Goal: Task Accomplishment & Management: Complete application form

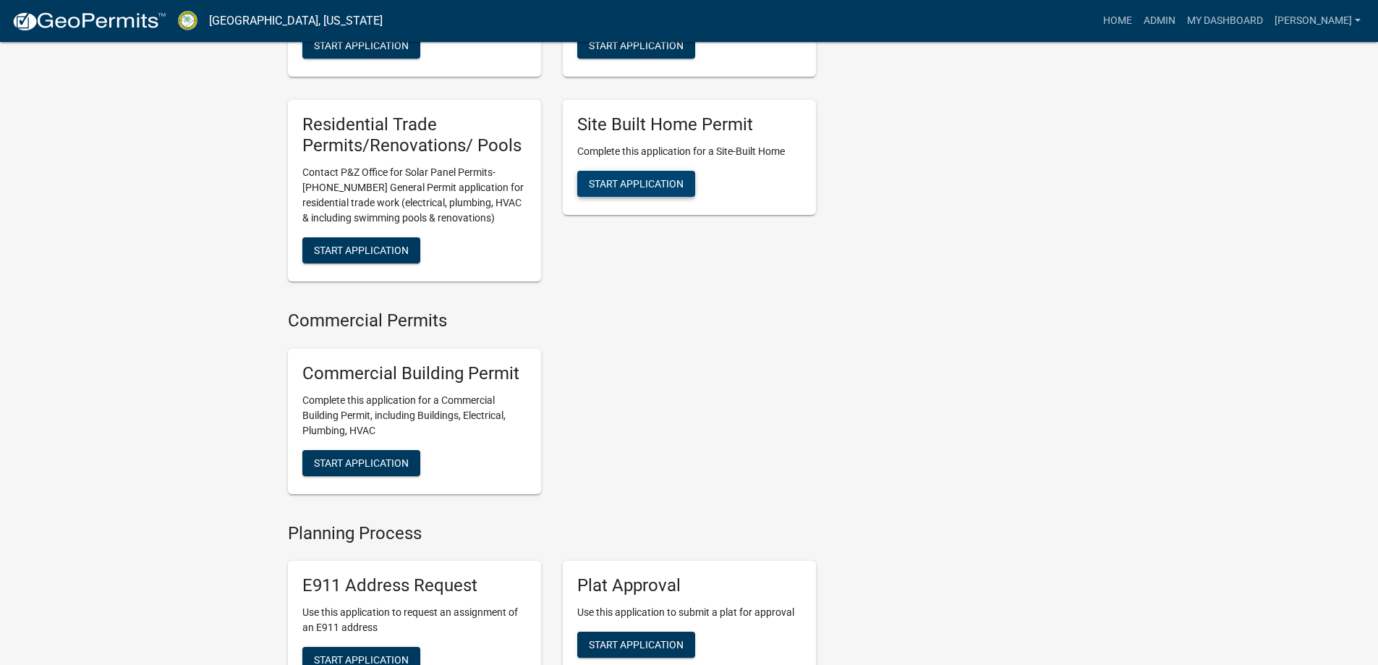
scroll to position [1302, 0]
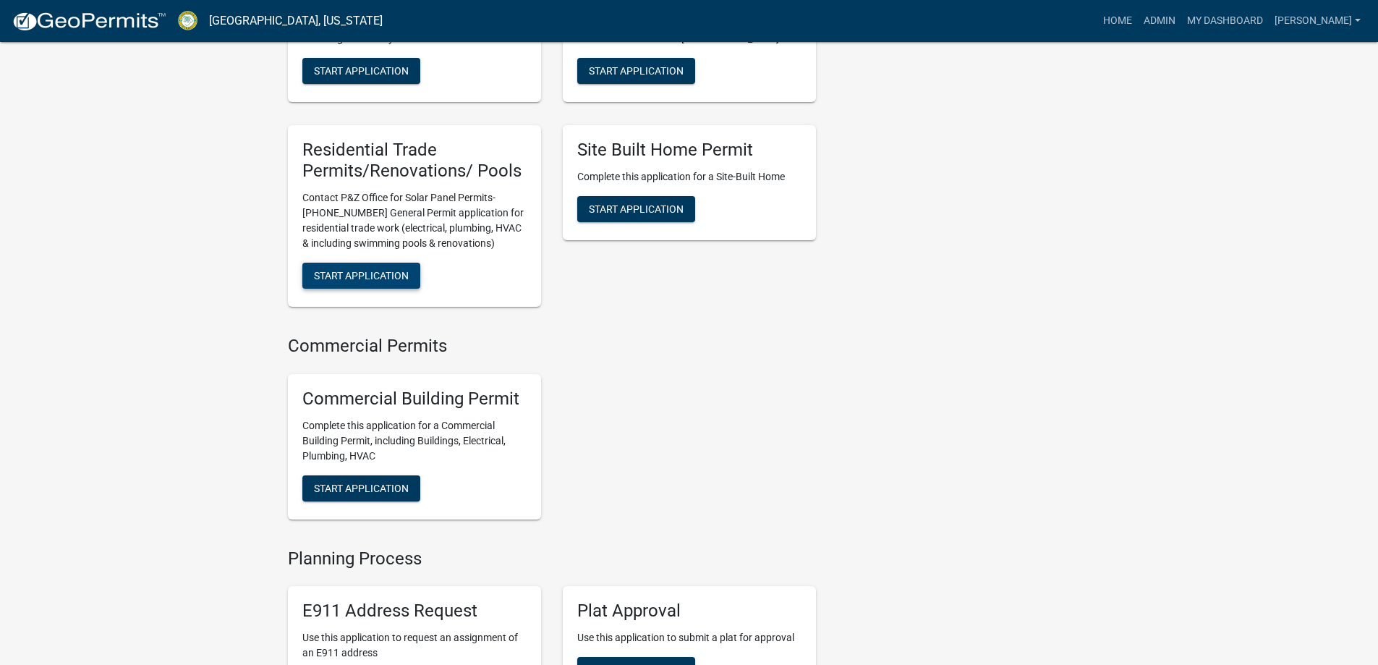
click at [390, 270] on span "Start Application" at bounding box center [361, 276] width 95 height 12
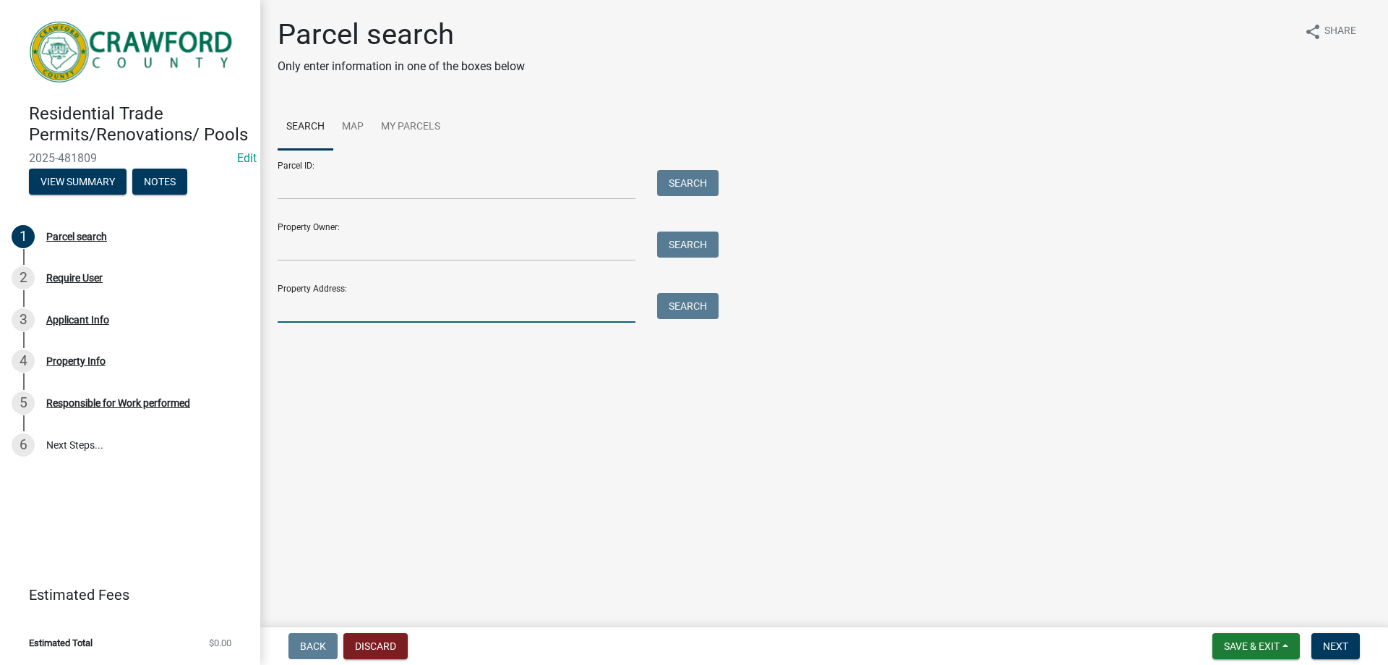
click at [313, 302] on input "Property Address:" at bounding box center [457, 308] width 358 height 30
type input "440"
click at [678, 306] on button "Search" at bounding box center [687, 306] width 61 height 26
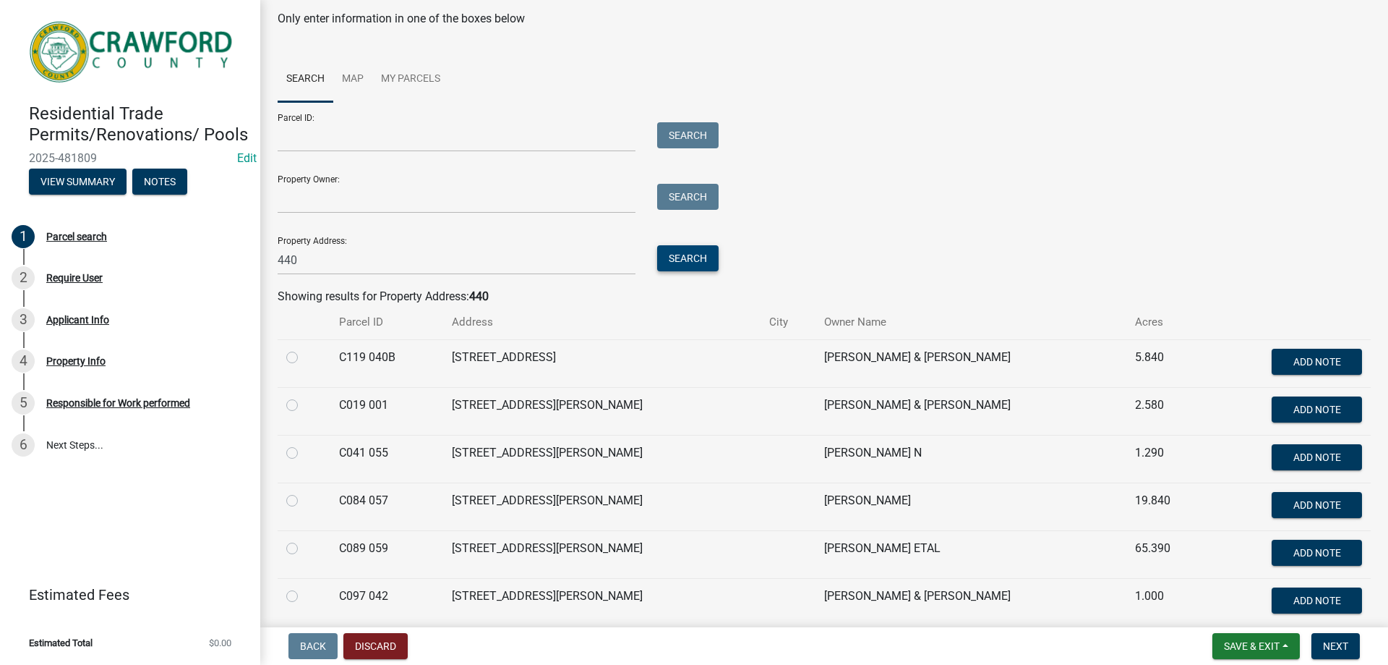
scroll to position [72, 0]
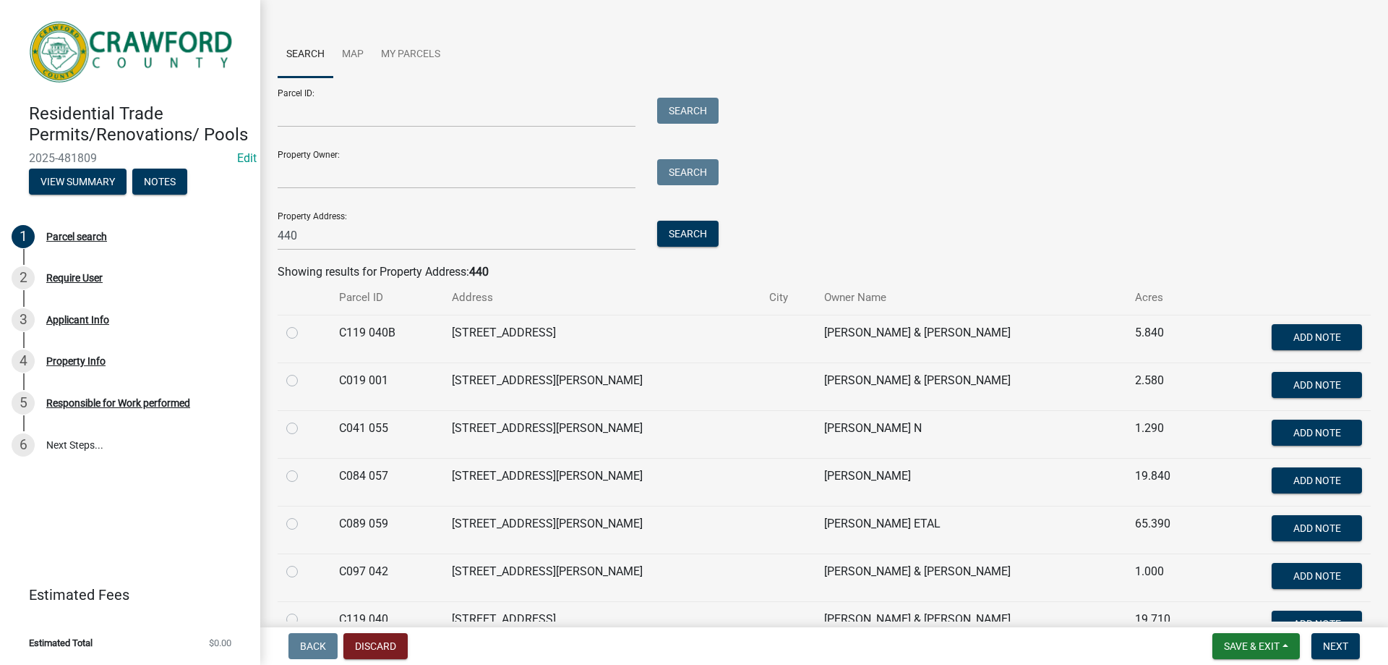
click at [304, 419] on label at bounding box center [304, 419] width 0 height 0
click at [304, 429] on 055 "radio" at bounding box center [308, 423] width 9 height 9
radio 055 "true"
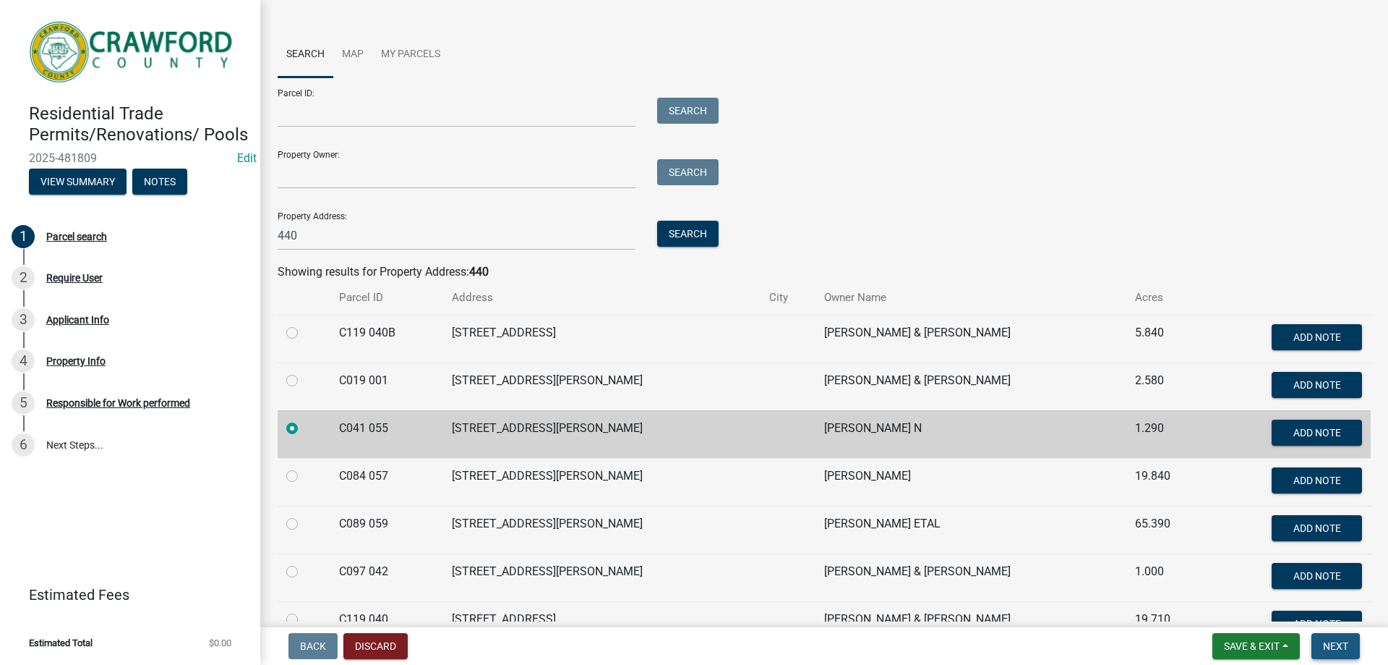
click at [1328, 644] on span "Next" at bounding box center [1335, 646] width 25 height 12
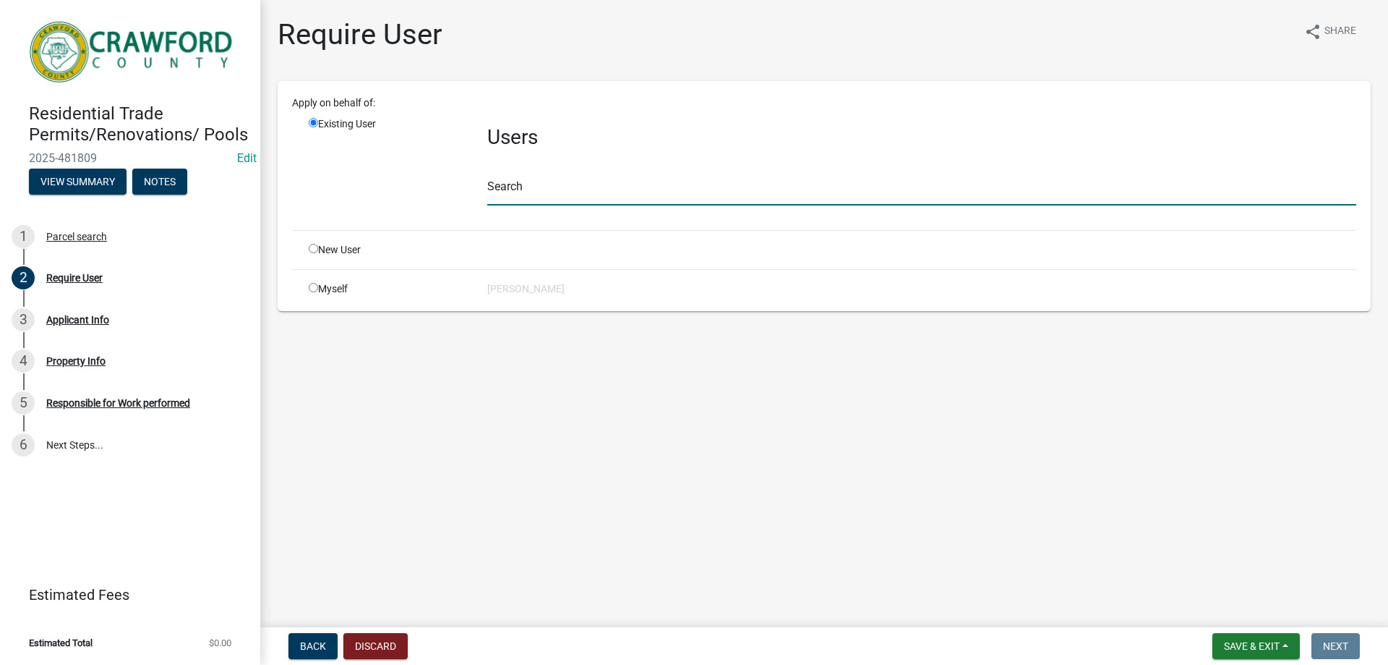
click at [574, 192] on input "text" at bounding box center [921, 191] width 869 height 30
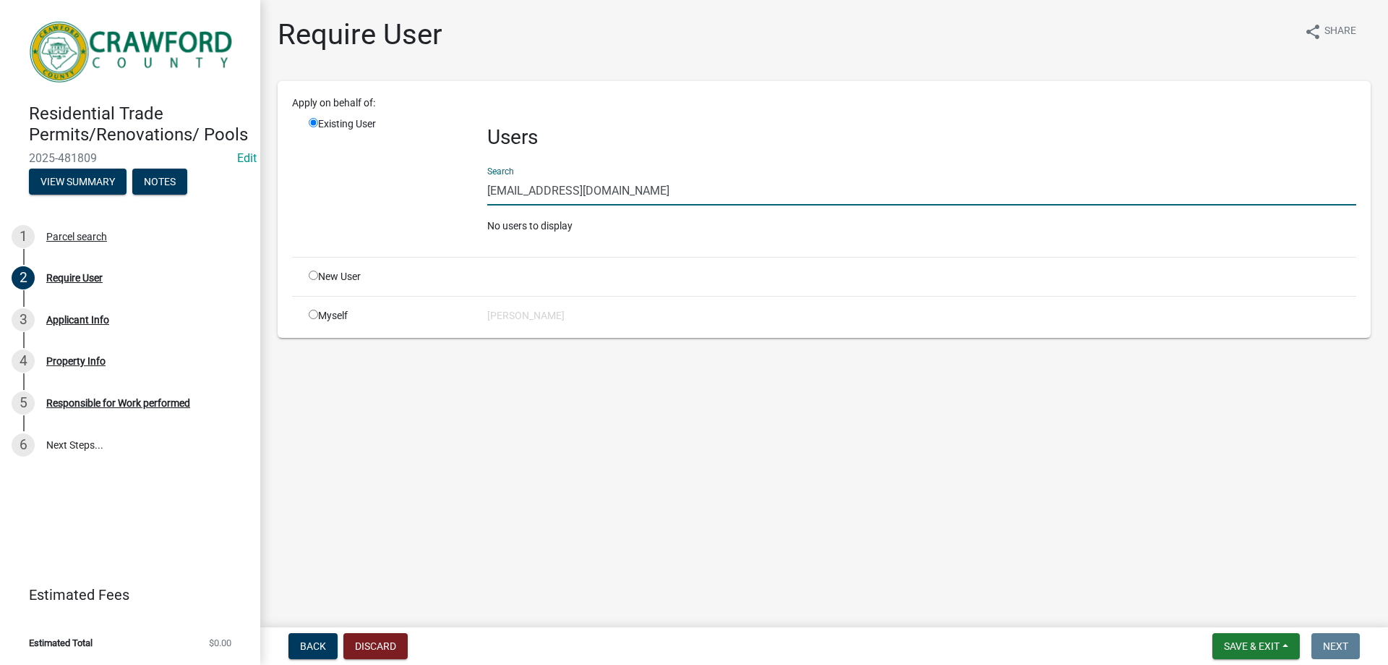
drag, startPoint x: 623, startPoint y: 196, endPoint x: 476, endPoint y: 189, distance: 146.9
click at [477, 189] on div "Users Search [EMAIL_ADDRESS][DOMAIN_NAME] No users to display" at bounding box center [922, 180] width 891 height 129
type input "[EMAIL_ADDRESS][DOMAIN_NAME]"
click at [314, 278] on input "radio" at bounding box center [313, 274] width 9 height 9
radio input "true"
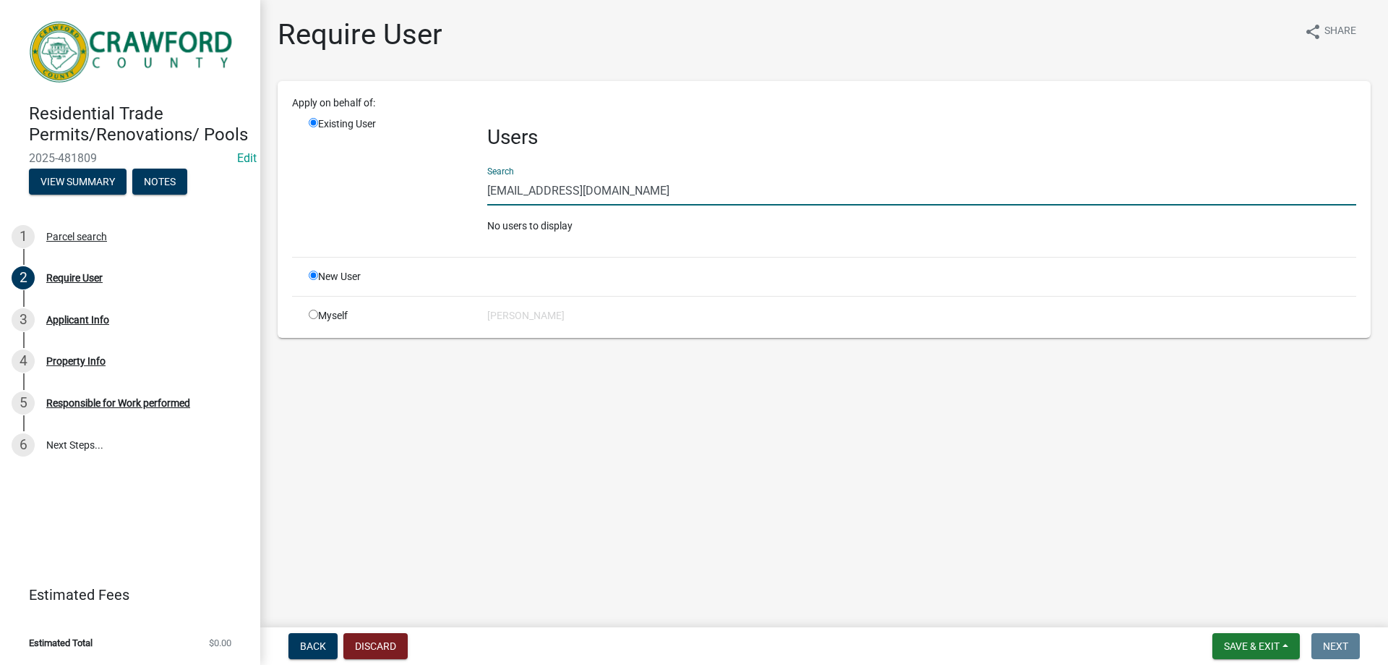
radio input "false"
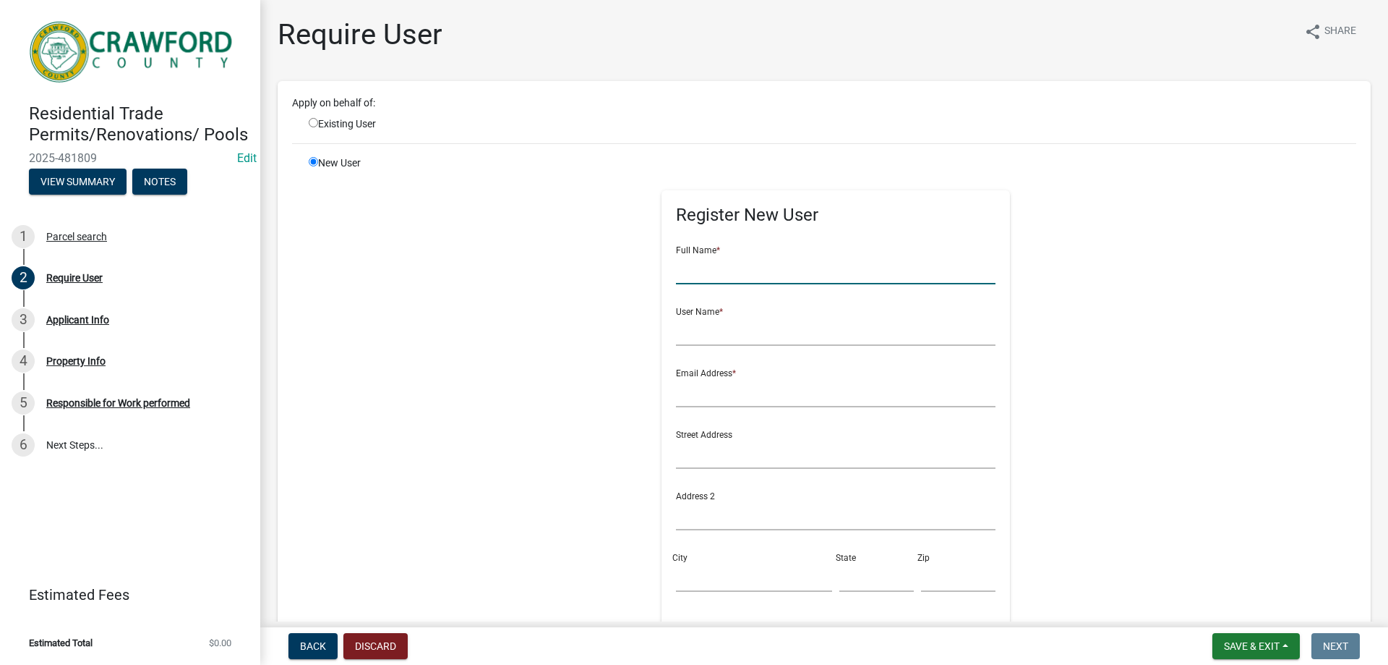
click at [726, 272] on input "text" at bounding box center [836, 270] width 320 height 30
type input "[PERSON_NAME]"
type input "RMoncrief"
paste input "[EMAIL_ADDRESS][DOMAIN_NAME]"
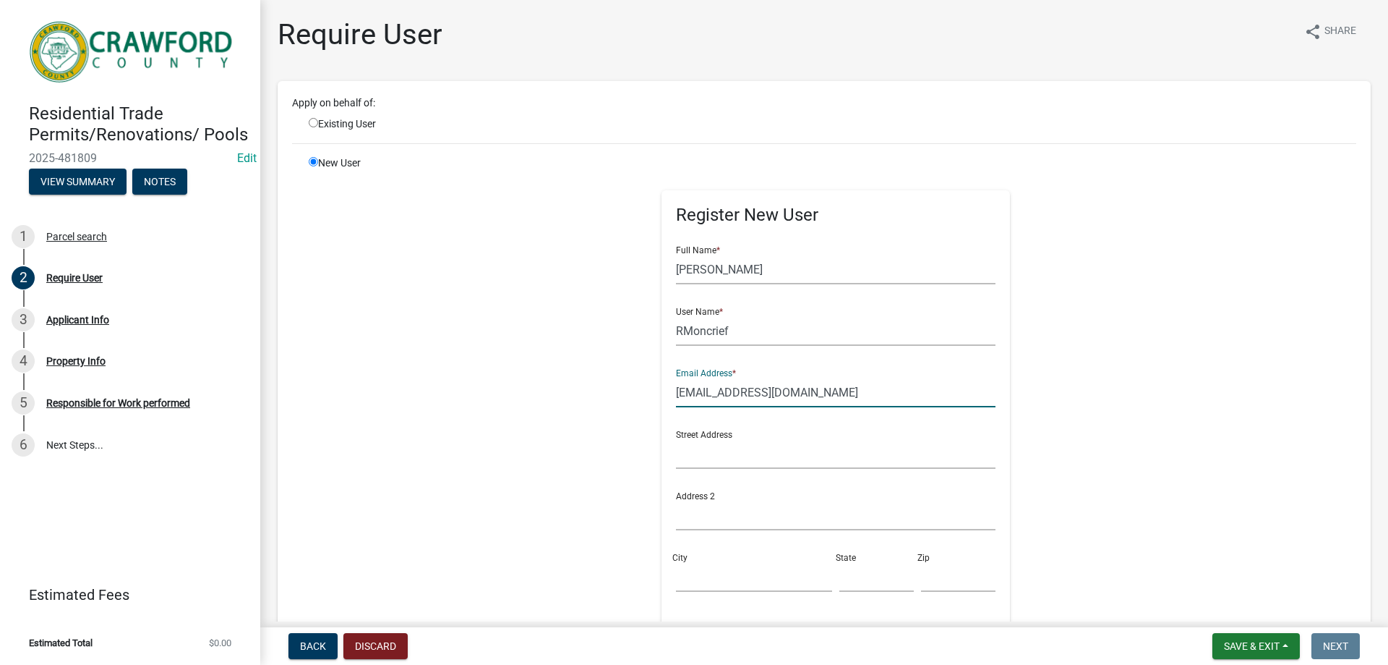
type input "[EMAIL_ADDRESS][DOMAIN_NAME]"
drag, startPoint x: 725, startPoint y: 464, endPoint x: 754, endPoint y: 464, distance: 28.9
click at [725, 464] on input "text" at bounding box center [836, 454] width 320 height 30
type input "440 [PERSON_NAME]"
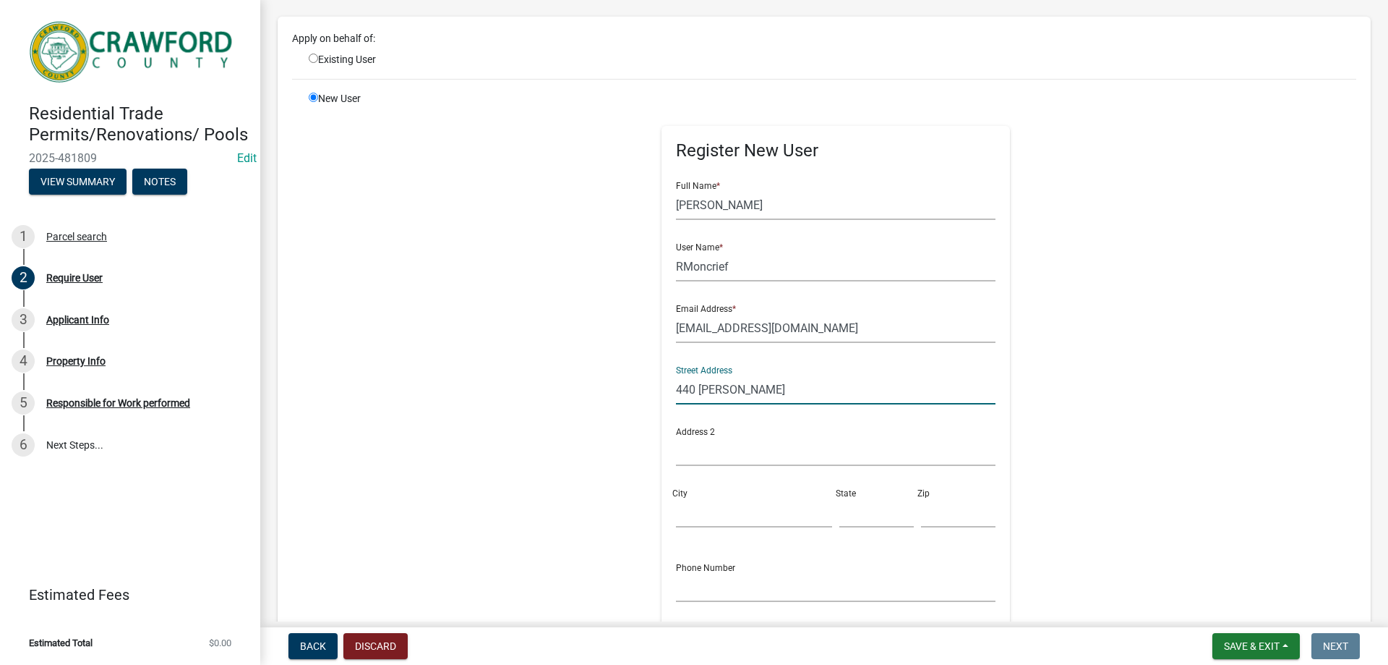
scroll to position [145, 0]
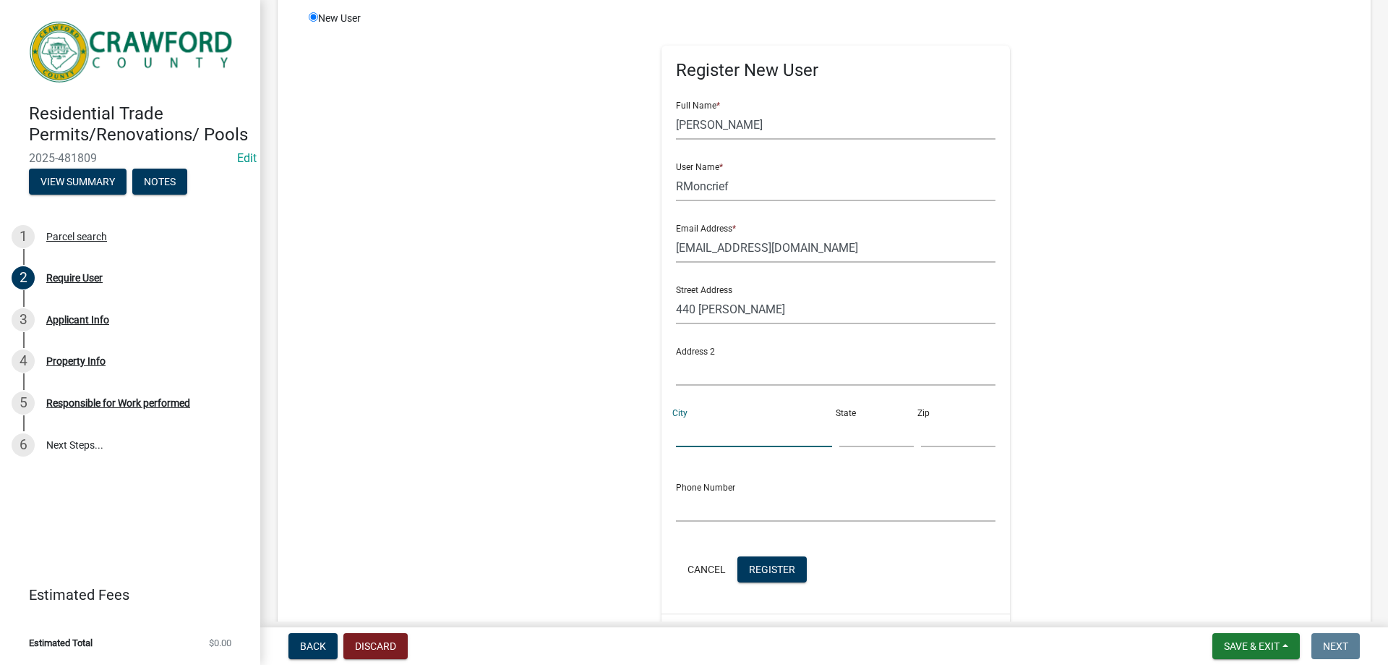
click at [724, 426] on input "City" at bounding box center [754, 432] width 156 height 30
type input "[PERSON_NAME]"
type input "GA 31078"
click at [746, 508] on input "text" at bounding box center [836, 507] width 320 height 30
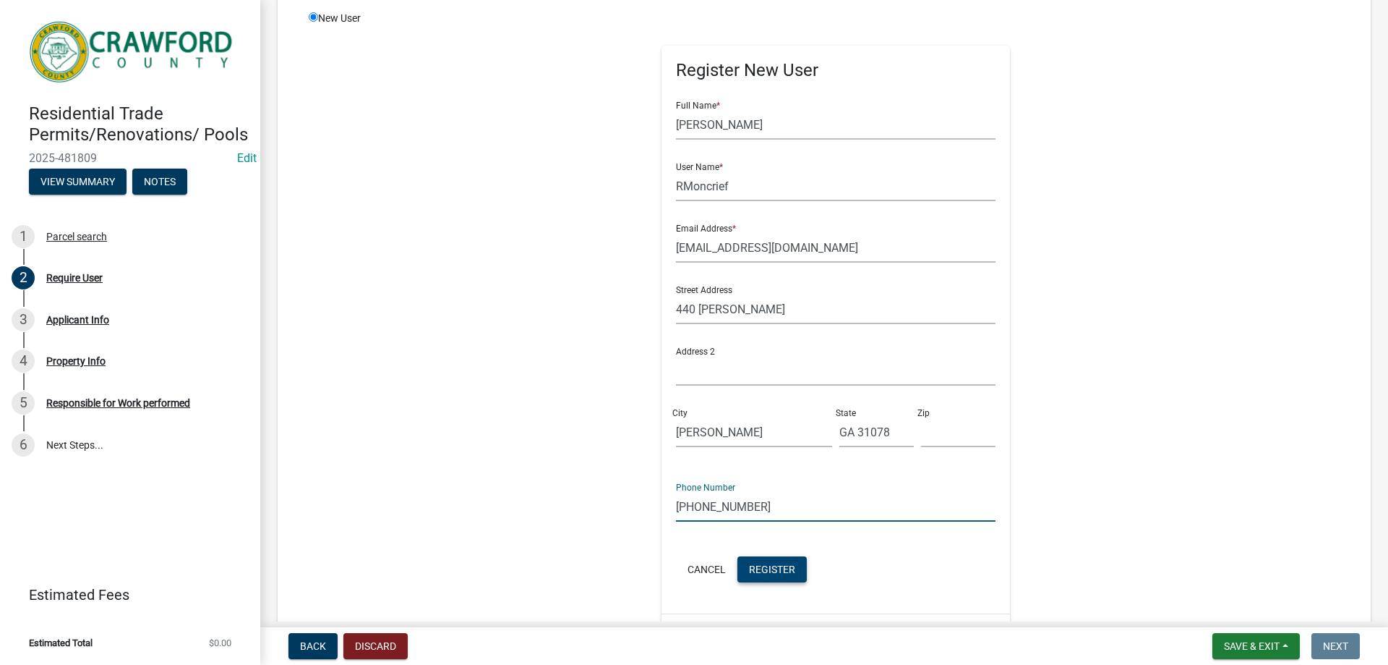
type input "[PHONE_NUMBER]"
click at [753, 563] on span "Register" at bounding box center [772, 569] width 46 height 12
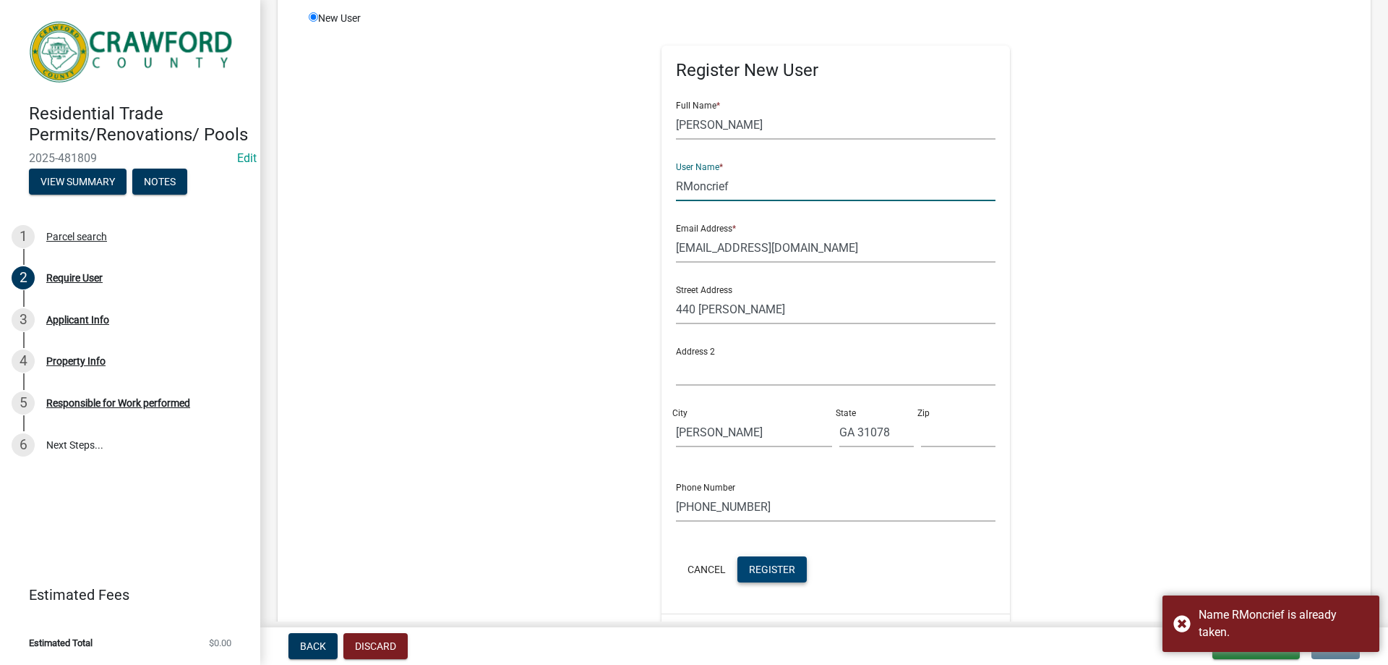
click at [676, 188] on input "RMoncrief" at bounding box center [836, 186] width 320 height 30
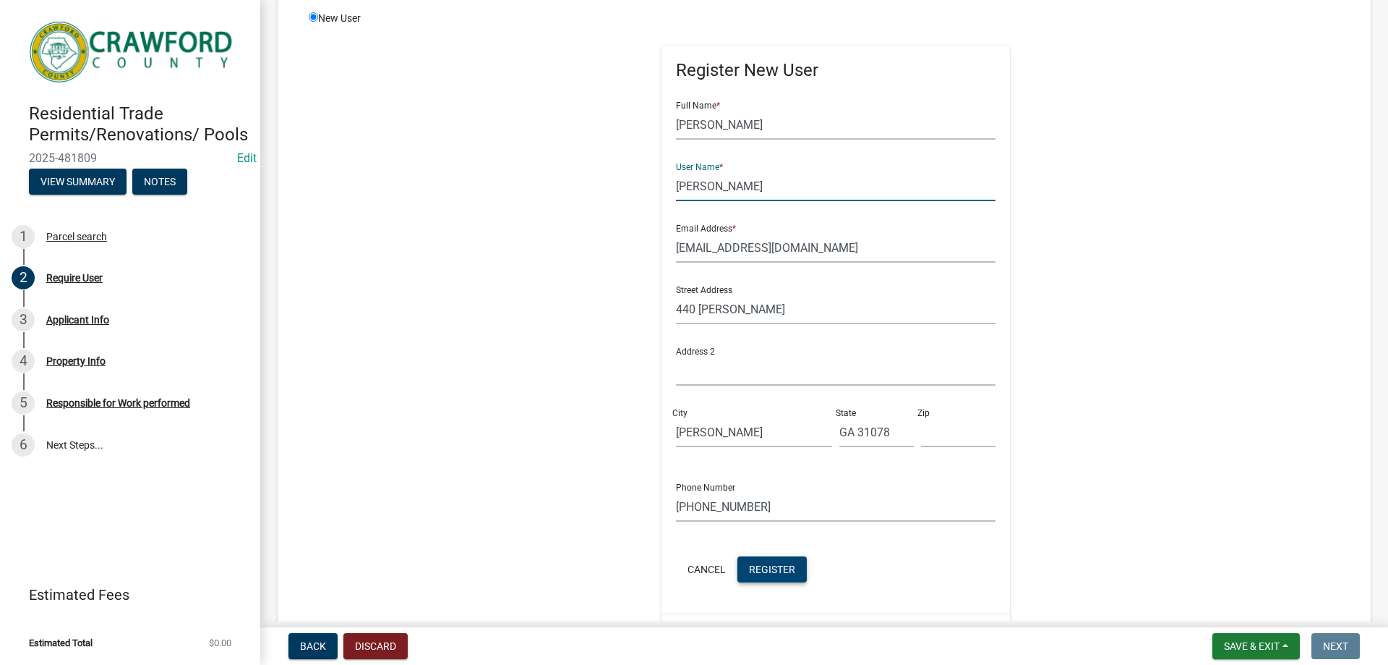
type input "[PERSON_NAME]"
click at [769, 571] on span "Register" at bounding box center [772, 569] width 46 height 12
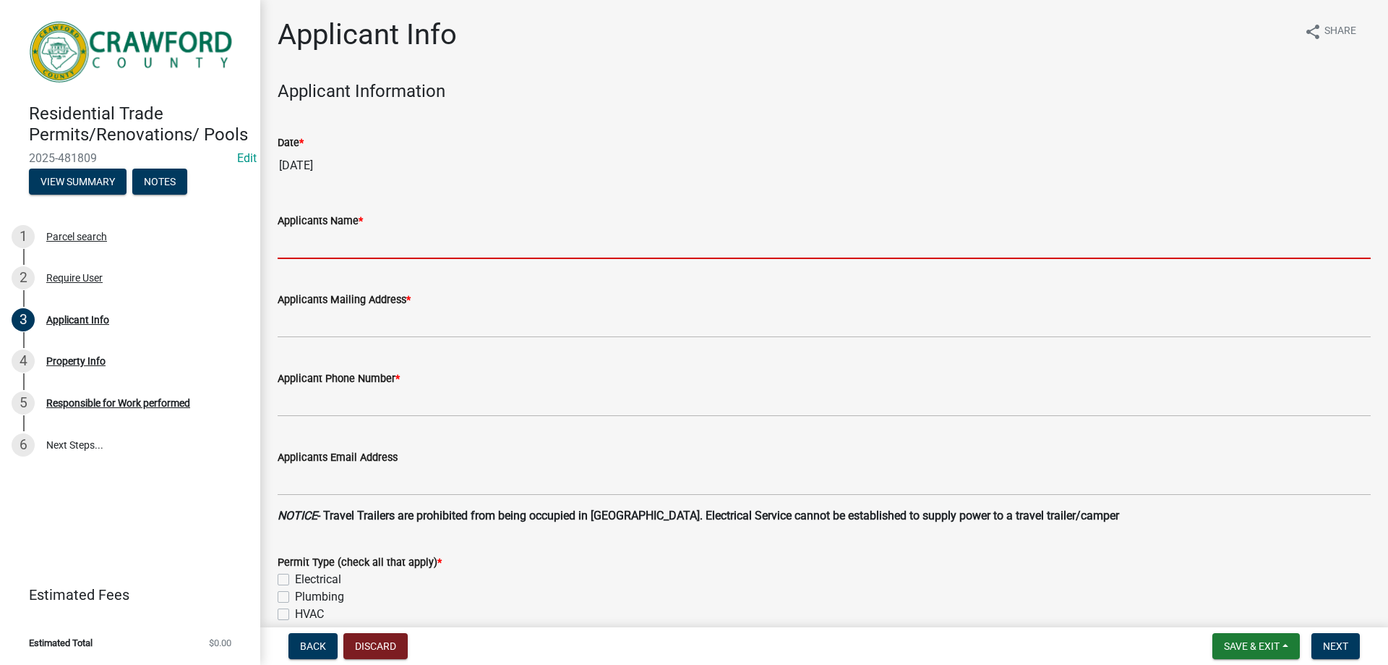
click at [338, 247] on input "Applicants Name *" at bounding box center [824, 244] width 1093 height 30
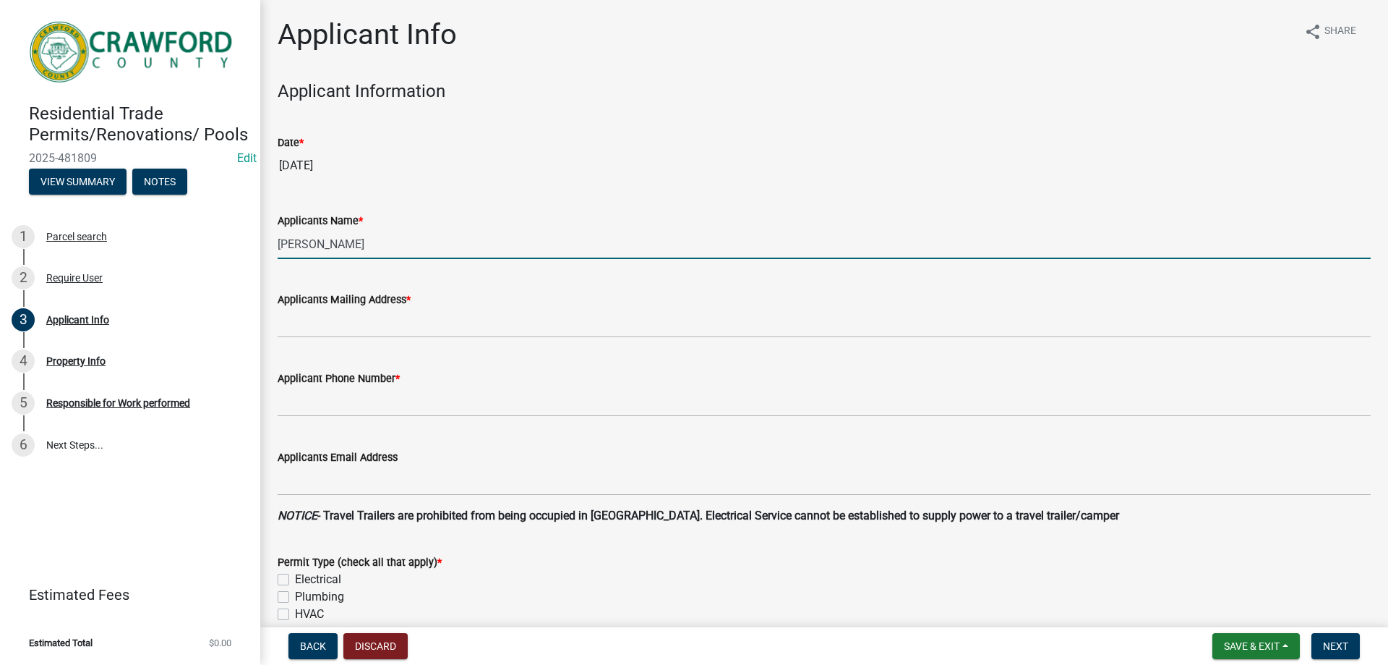
type input "[PERSON_NAME]"
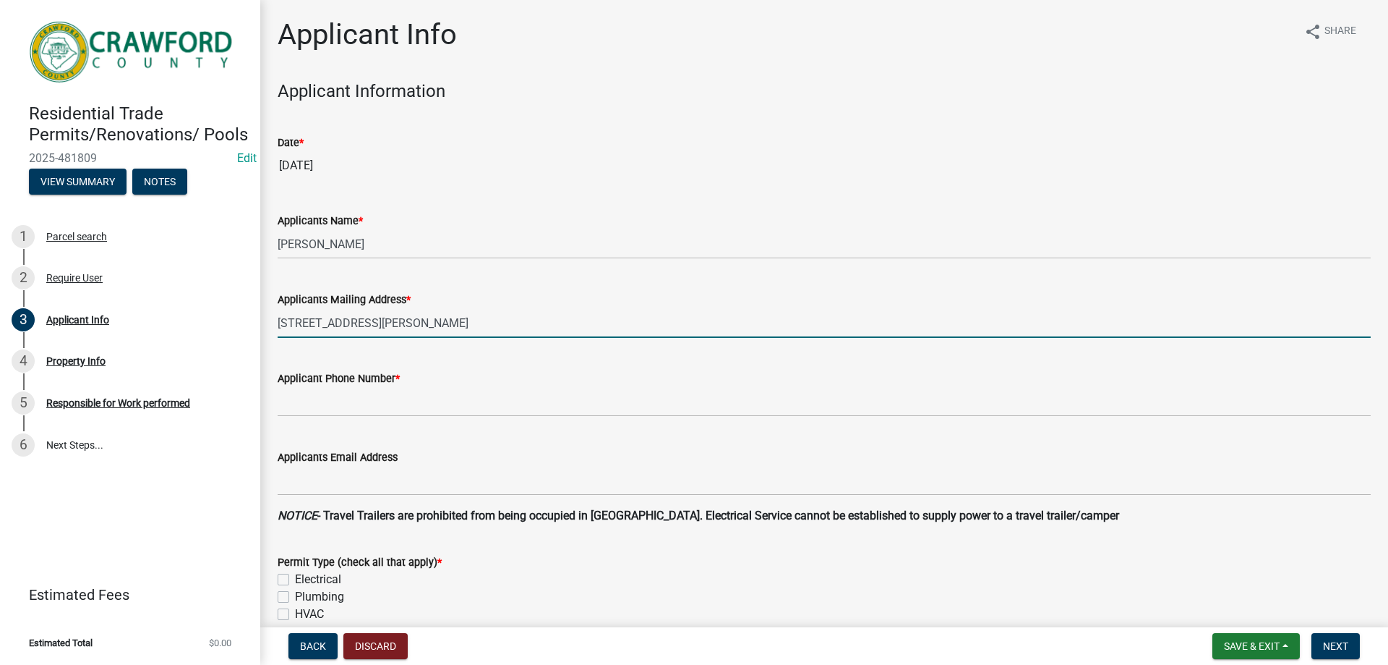
type input "[STREET_ADDRESS][PERSON_NAME]"
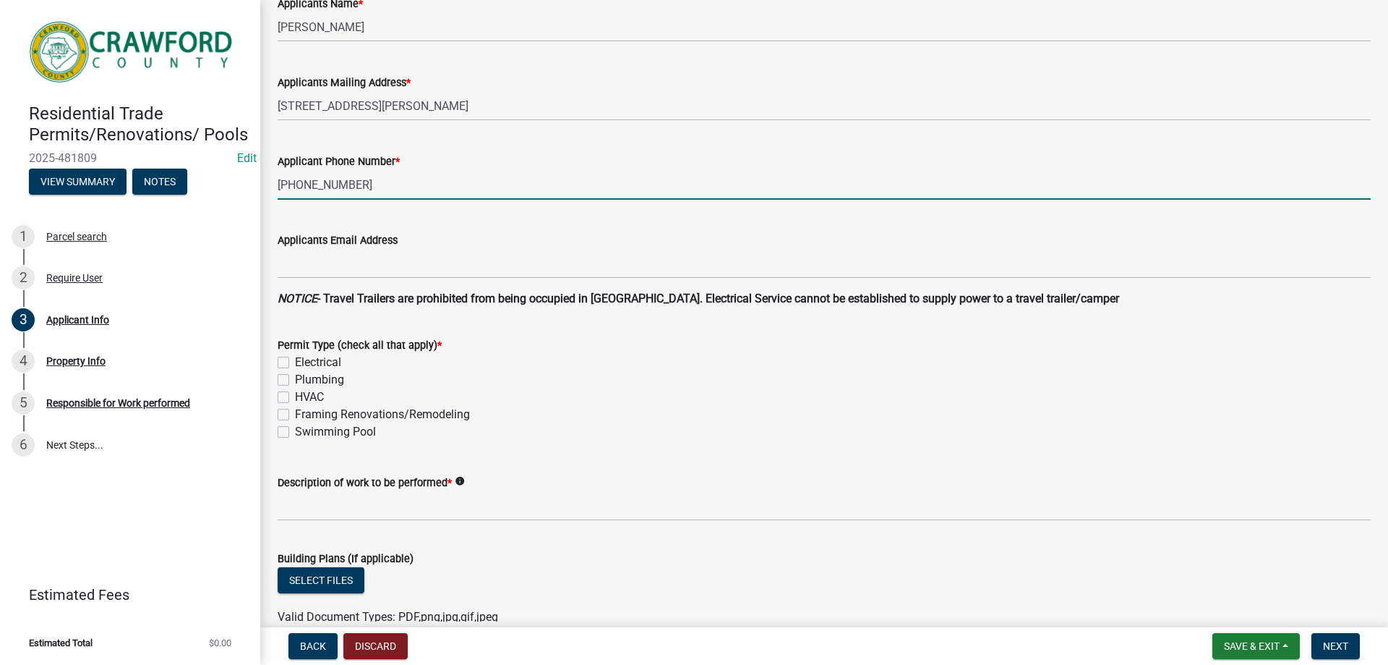
scroll to position [362, 0]
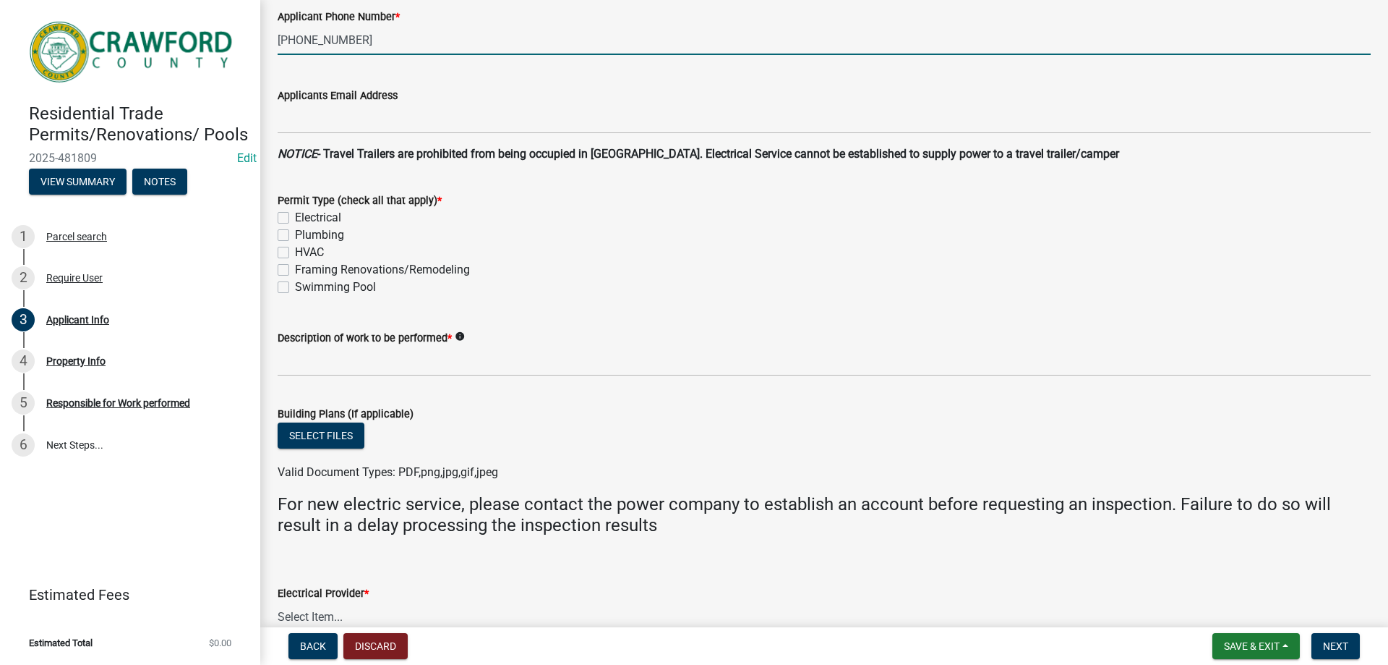
type input "[PHONE_NUMBER]"
click at [295, 213] on label "Electrical" at bounding box center [318, 217] width 46 height 17
click at [295, 213] on input "Electrical" at bounding box center [299, 213] width 9 height 9
checkbox input "true"
checkbox input "false"
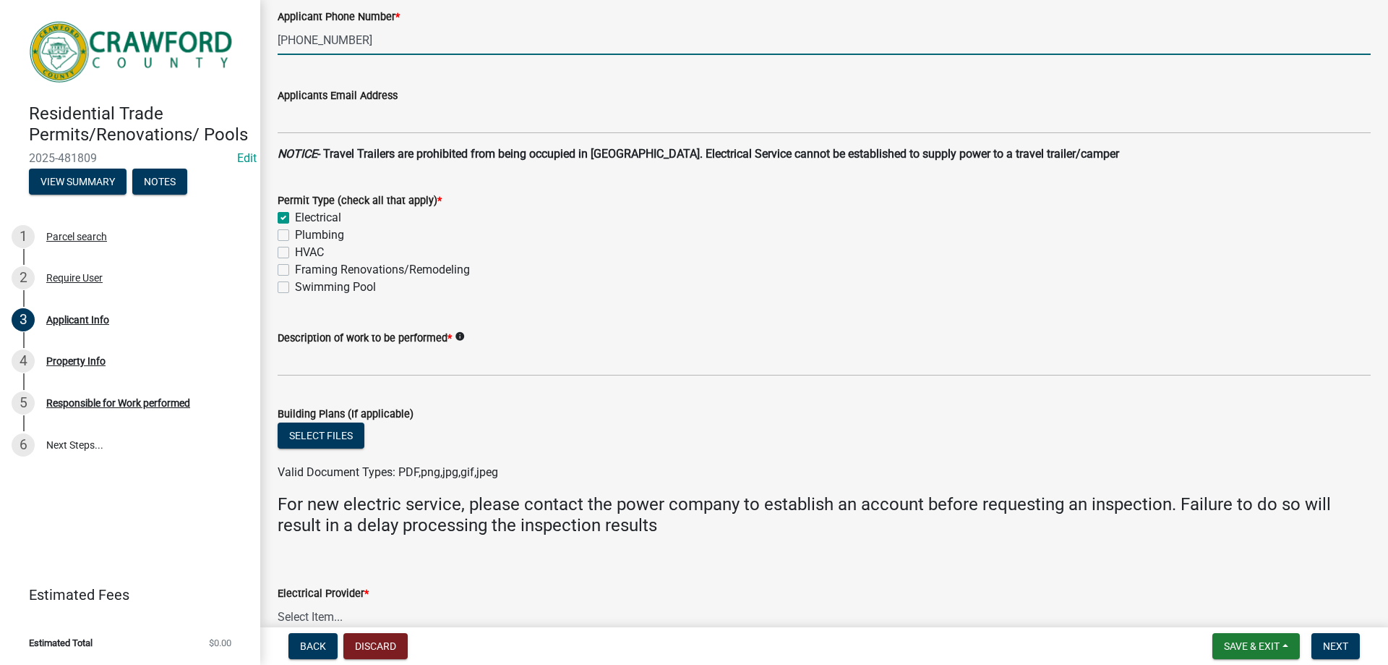
checkbox input "false"
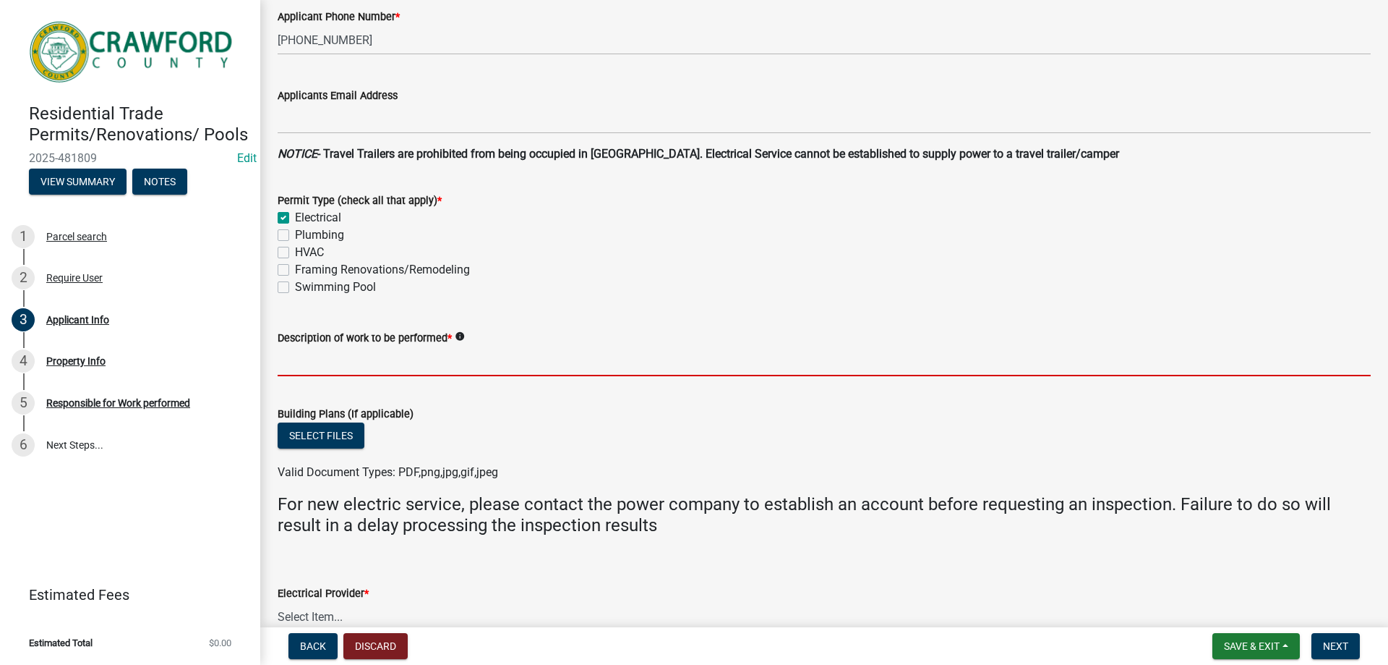
click at [350, 362] on input "Description of work to be performed *" at bounding box center [824, 361] width 1093 height 30
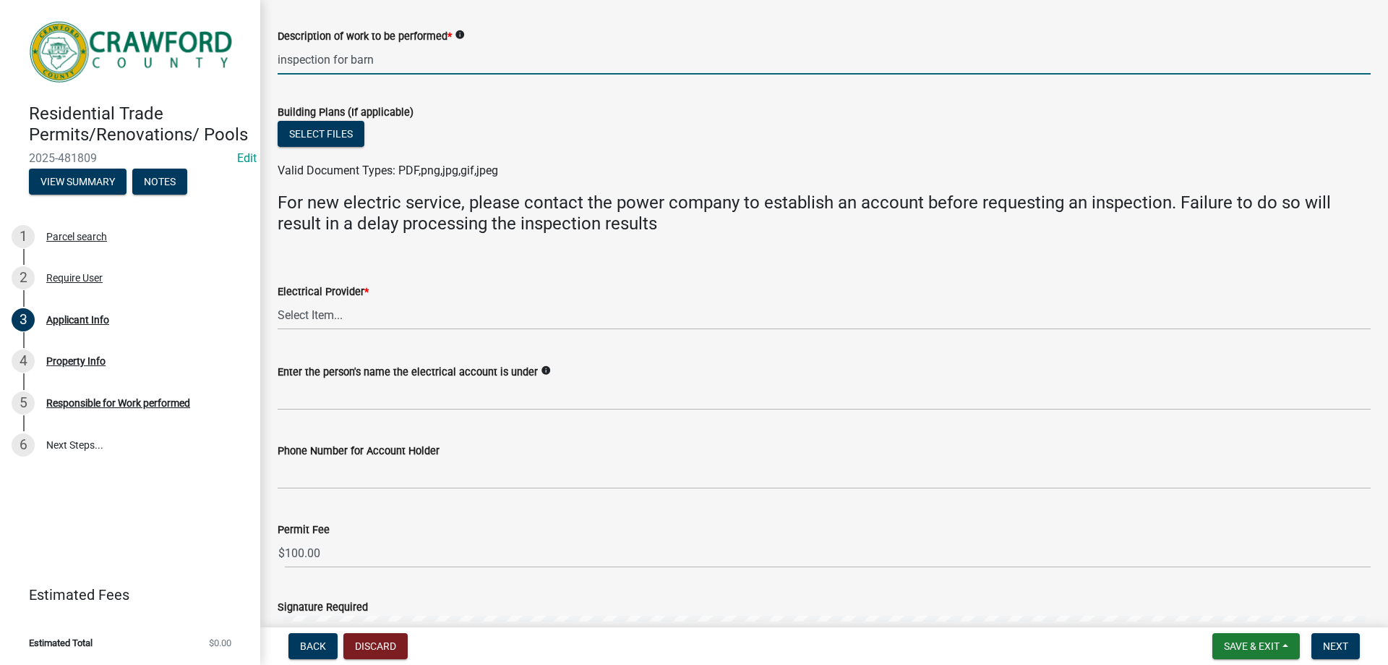
scroll to position [795, 0]
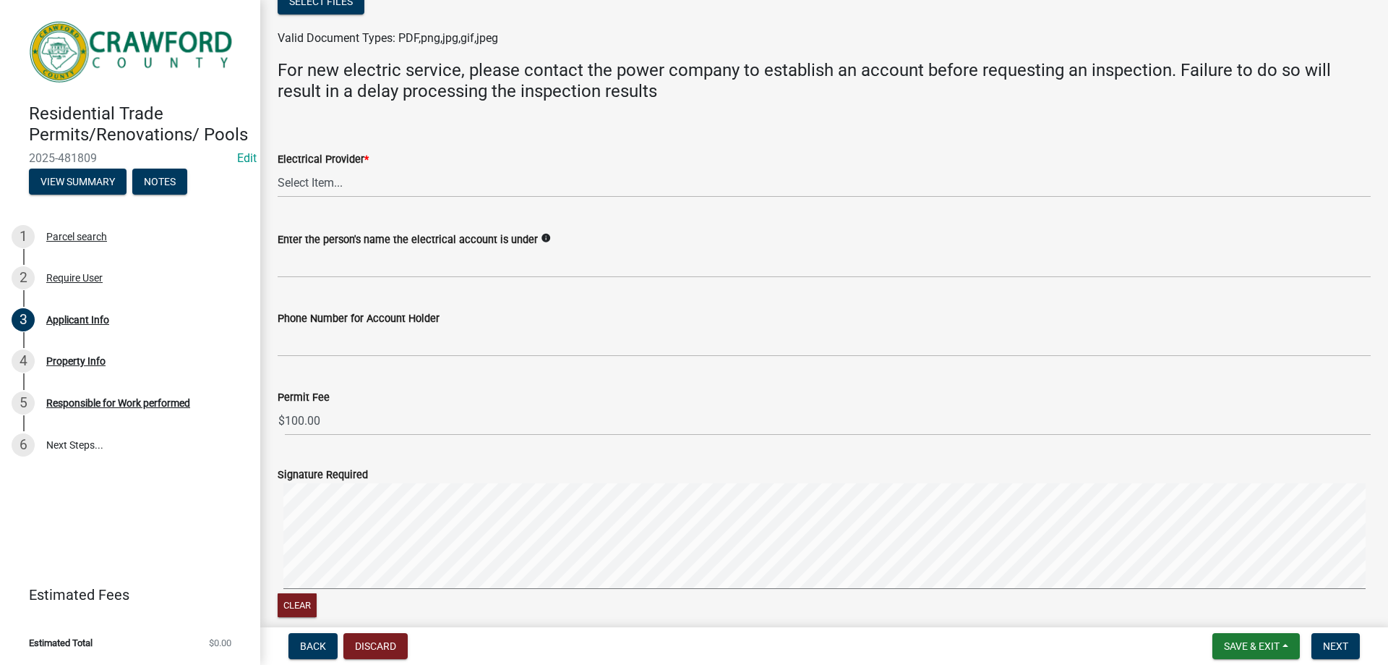
type input "inspection for barn"
click at [365, 187] on select "Select Item... Flint Energies [US_STATE] Power Southern Rivers Energy [PERSON_N…" at bounding box center [824, 183] width 1093 height 30
click at [278, 168] on select "Select Item... Flint Energies [US_STATE] Power Southern Rivers Energy [PERSON_N…" at bounding box center [824, 183] width 1093 height 30
select select "7547654c-6a2b-418c-8f9d-b50998ca6dd7"
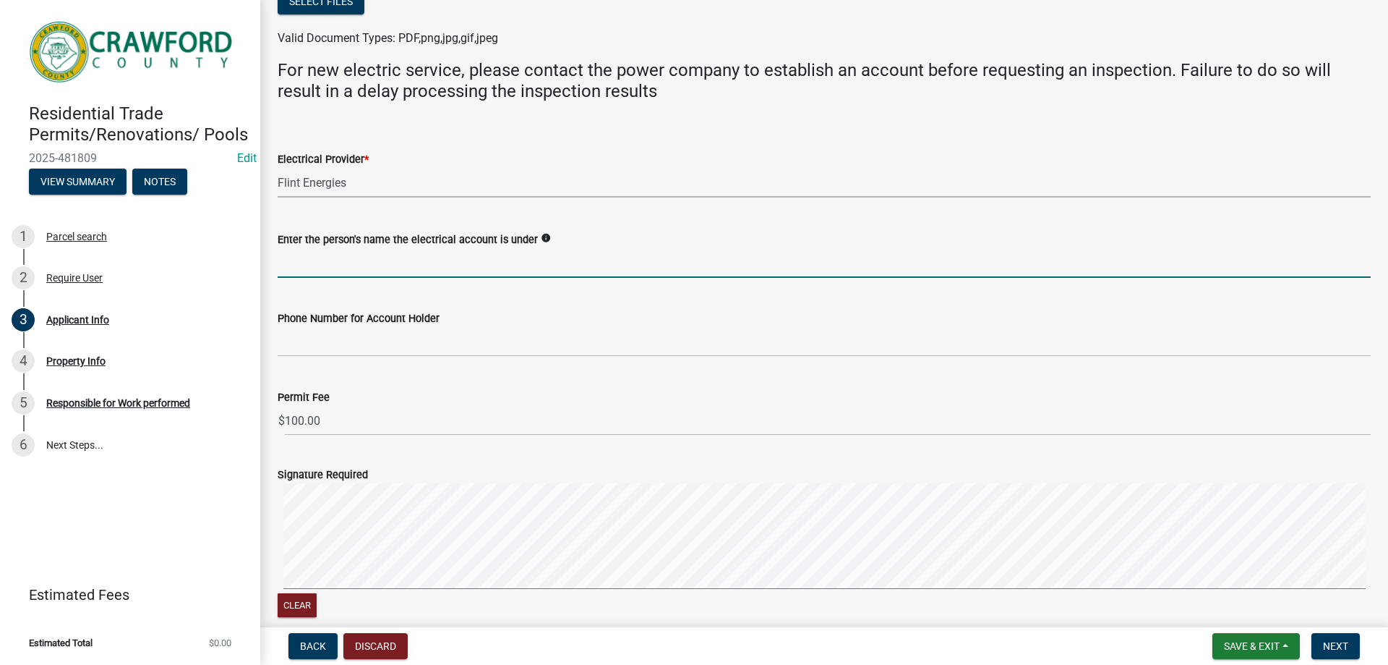
click at [445, 258] on input "Enter the person's name the electrical account is under" at bounding box center [824, 263] width 1093 height 30
type input "[PERSON_NAME]"
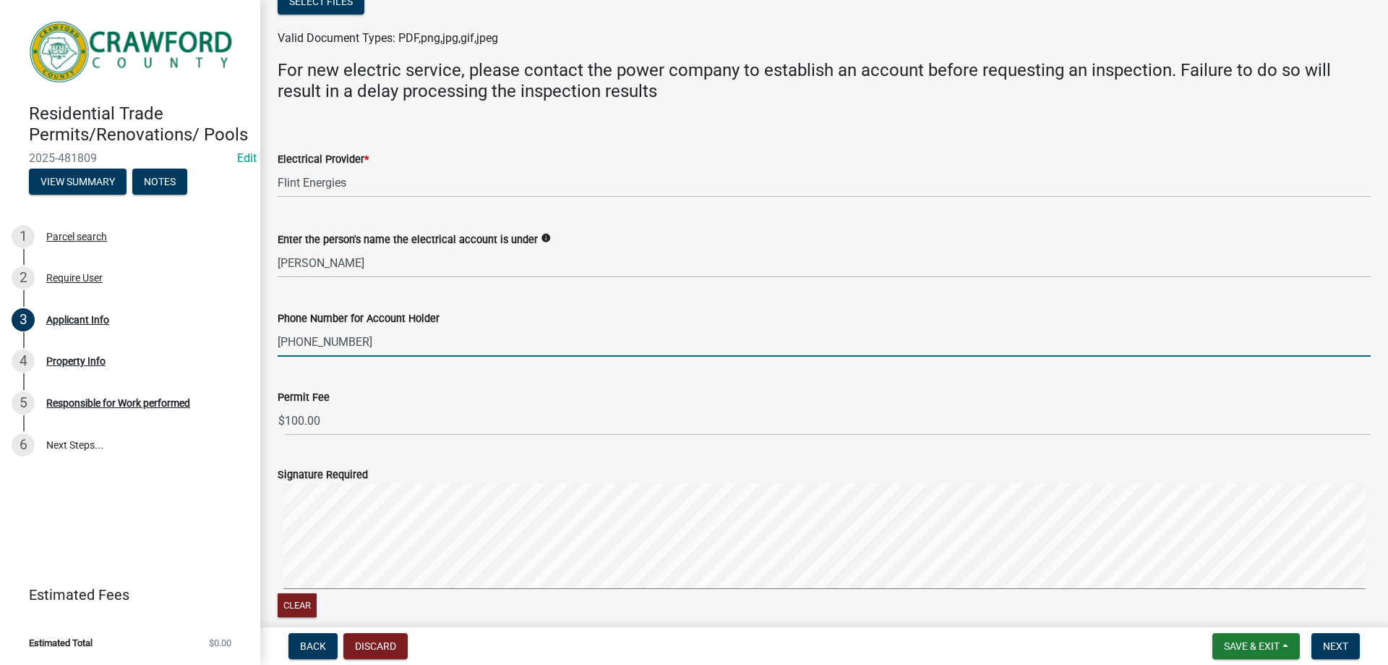
drag, startPoint x: 325, startPoint y: 347, endPoint x: 467, endPoint y: 330, distance: 143.5
click at [467, 330] on input "[PHONE_NUMBER]" at bounding box center [824, 342] width 1093 height 30
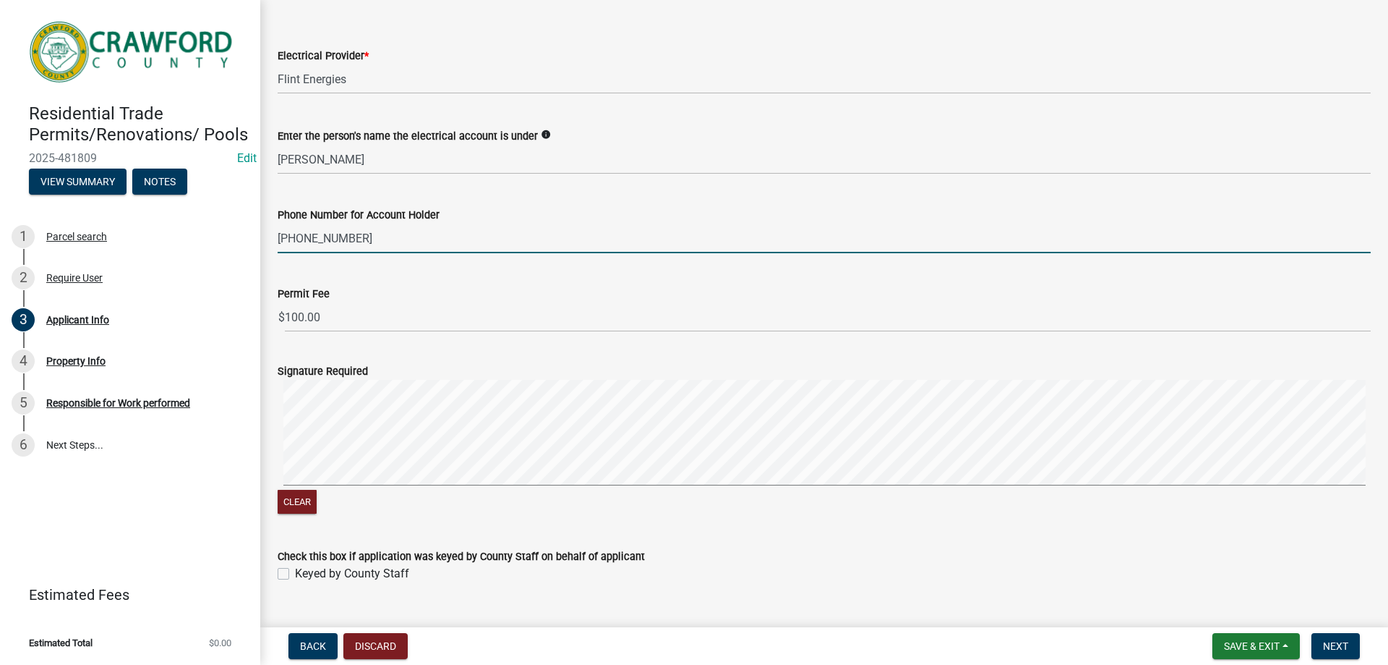
scroll to position [929, 0]
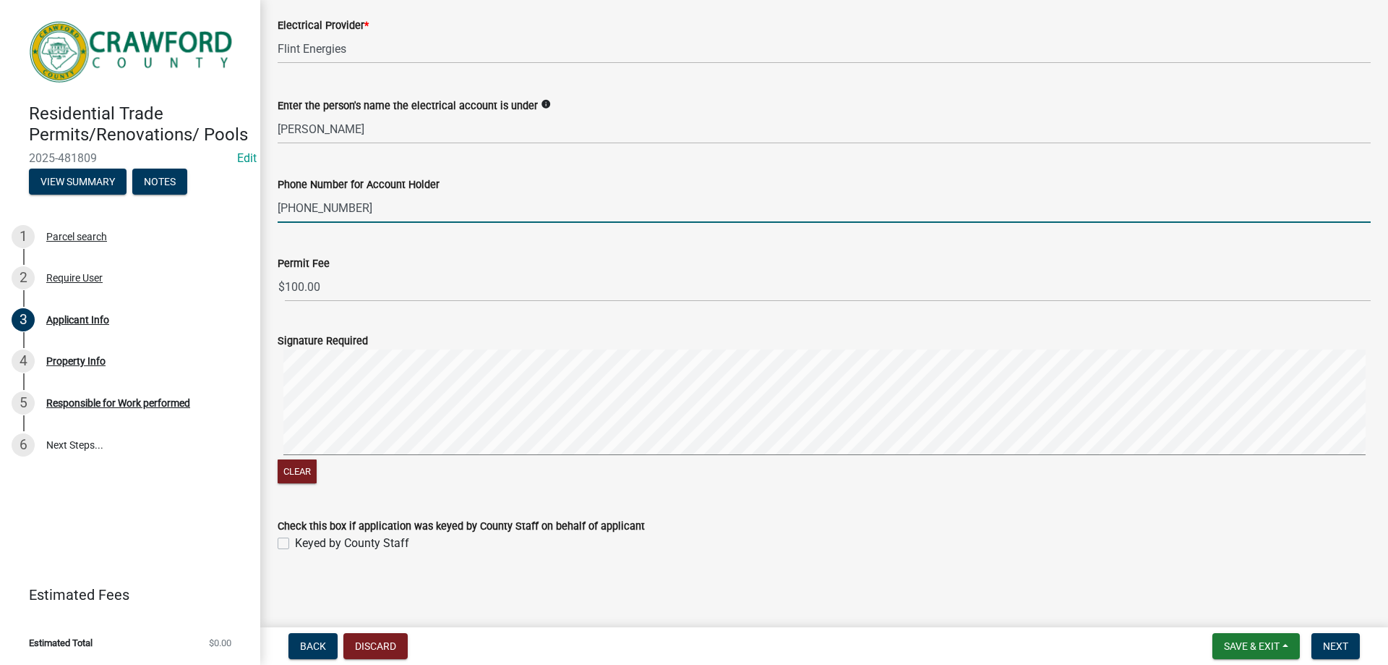
type input "[PHONE_NUMBER]"
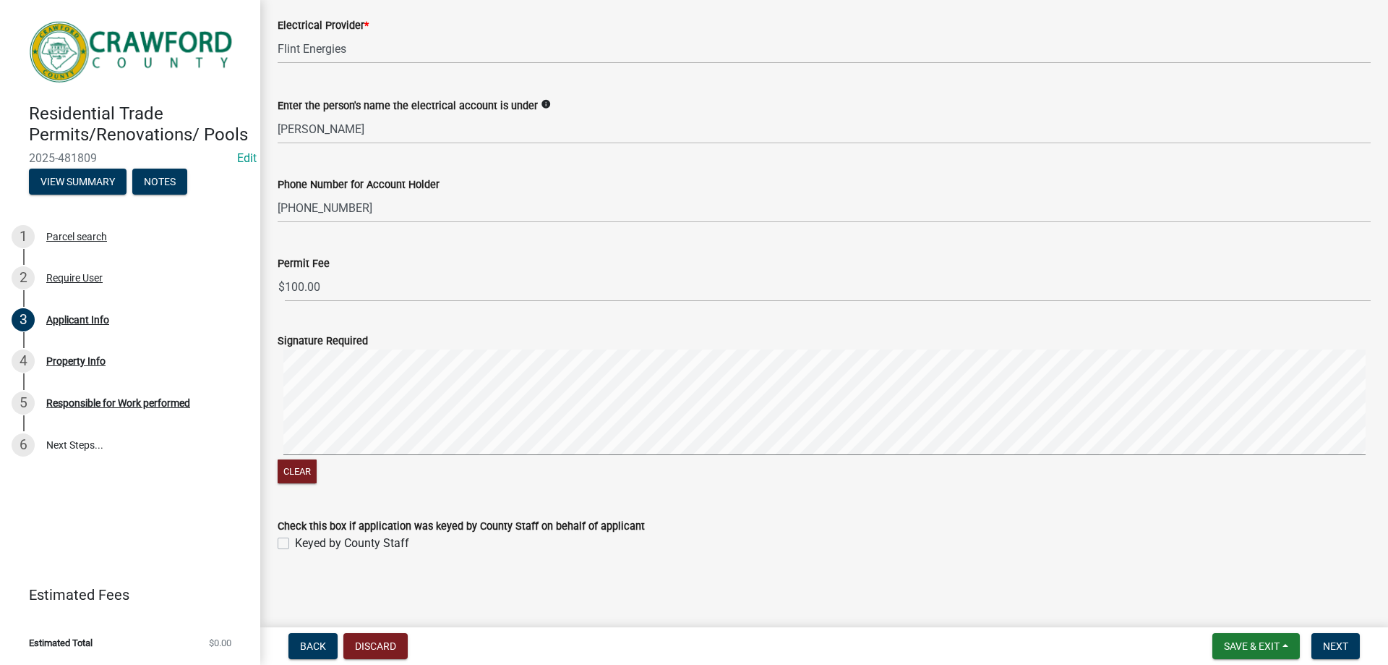
click at [295, 543] on label "Keyed by County Staff" at bounding box center [352, 542] width 114 height 17
click at [295, 543] on input "Keyed by County Staff" at bounding box center [299, 538] width 9 height 9
checkbox input "true"
click at [1336, 641] on span "Next" at bounding box center [1335, 646] width 25 height 12
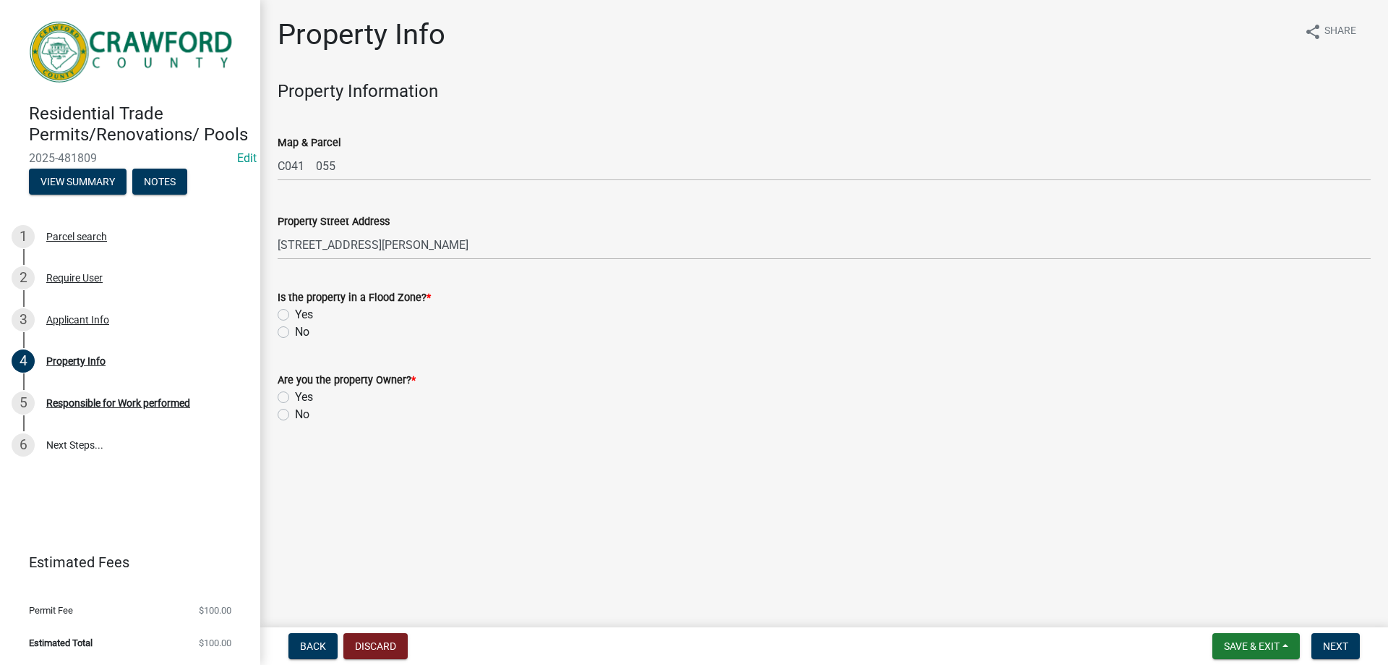
click at [295, 333] on label "No" at bounding box center [302, 331] width 14 height 17
click at [295, 333] on input "No" at bounding box center [299, 327] width 9 height 9
radio input "true"
click at [295, 398] on label "Yes" at bounding box center [304, 396] width 18 height 17
click at [295, 398] on input "Yes" at bounding box center [299, 392] width 9 height 9
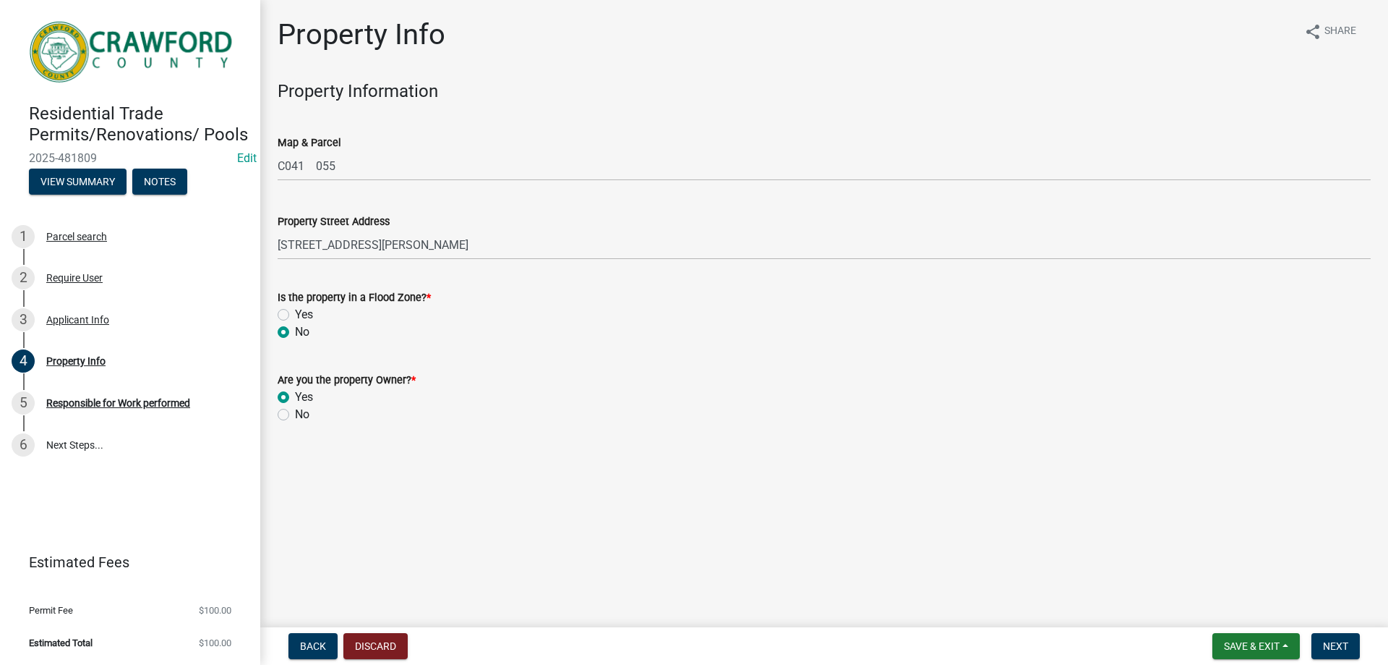
radio input "true"
click at [1337, 649] on span "Next" at bounding box center [1335, 646] width 25 height 12
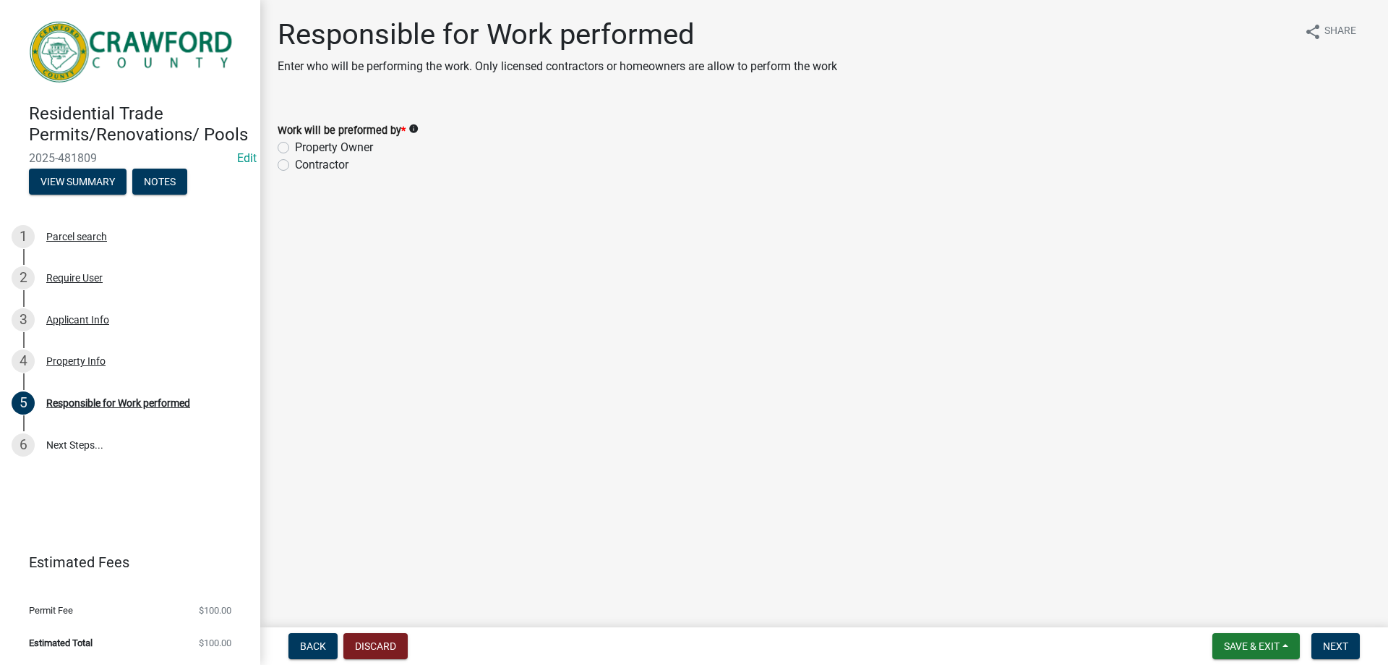
click at [295, 150] on label "Property Owner" at bounding box center [334, 147] width 78 height 17
click at [295, 148] on input "Property Owner" at bounding box center [299, 143] width 9 height 9
radio input "true"
click at [1332, 646] on span "Next" at bounding box center [1335, 646] width 25 height 12
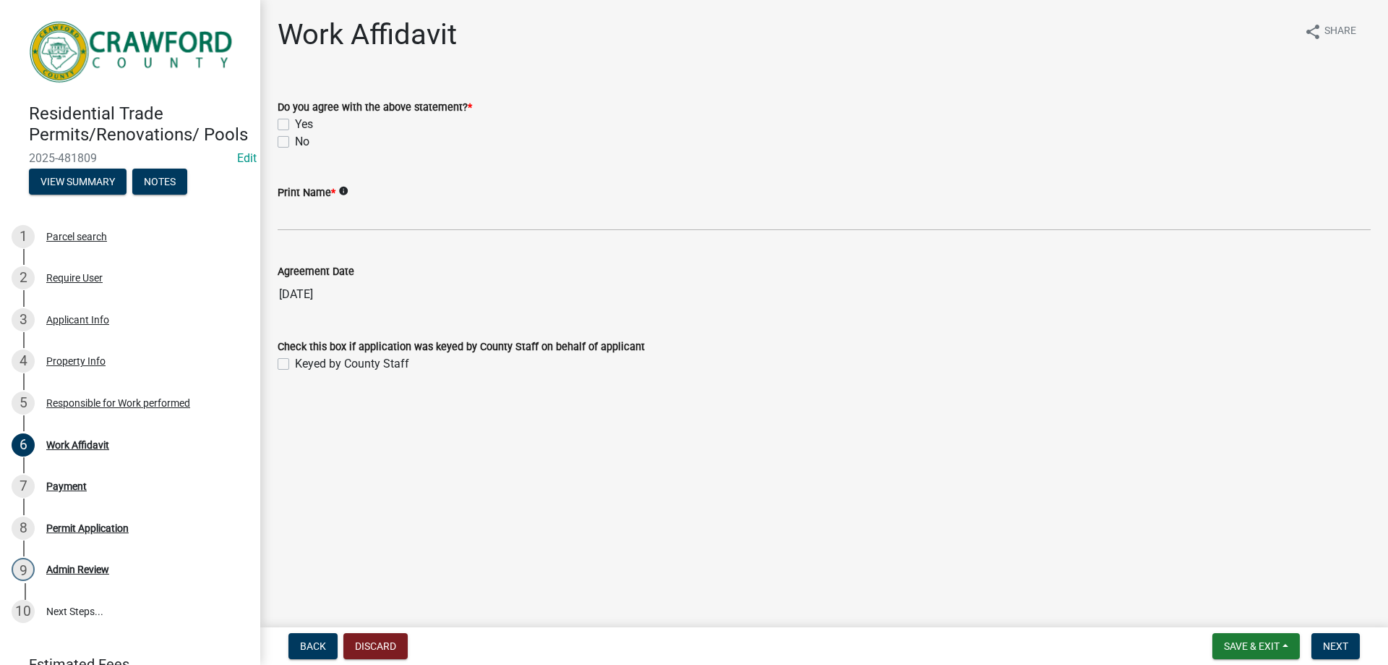
click at [295, 127] on label "Yes" at bounding box center [304, 124] width 18 height 17
click at [295, 125] on input "Yes" at bounding box center [299, 120] width 9 height 9
checkbox input "true"
checkbox input "false"
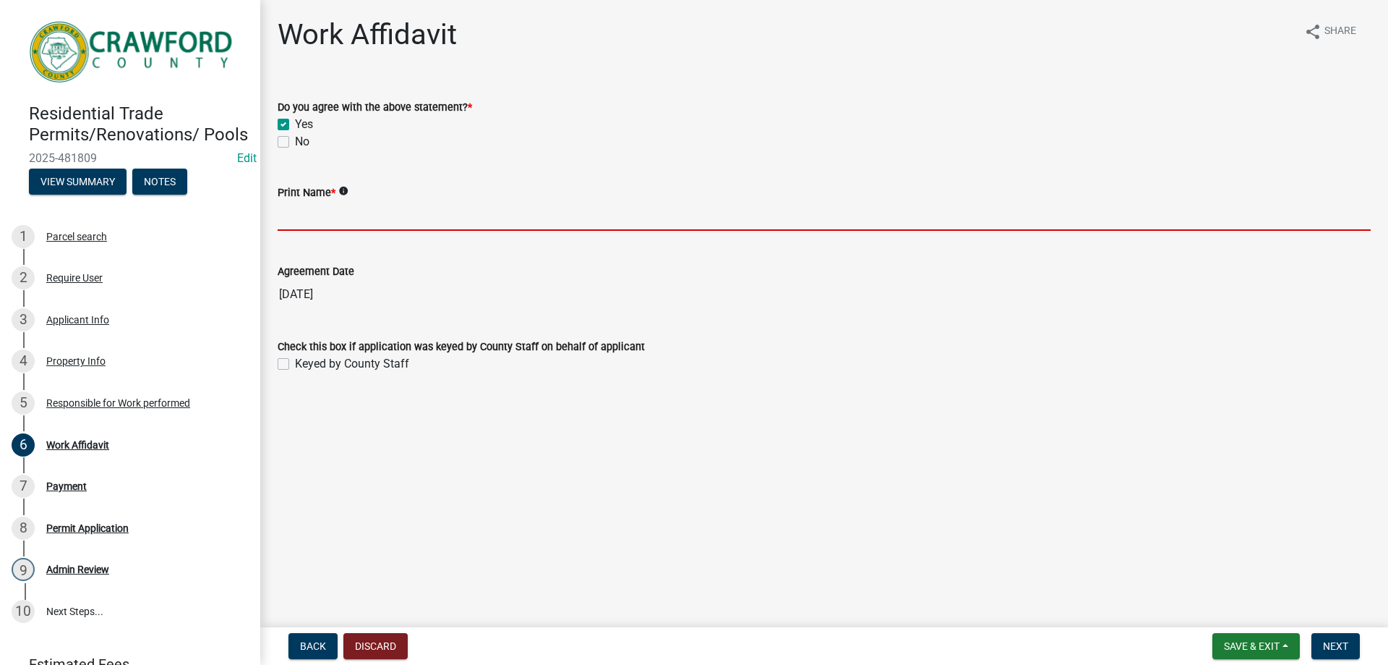
click at [370, 214] on input "Print Name *" at bounding box center [824, 216] width 1093 height 30
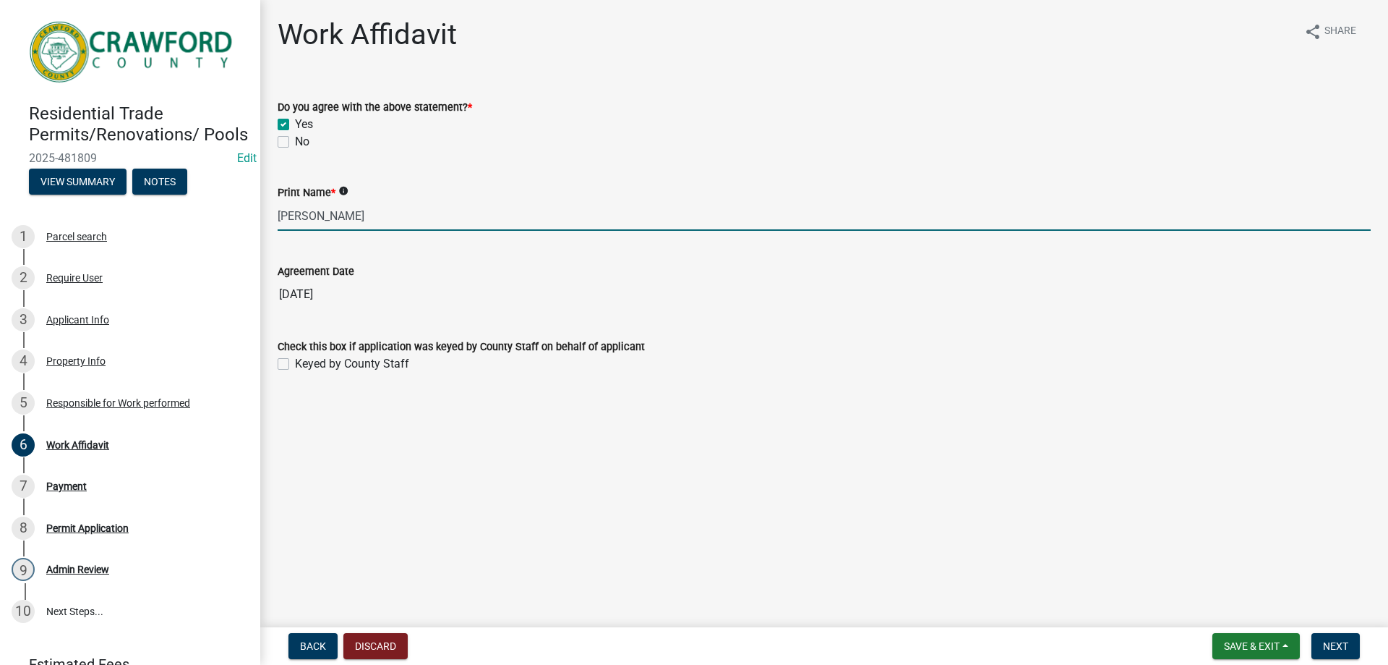
type input "[PERSON_NAME]"
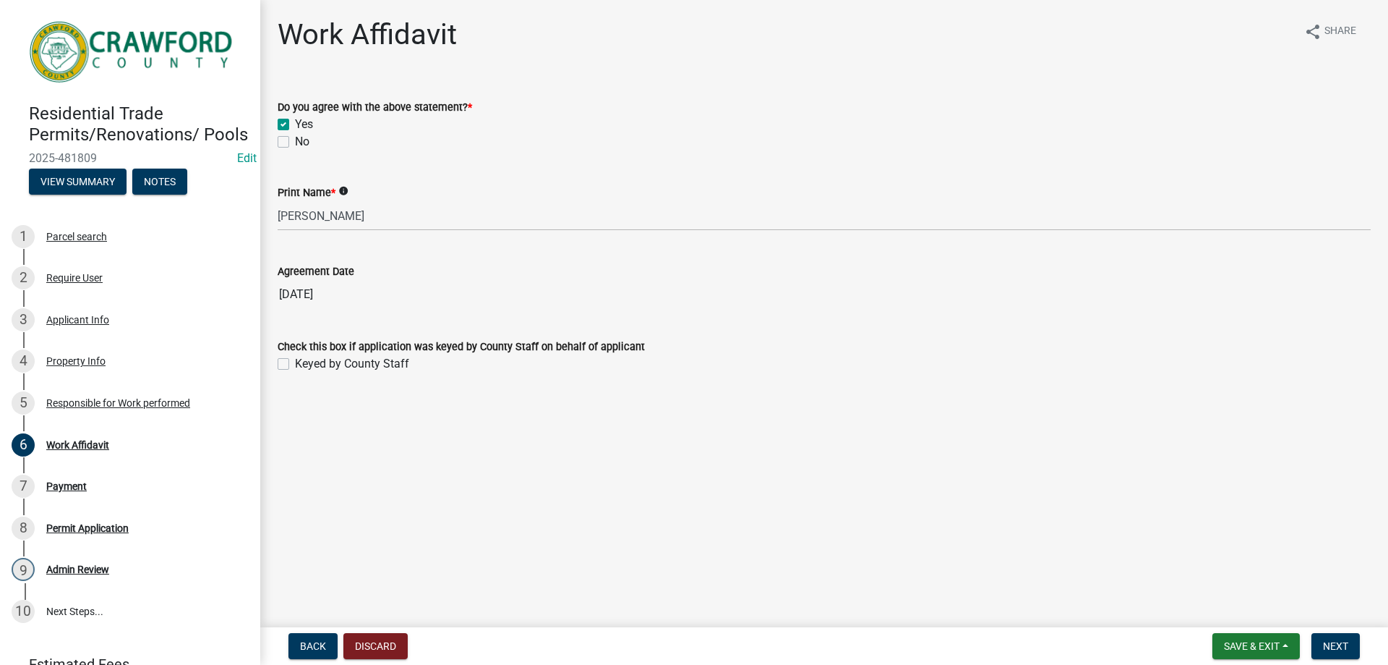
click at [295, 366] on label "Keyed by County Staff" at bounding box center [352, 363] width 114 height 17
click at [295, 364] on input "Keyed by County Staff" at bounding box center [299, 359] width 9 height 9
checkbox input "true"
click at [1339, 639] on button "Next" at bounding box center [1336, 646] width 48 height 26
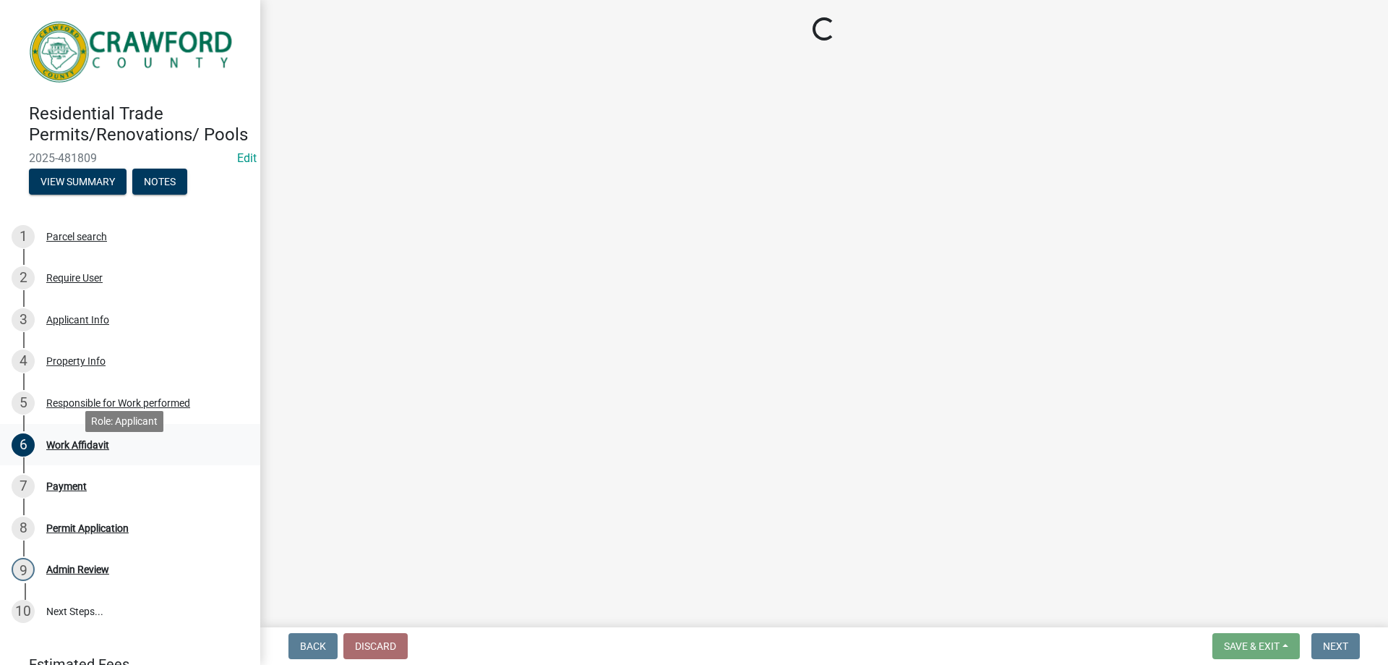
select select "3: 3"
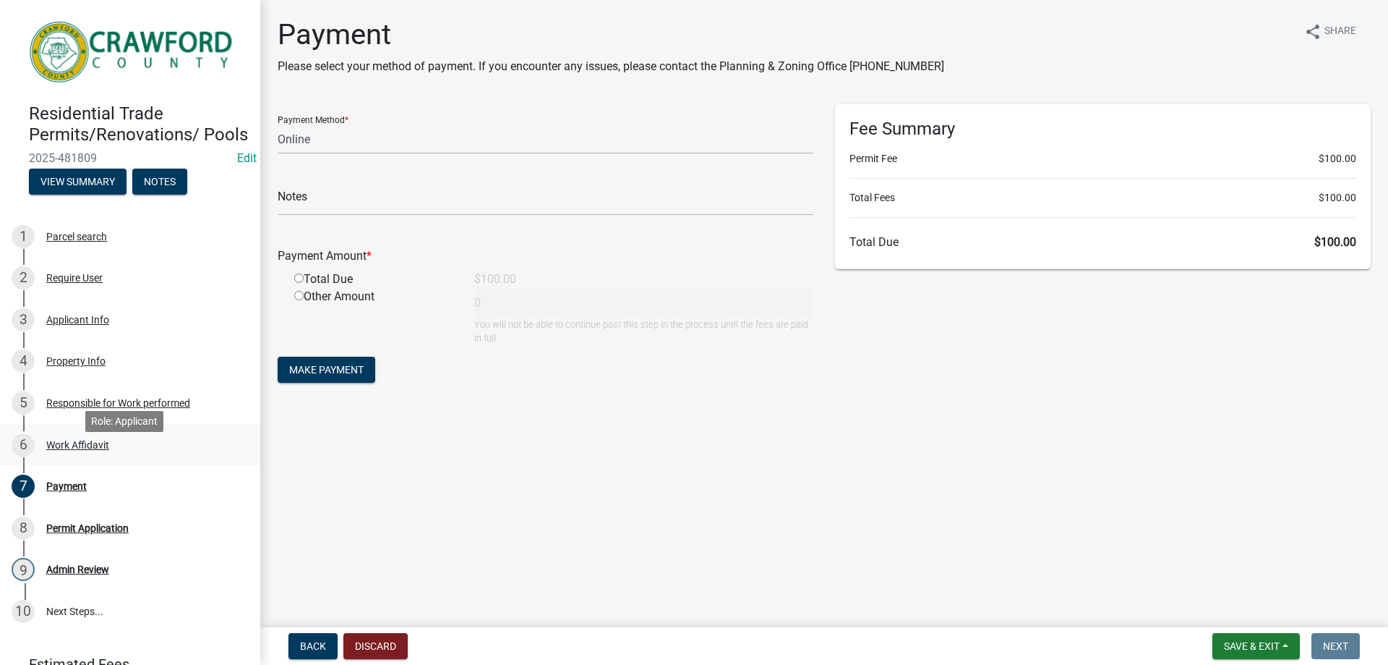
click at [68, 450] on div "Work Affidavit" at bounding box center [77, 445] width 63 height 10
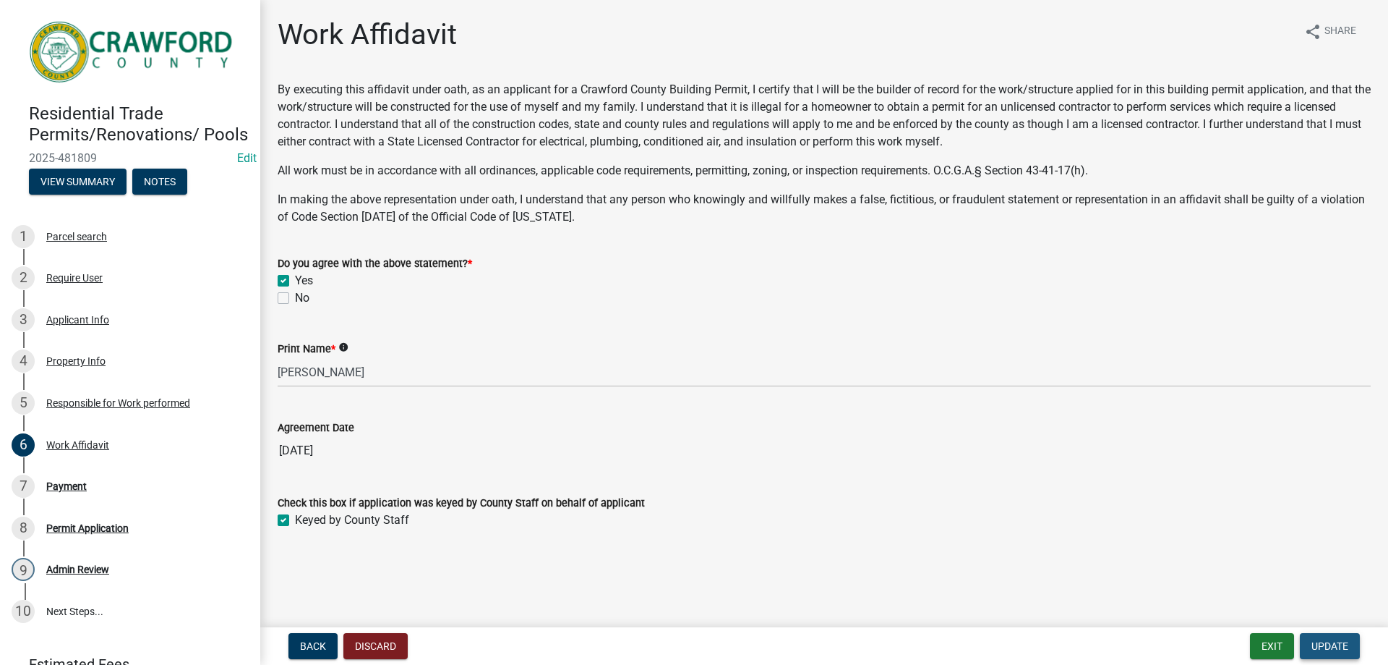
click at [1336, 649] on span "Update" at bounding box center [1330, 646] width 37 height 12
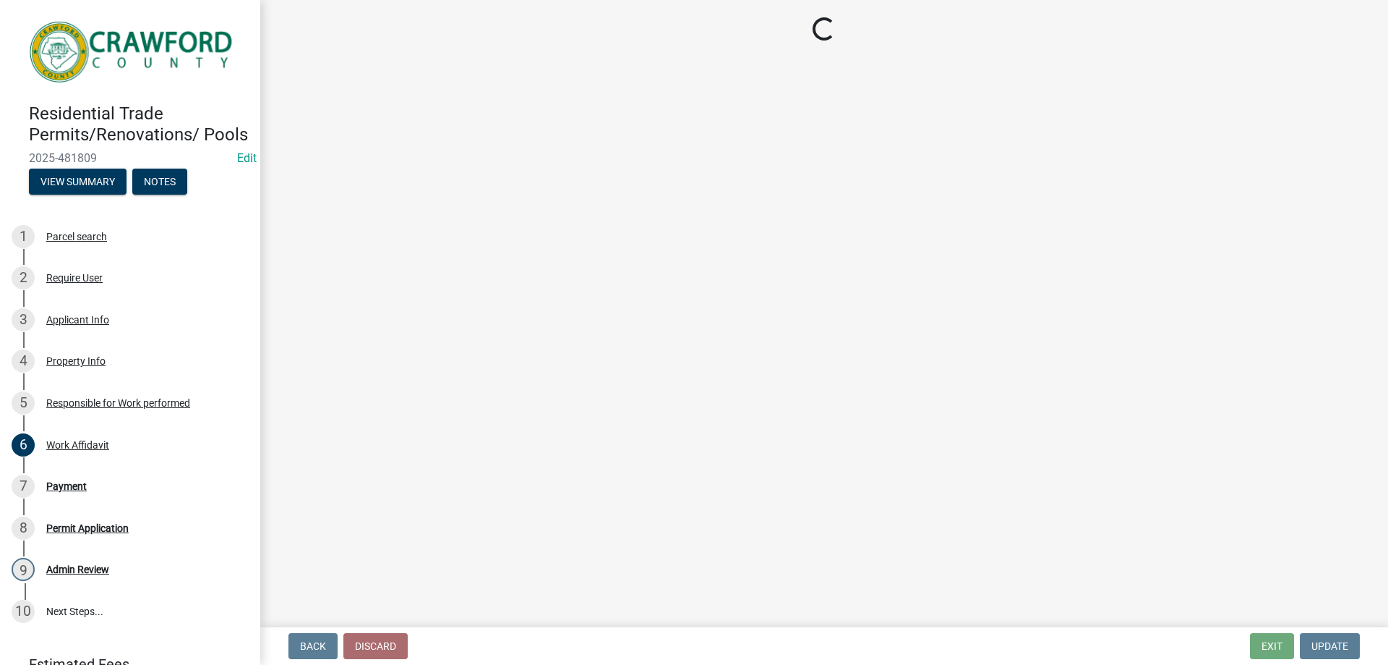
select select "3: 3"
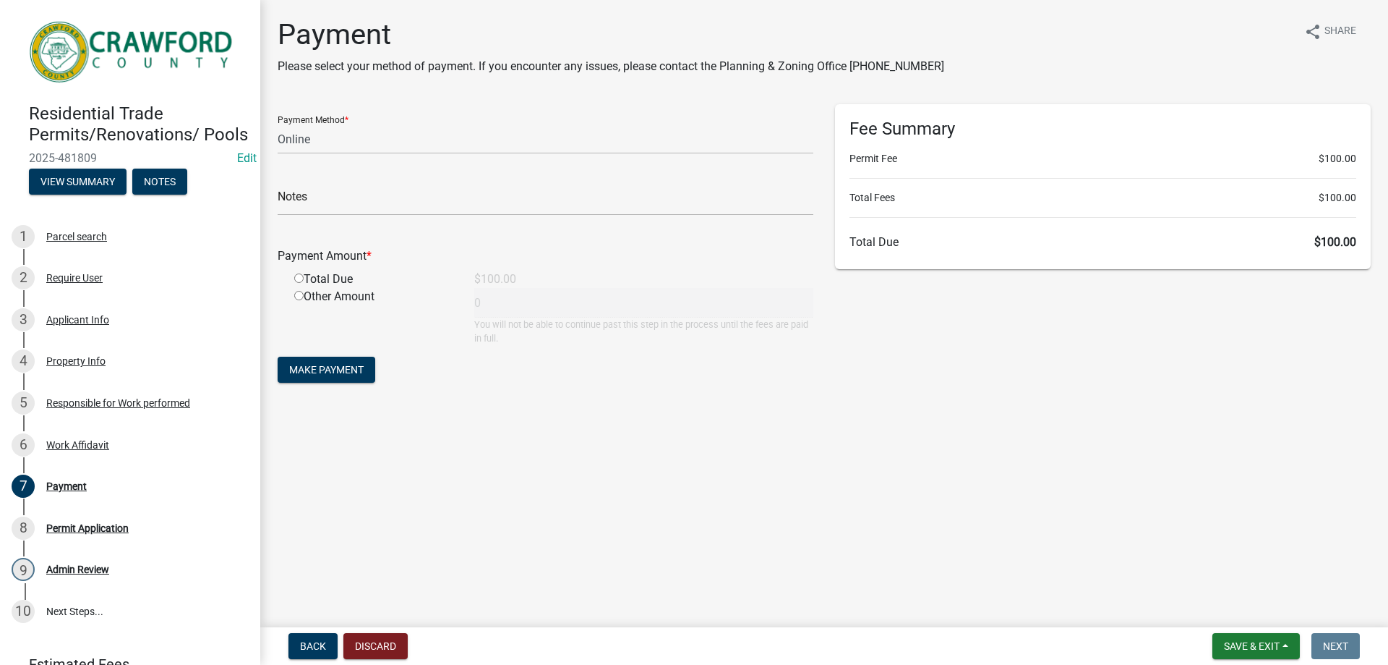
click at [301, 278] on input "radio" at bounding box center [298, 277] width 9 height 9
radio input "true"
type input "100"
click at [323, 140] on select "Credit Card POS Check Cash Online" at bounding box center [546, 139] width 536 height 30
click at [278, 124] on select "Credit Card POS Check Cash Online" at bounding box center [546, 139] width 536 height 30
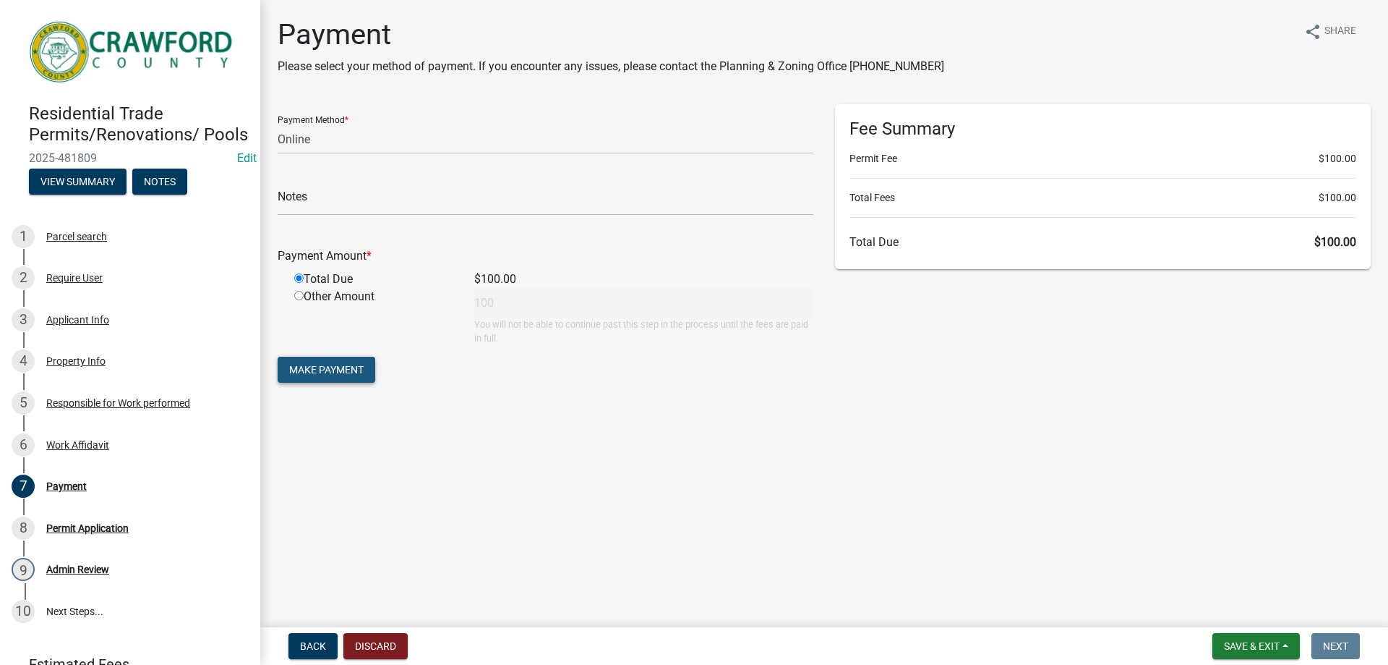
click at [363, 371] on span "Make Payment" at bounding box center [326, 370] width 74 height 12
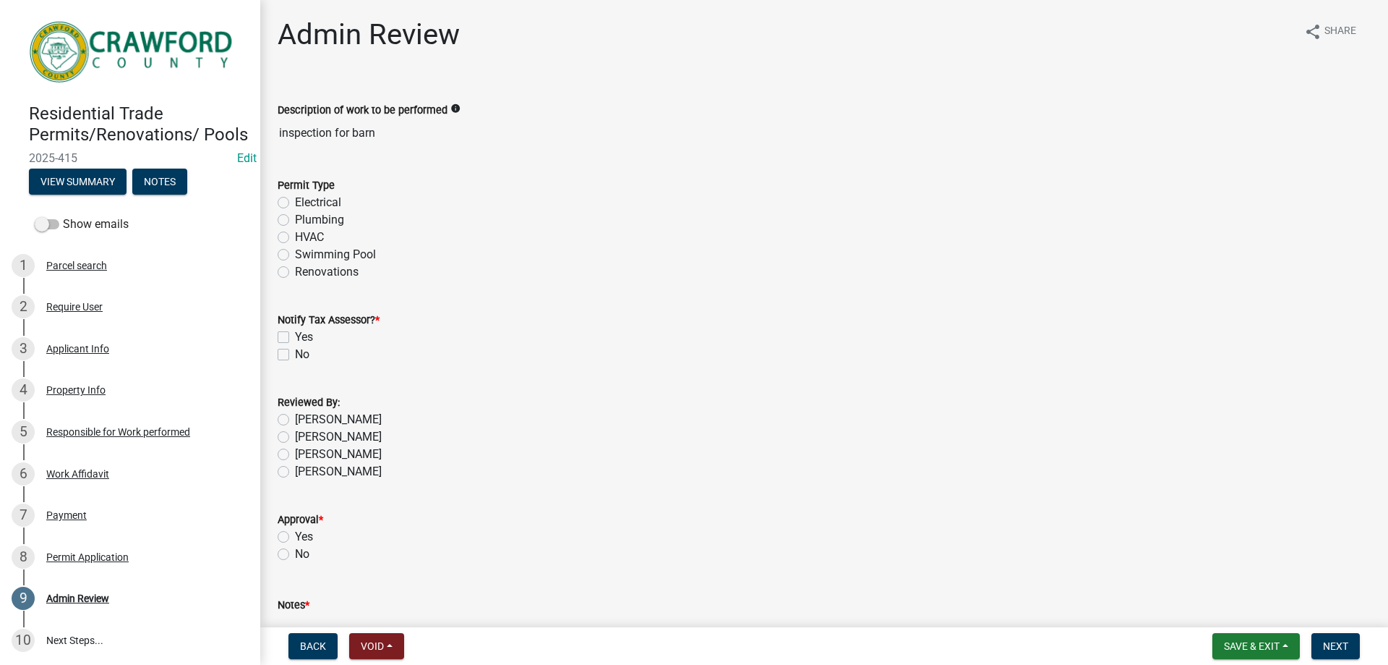
click at [326, 200] on label "Electrical" at bounding box center [318, 202] width 46 height 17
click at [295, 354] on label "No" at bounding box center [302, 354] width 14 height 17
click at [295, 354] on input "No" at bounding box center [299, 350] width 9 height 9
checkbox input "true"
checkbox input "false"
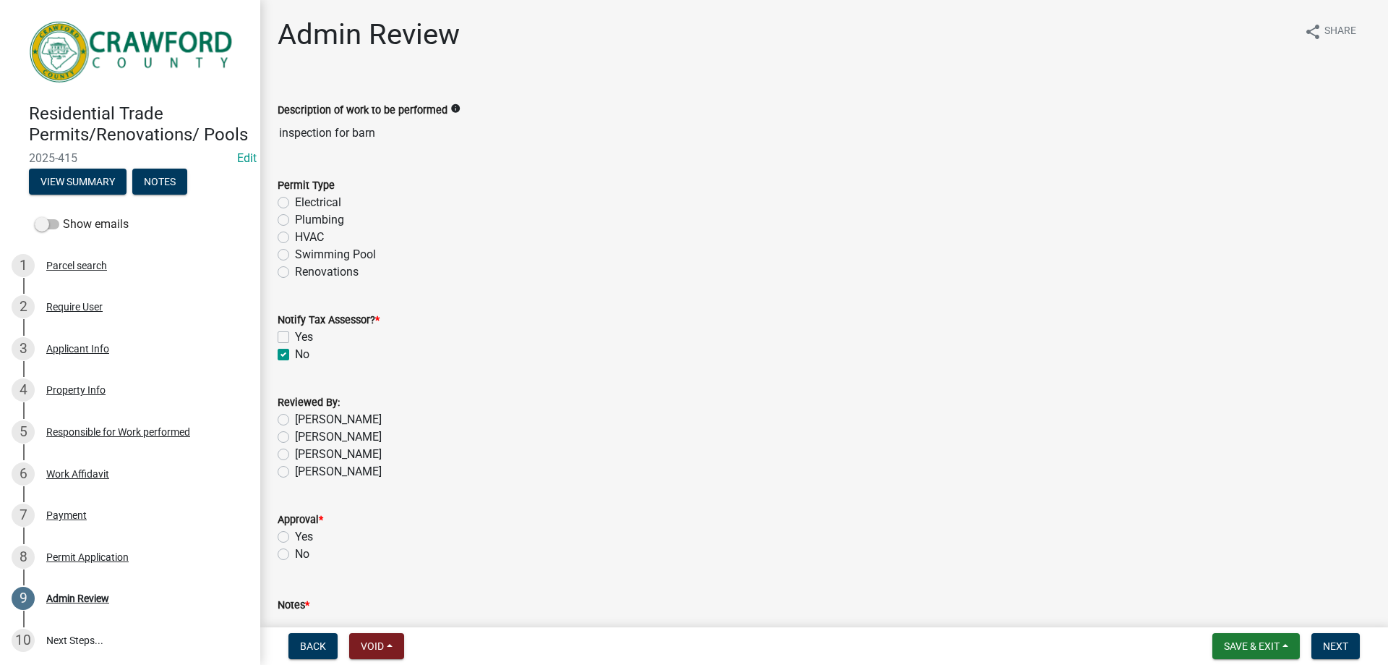
checkbox input "true"
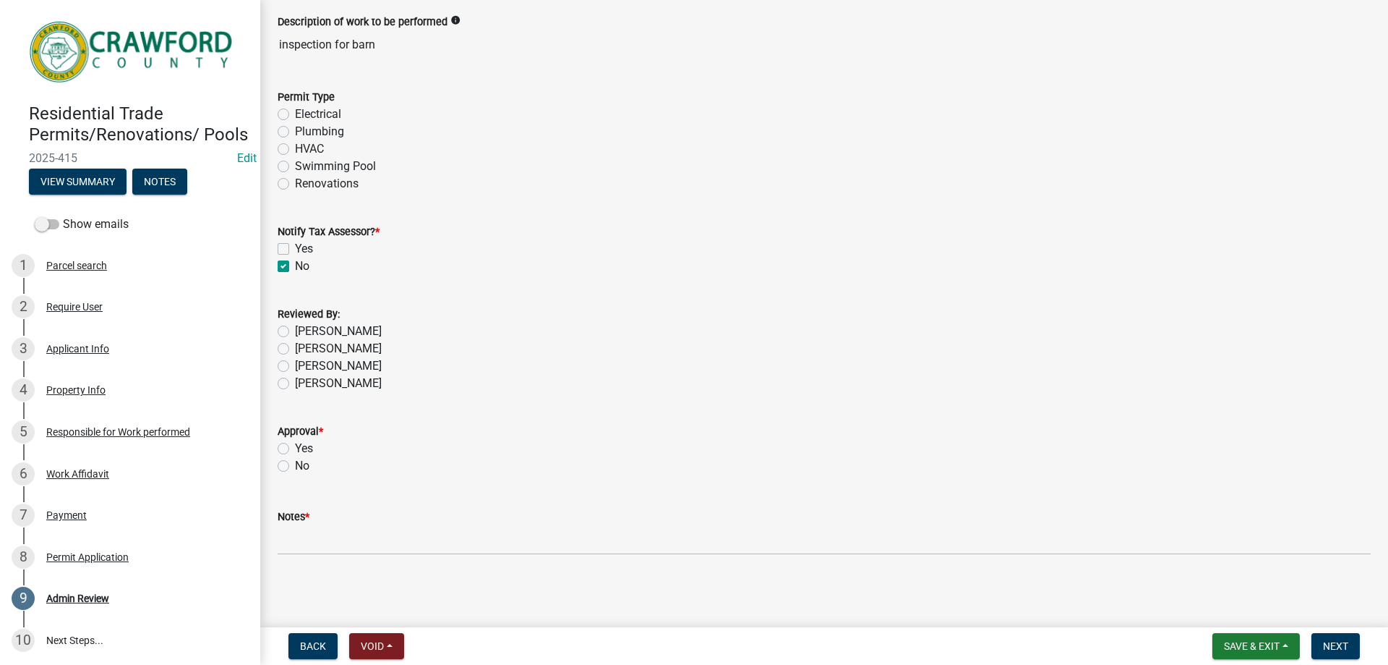
scroll to position [90, 0]
click at [295, 329] on label "[PERSON_NAME]" at bounding box center [338, 329] width 87 height 17
click at [295, 329] on input "[PERSON_NAME]" at bounding box center [299, 325] width 9 height 9
radio input "true"
click at [295, 446] on label "Yes" at bounding box center [304, 446] width 18 height 17
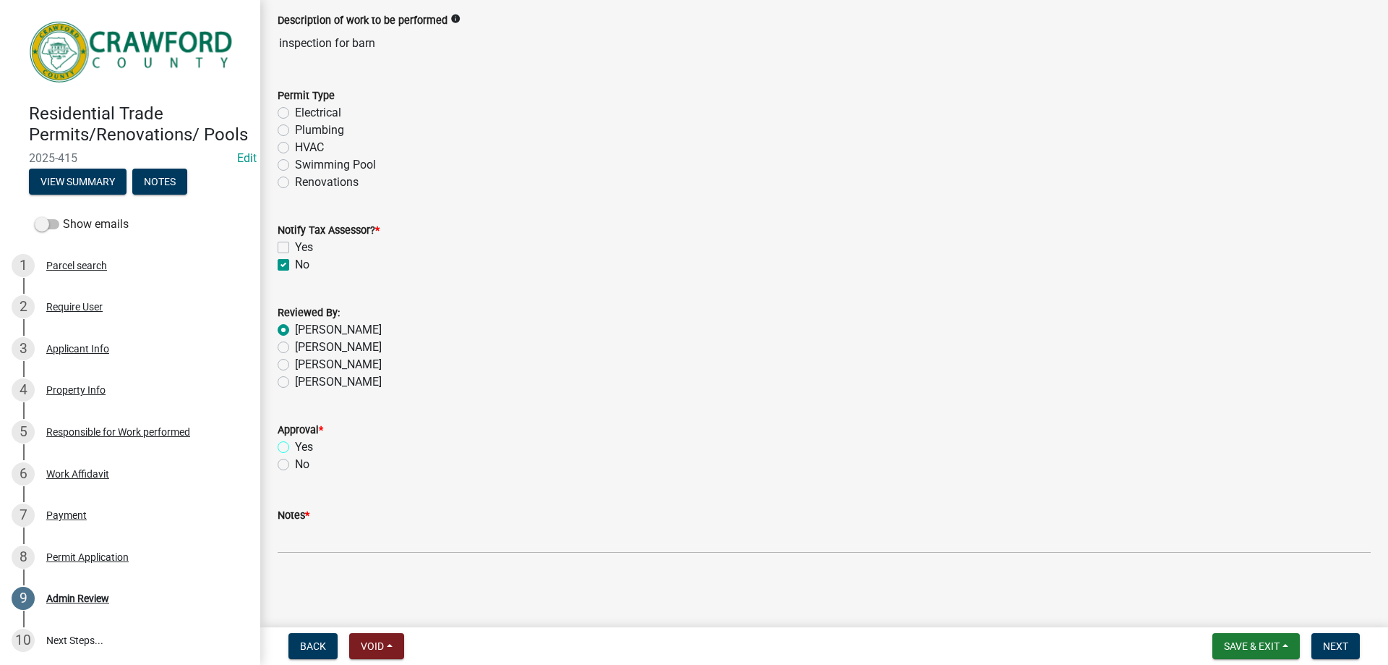
click at [295, 446] on input "Yes" at bounding box center [299, 442] width 9 height 9
radio input "true"
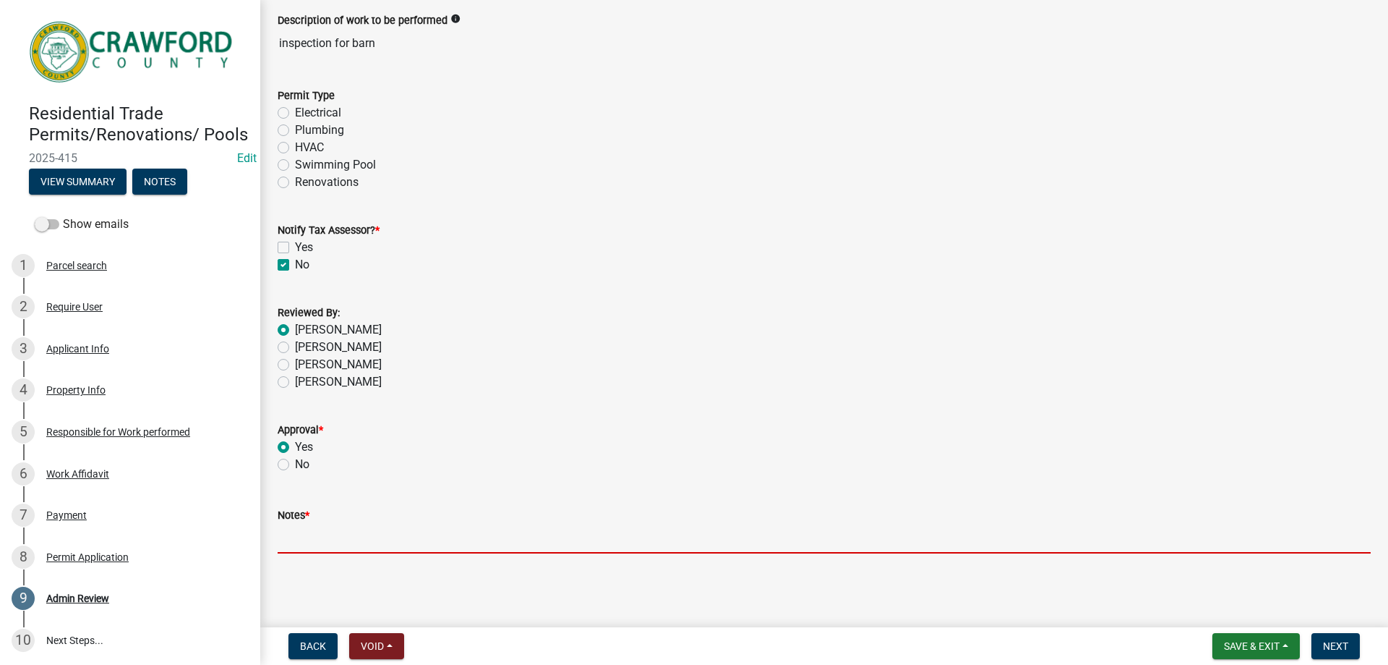
click at [332, 545] on input "Notes *" at bounding box center [824, 539] width 1093 height 30
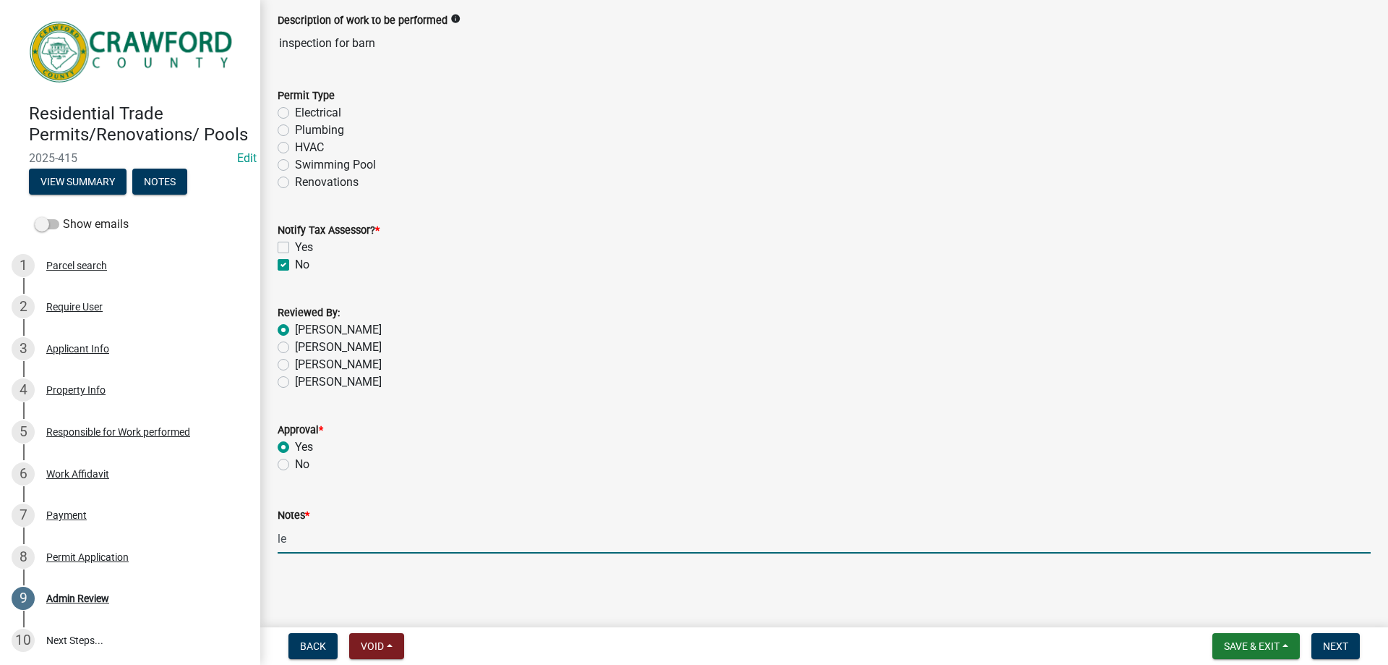
type input "l"
type input "e"
type input "added electricity to the barn"
click at [1342, 650] on span "Next" at bounding box center [1335, 646] width 25 height 12
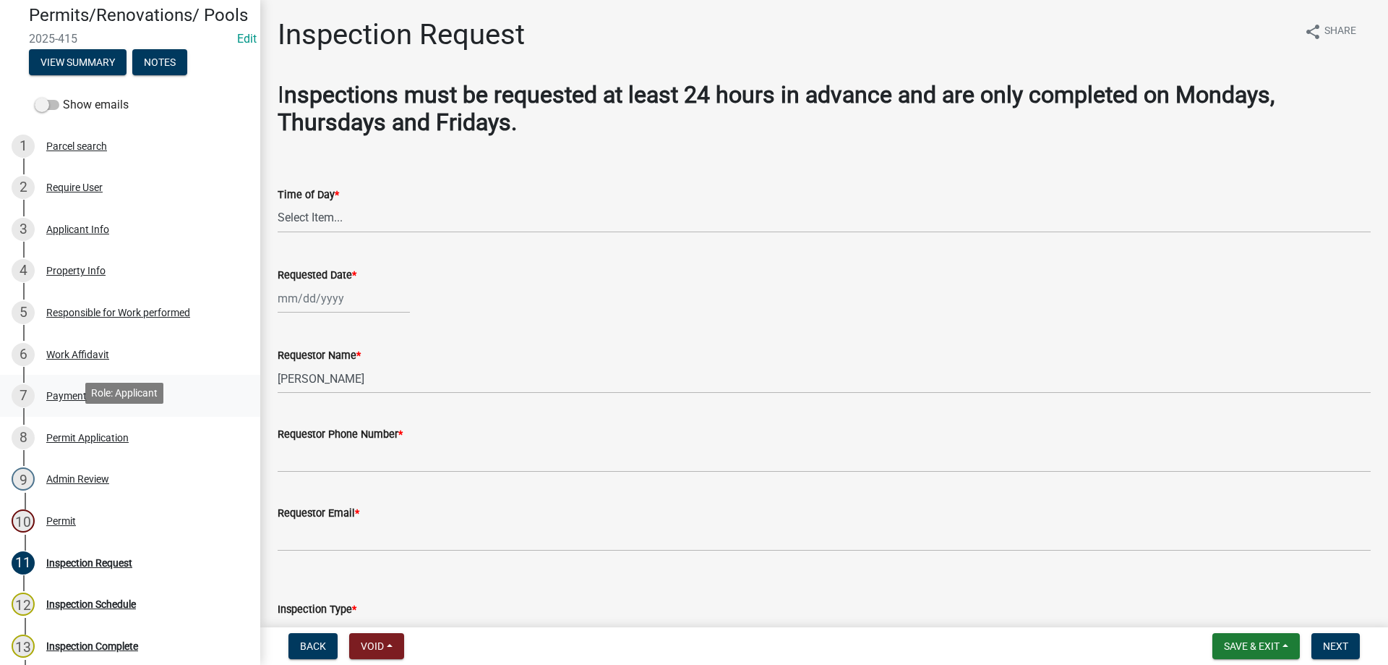
scroll to position [145, 0]
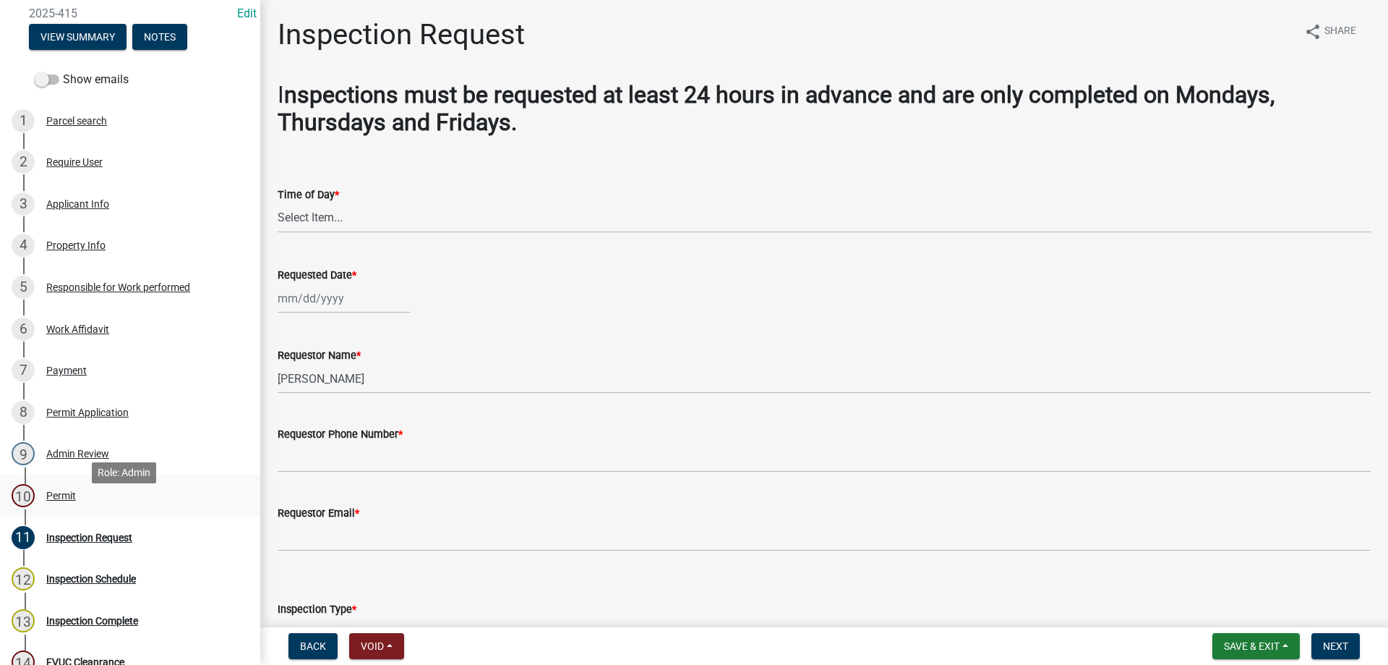
click at [62, 500] on div "Permit" at bounding box center [61, 495] width 30 height 10
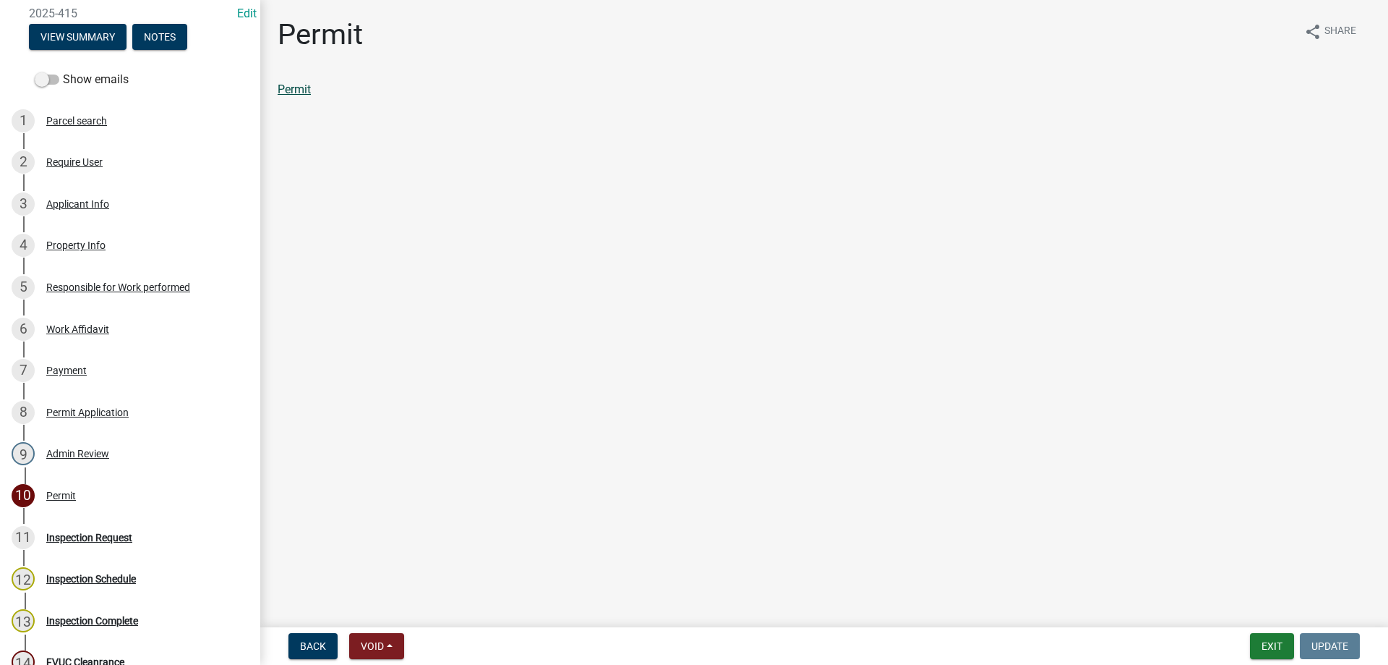
click at [296, 92] on link "Permit" at bounding box center [294, 89] width 33 height 14
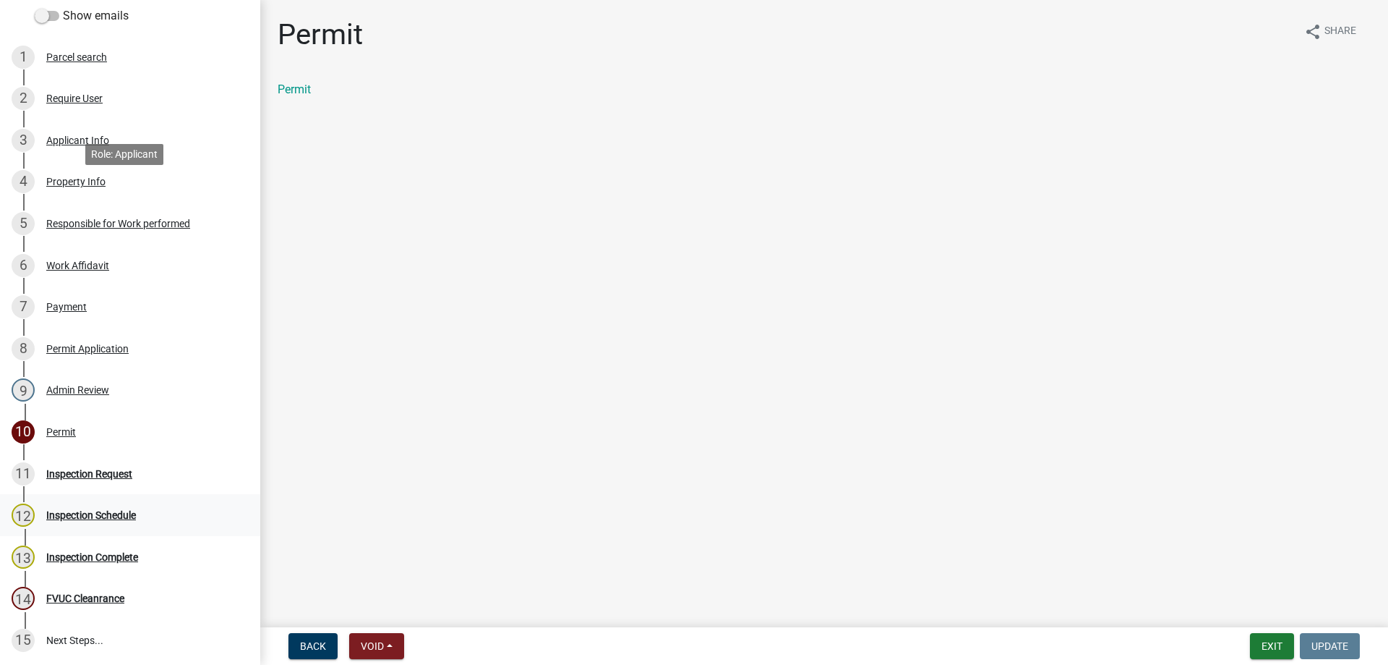
scroll to position [356, 0]
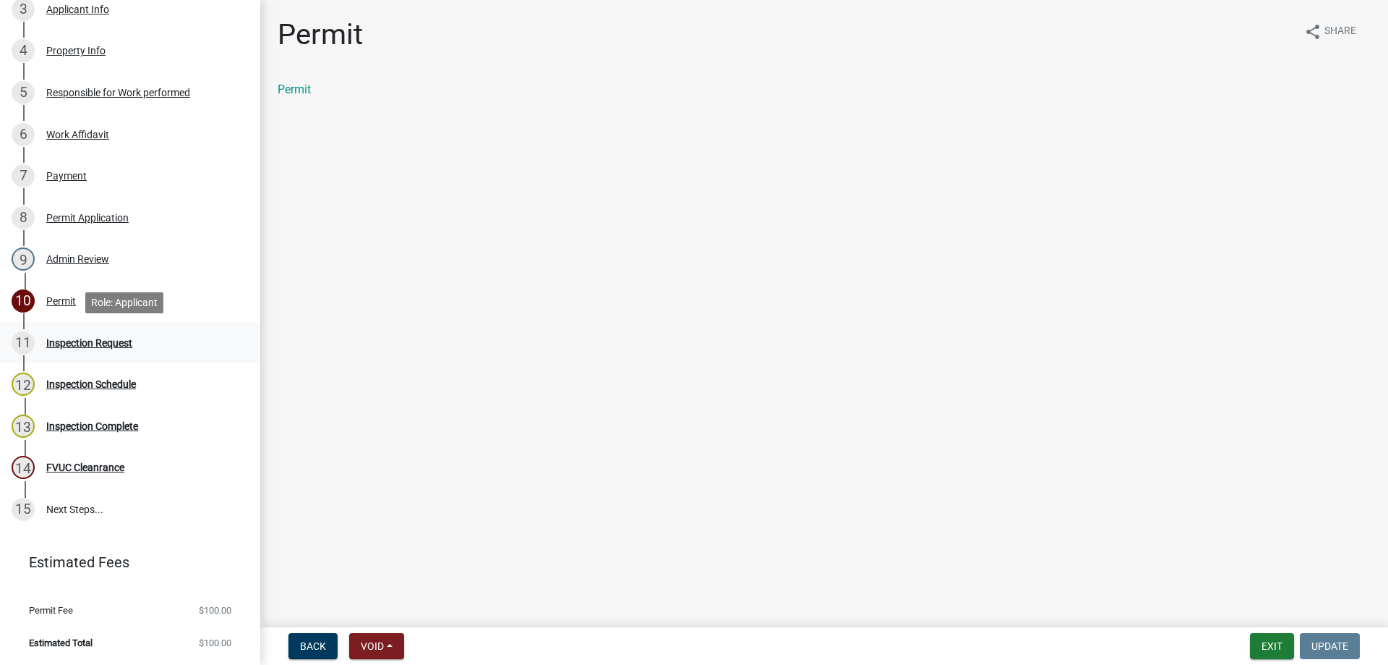
click at [115, 346] on div "Inspection Request" at bounding box center [89, 343] width 86 height 10
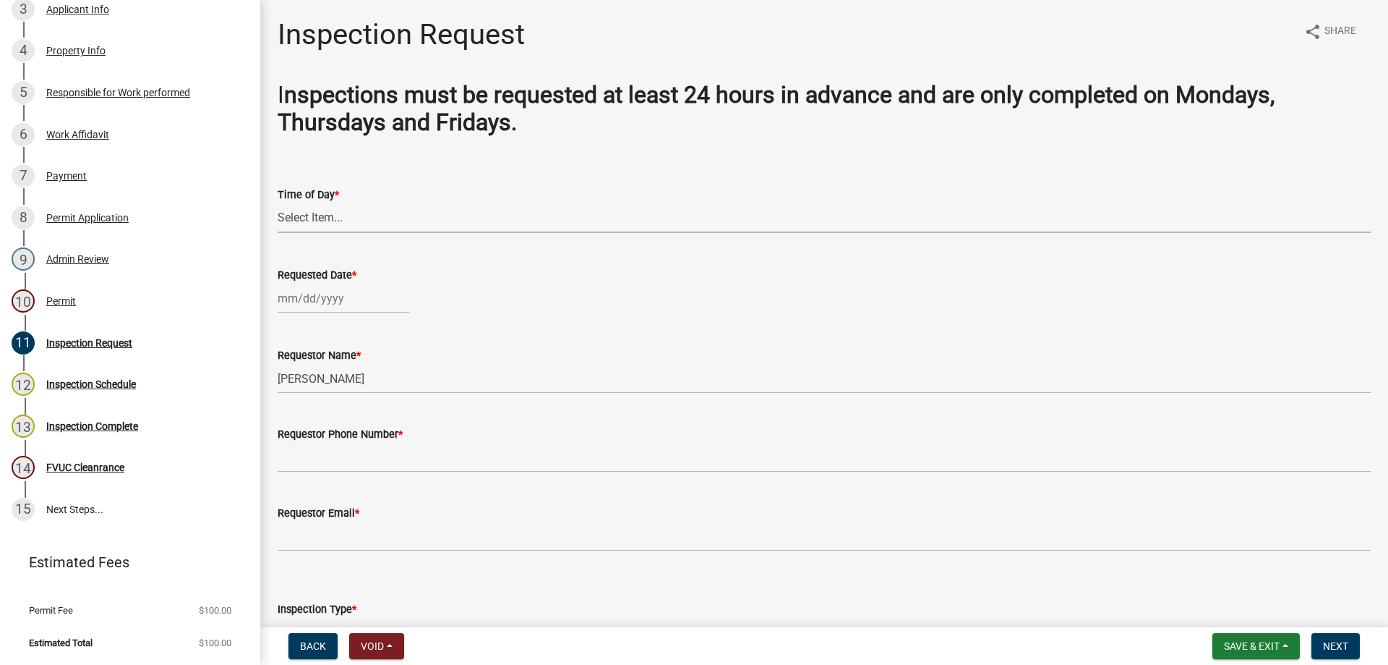
click at [329, 216] on select "Select Item... AM PM" at bounding box center [824, 218] width 1093 height 30
click at [278, 203] on select "Select Item... AM PM" at bounding box center [824, 218] width 1093 height 30
select select "589da946-7bc6-45e4-b77a-0ea44294630b"
click at [369, 299] on div at bounding box center [344, 298] width 132 height 30
select select "9"
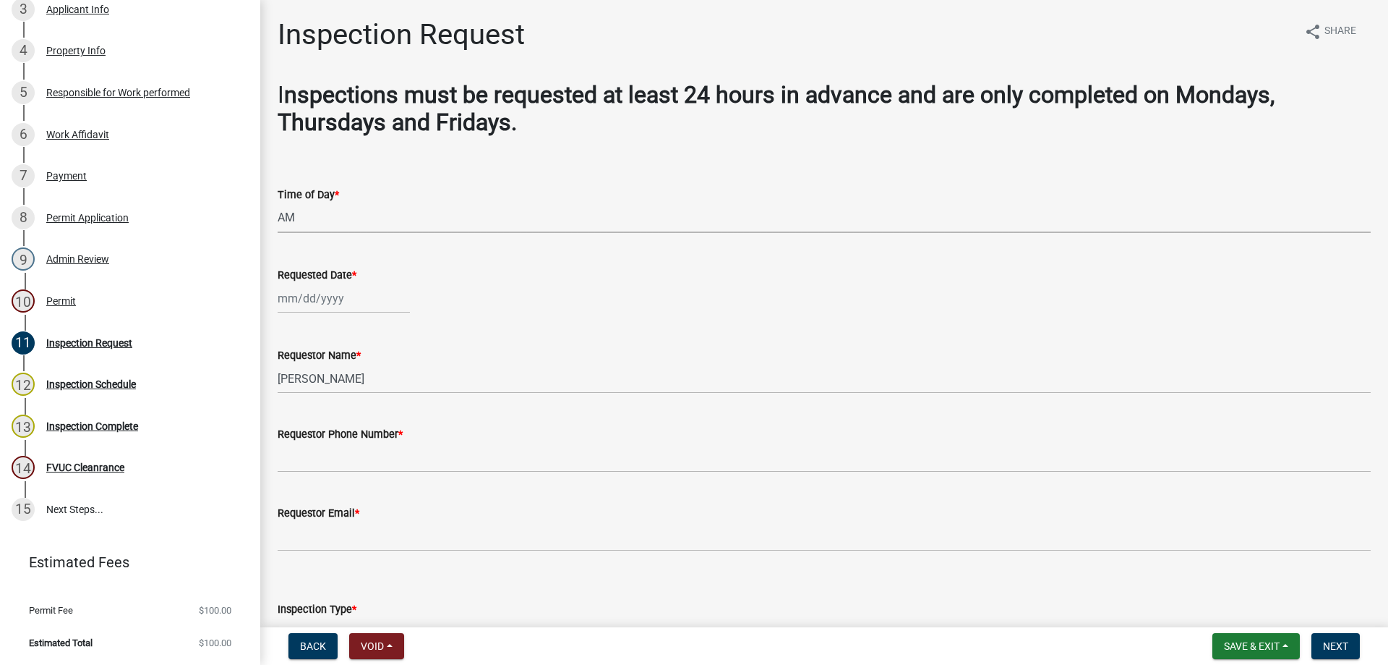
select select "2025"
click at [321, 439] on div "23" at bounding box center [315, 444] width 23 height 23
type input "09/23/2025"
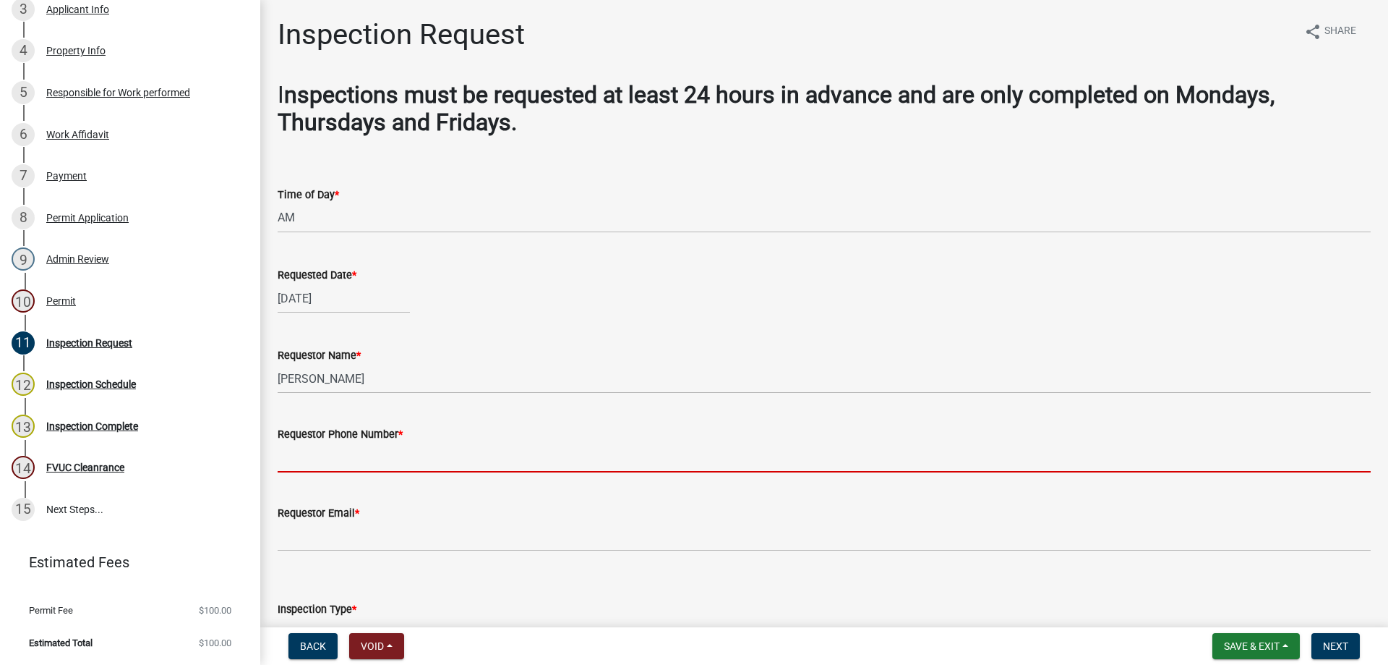
click at [422, 450] on input "Requestor Phone Number *" at bounding box center [824, 458] width 1093 height 30
type input "478-836-3199"
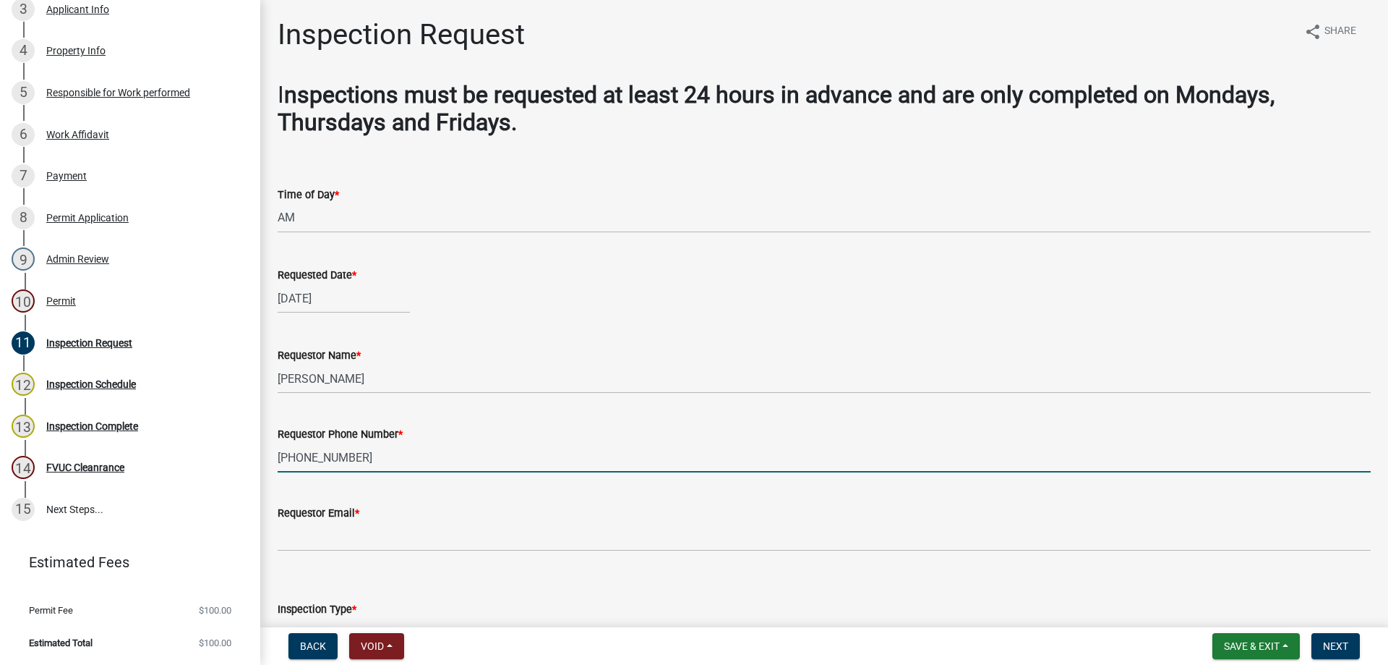
scroll to position [213, 0]
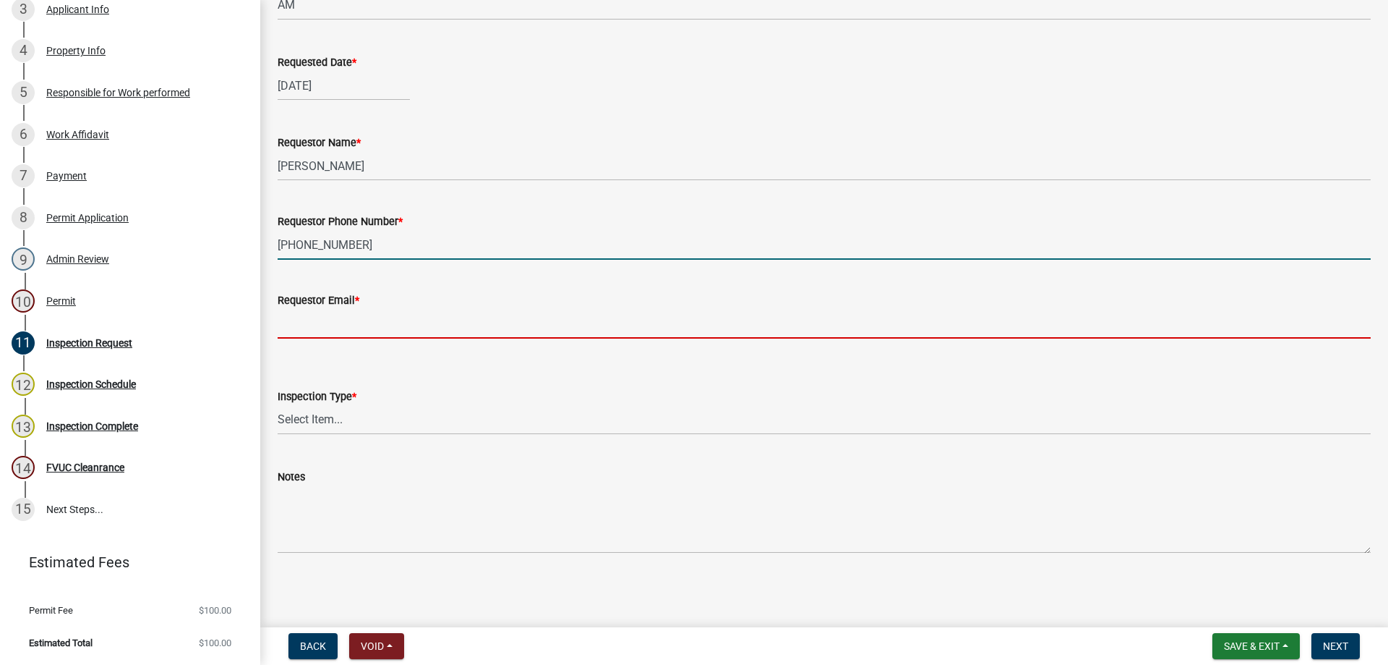
click at [361, 325] on input "Requestor Email *" at bounding box center [824, 324] width 1093 height 30
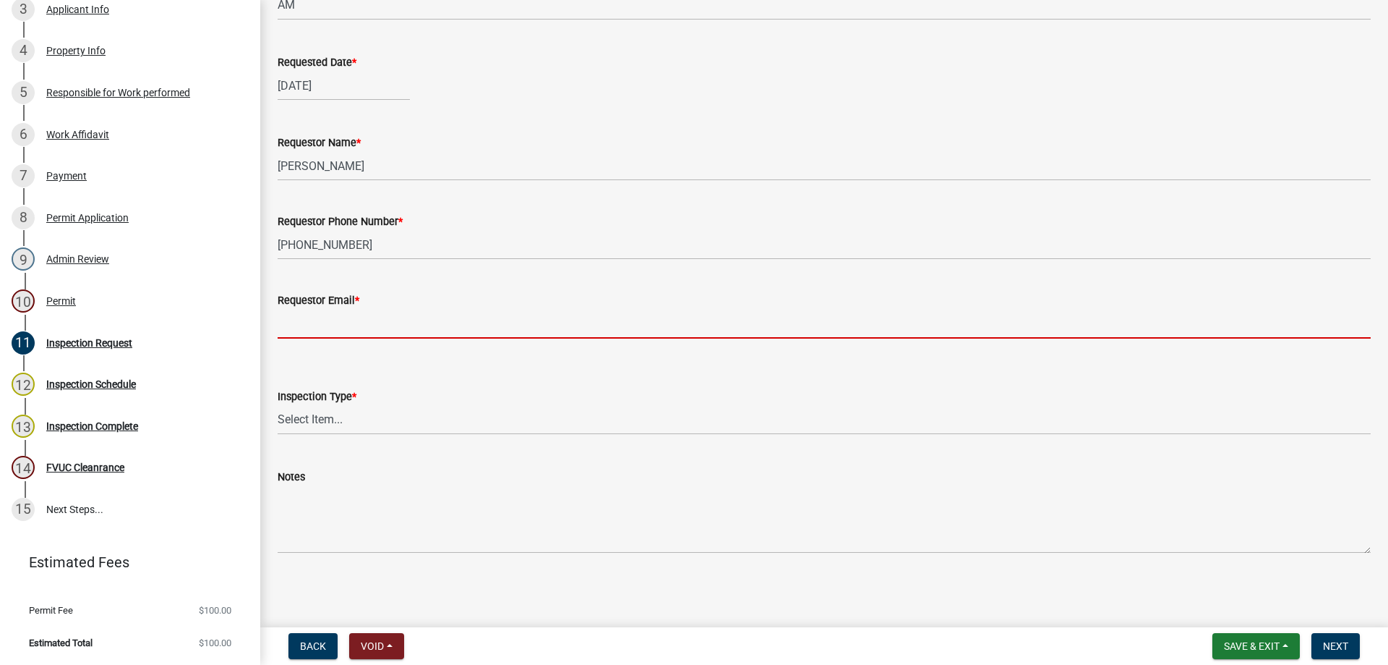
type input "t.graumann@crawfordcountyga.org"
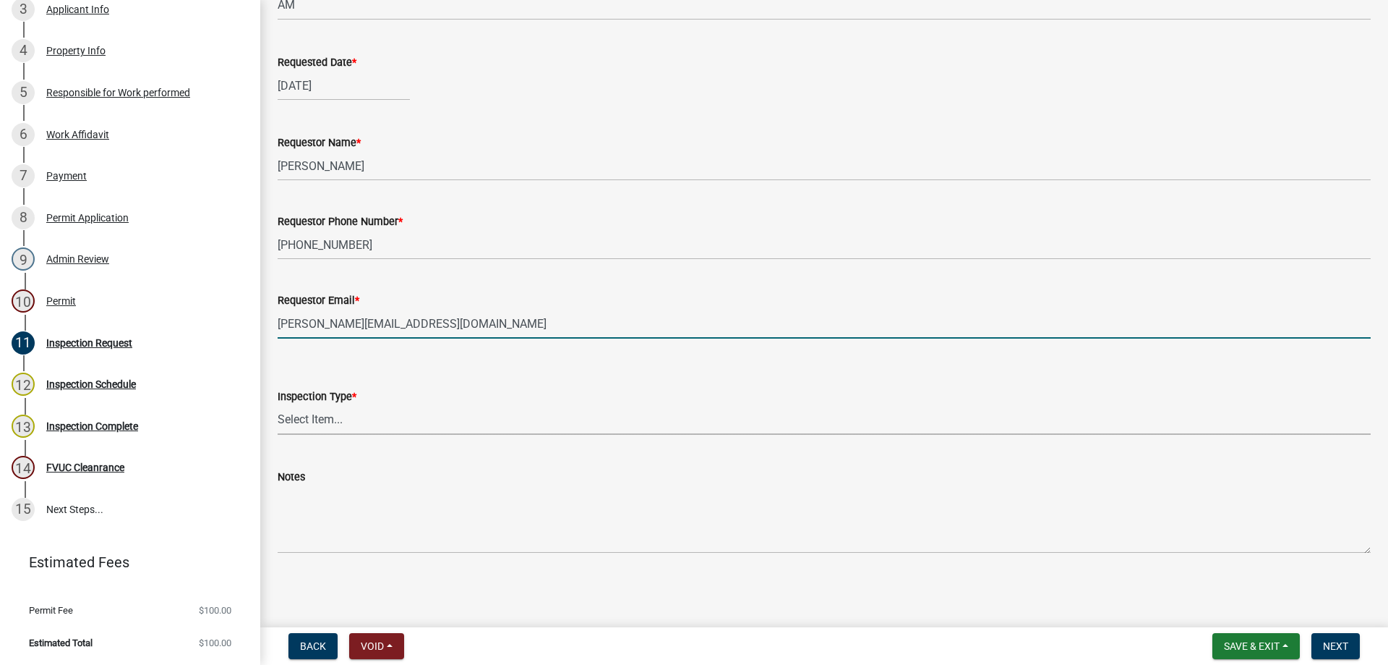
click at [356, 418] on select "Select Item... Temporary Pole Panel Swap Out Rough-In Final Plumbing Electrical…" at bounding box center [824, 420] width 1093 height 30
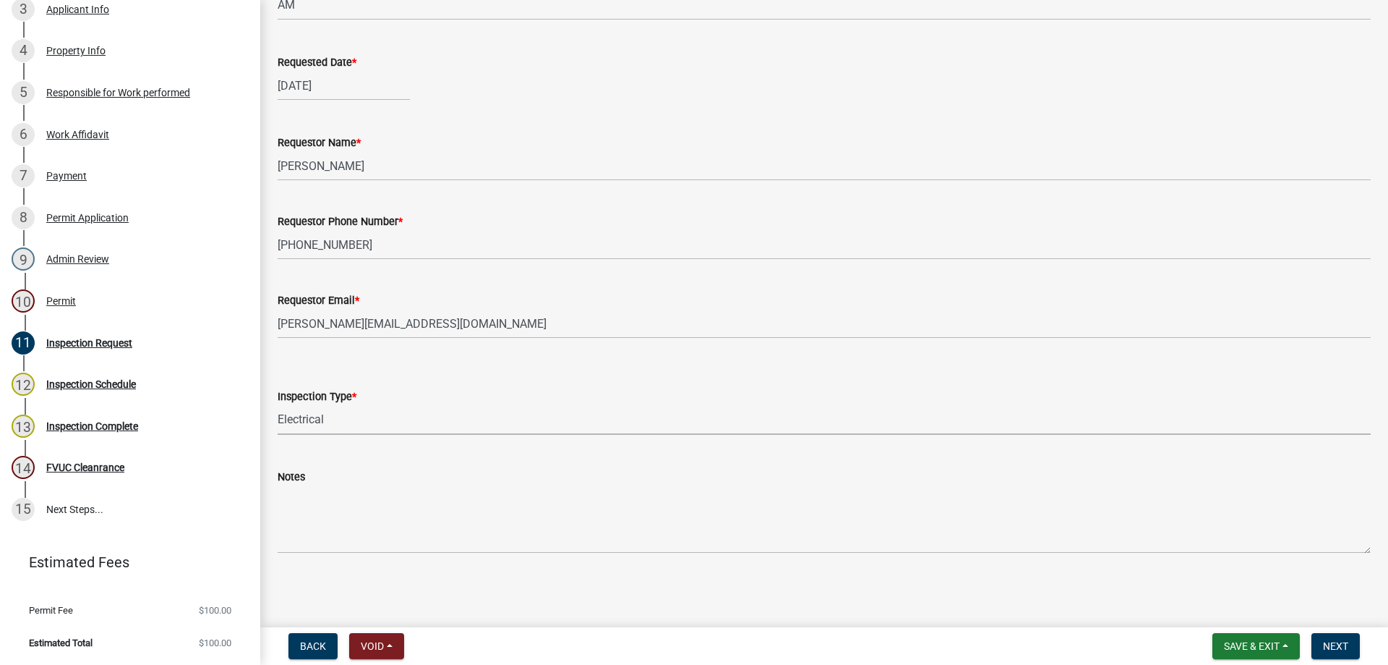
click at [278, 405] on select "Select Item... Temporary Pole Panel Swap Out Rough-In Final Plumbing Electrical…" at bounding box center [824, 420] width 1093 height 30
select select "d8617fb3-6c57-4f4d-b8e3-dbd35e7ffc69"
click at [1337, 650] on span "Next" at bounding box center [1335, 646] width 25 height 12
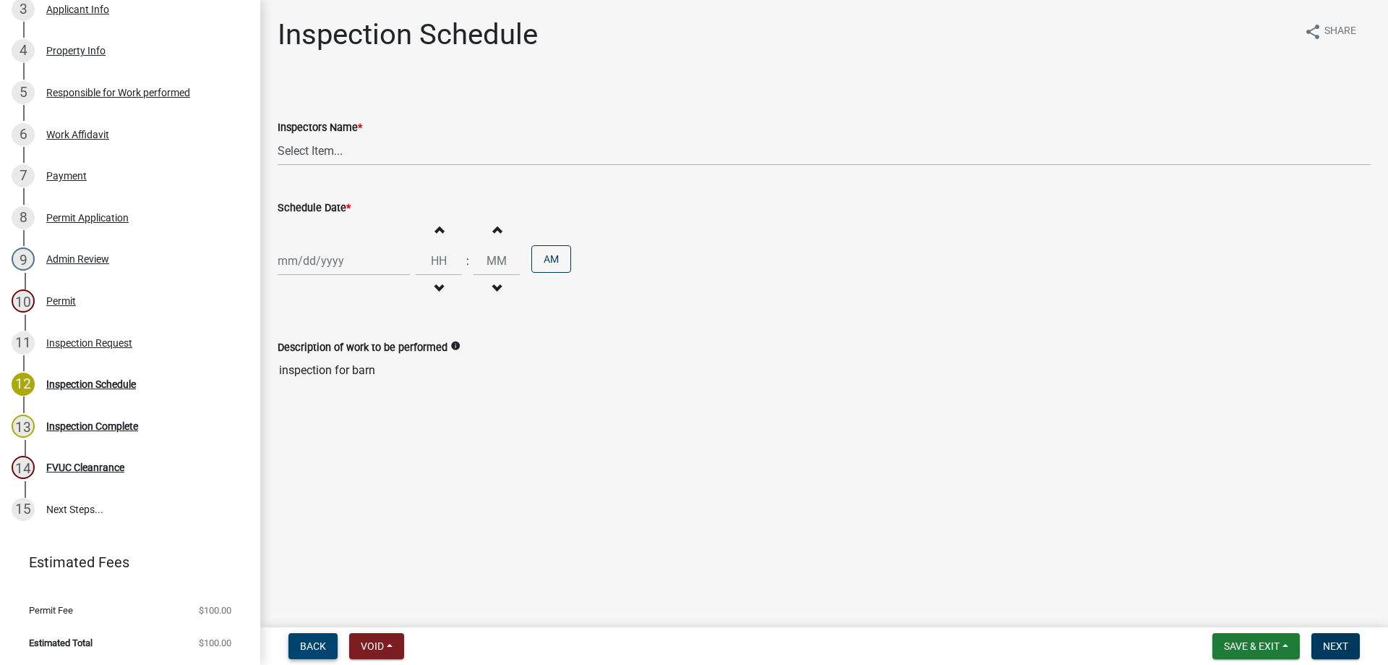
click at [319, 650] on span "Back" at bounding box center [313, 646] width 26 height 12
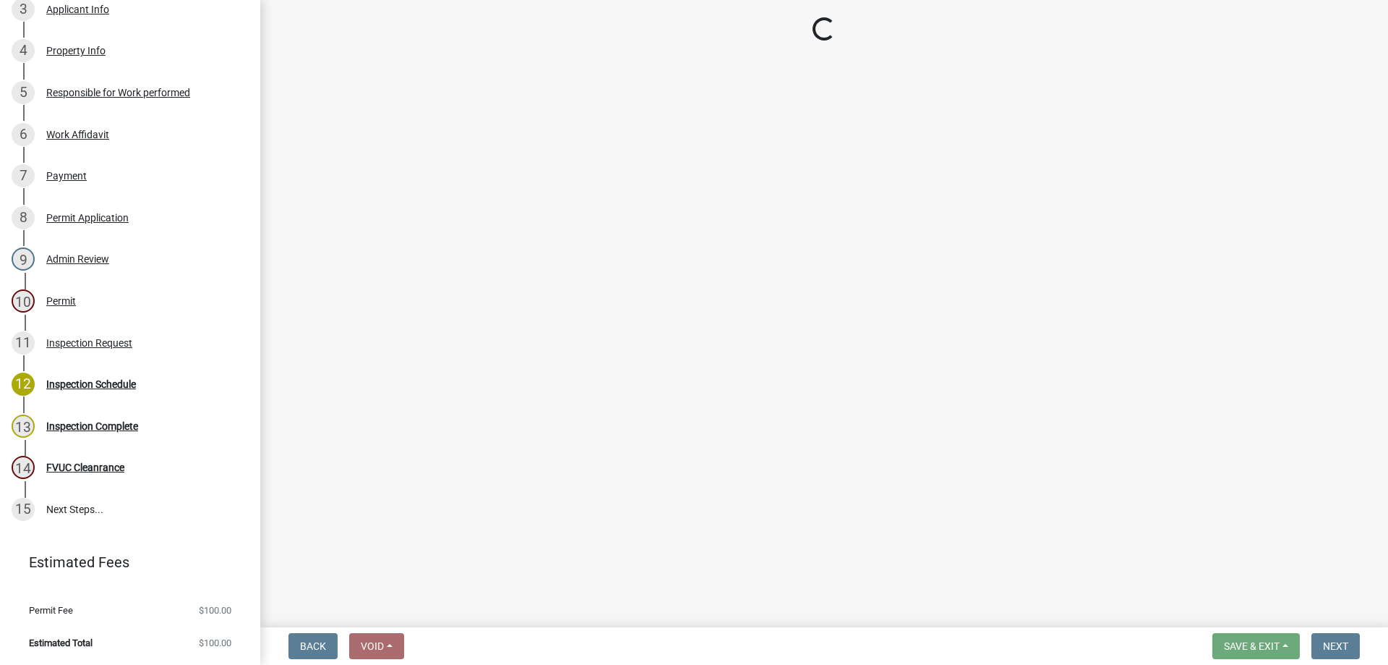
select select "589da946-7bc6-45e4-b77a-0ea44294630b"
select select "d8617fb3-6c57-4f4d-b8e3-dbd35e7ffc69"
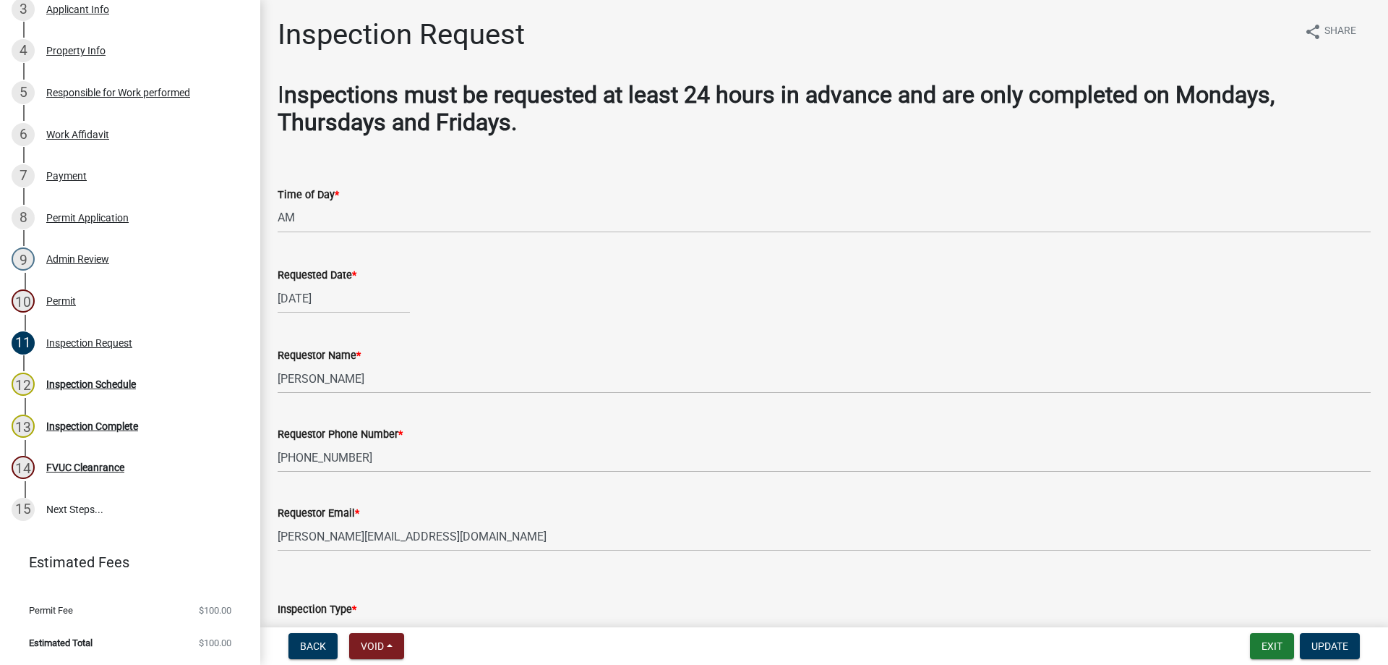
select select "9"
select select "2025"
click at [344, 296] on div "09/23/2025 Jan Feb Mar Apr May Jun Jul Aug Sep Oct Nov Dec 1525 1526 1527 1528 …" at bounding box center [344, 298] width 132 height 30
click at [297, 447] on div "22" at bounding box center [292, 444] width 23 height 23
type input "[DATE]"
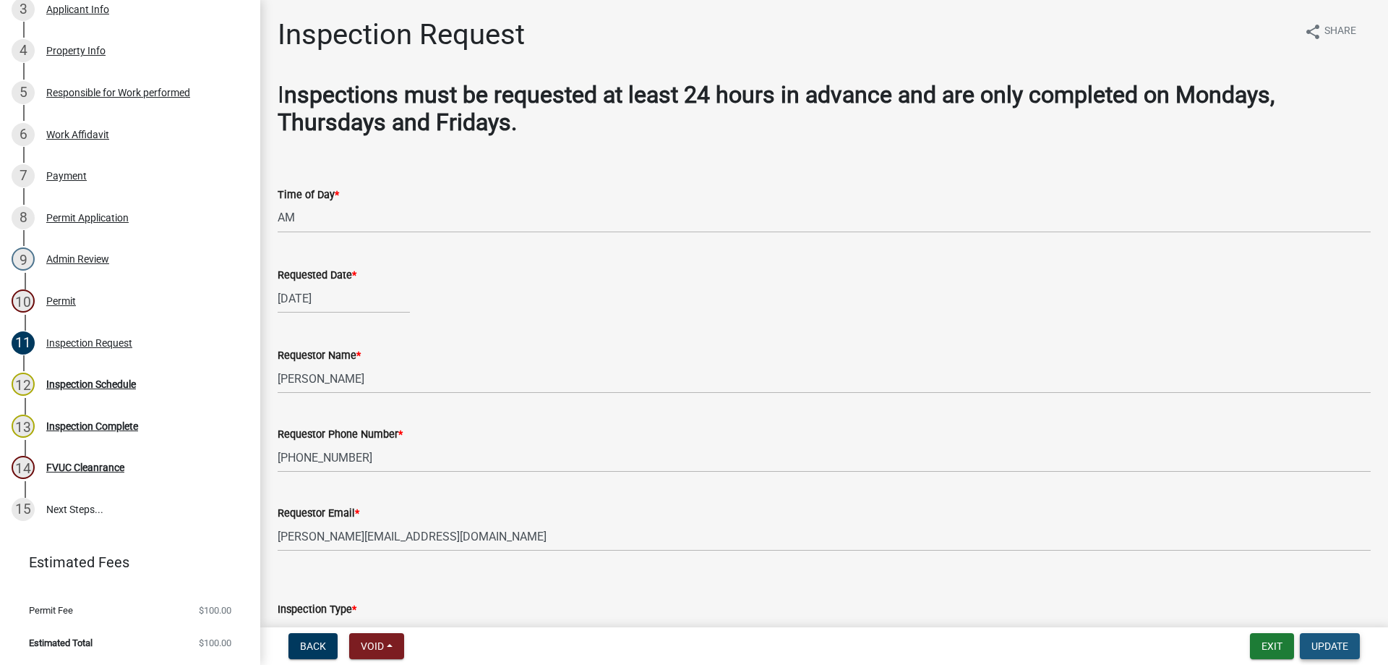
click at [1335, 650] on span "Update" at bounding box center [1330, 646] width 37 height 12
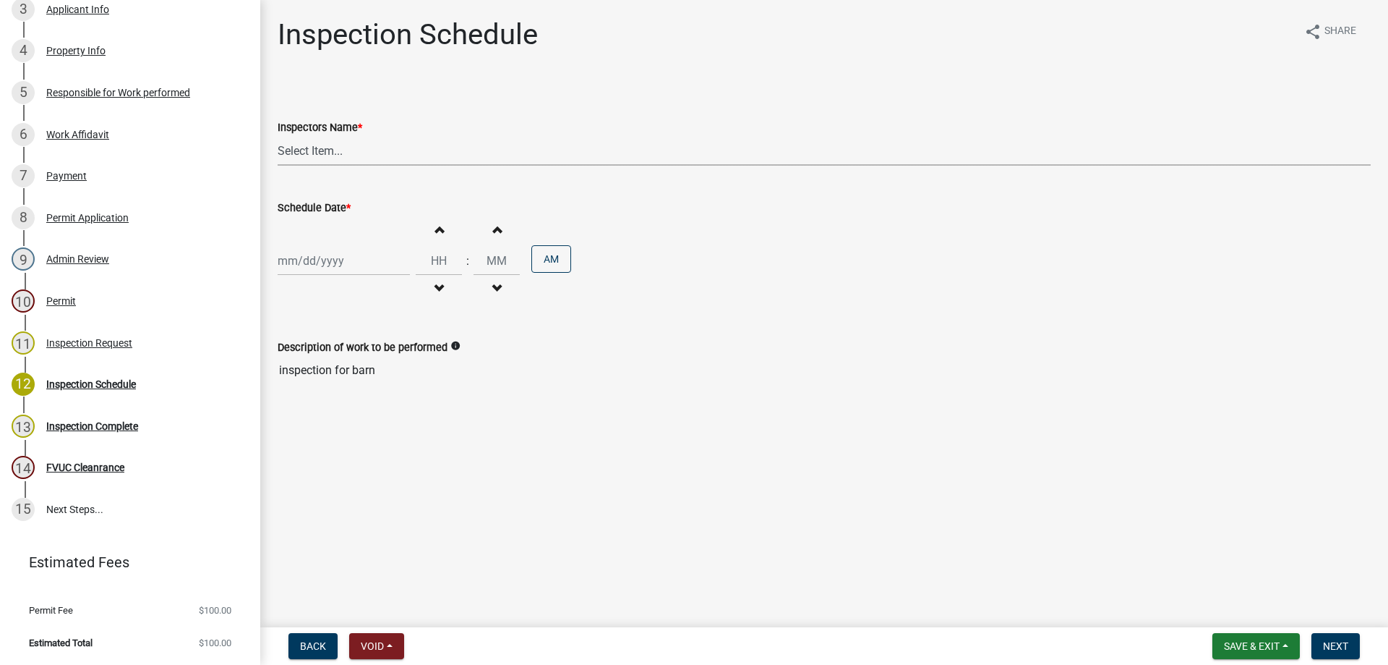
click at [342, 150] on select "Select Item... Jeremy.andrews (Jeremy ) TT_Administrator (Tracy Troutner)" at bounding box center [824, 151] width 1093 height 30
select select "a844a88f-ba44-4800-9e08-05e10520dbf6"
click at [278, 136] on select "Select Item... Jeremy.andrews (Jeremy ) TT_Administrator (Tracy Troutner)" at bounding box center [824, 151] width 1093 height 30
click at [351, 265] on div at bounding box center [344, 261] width 132 height 30
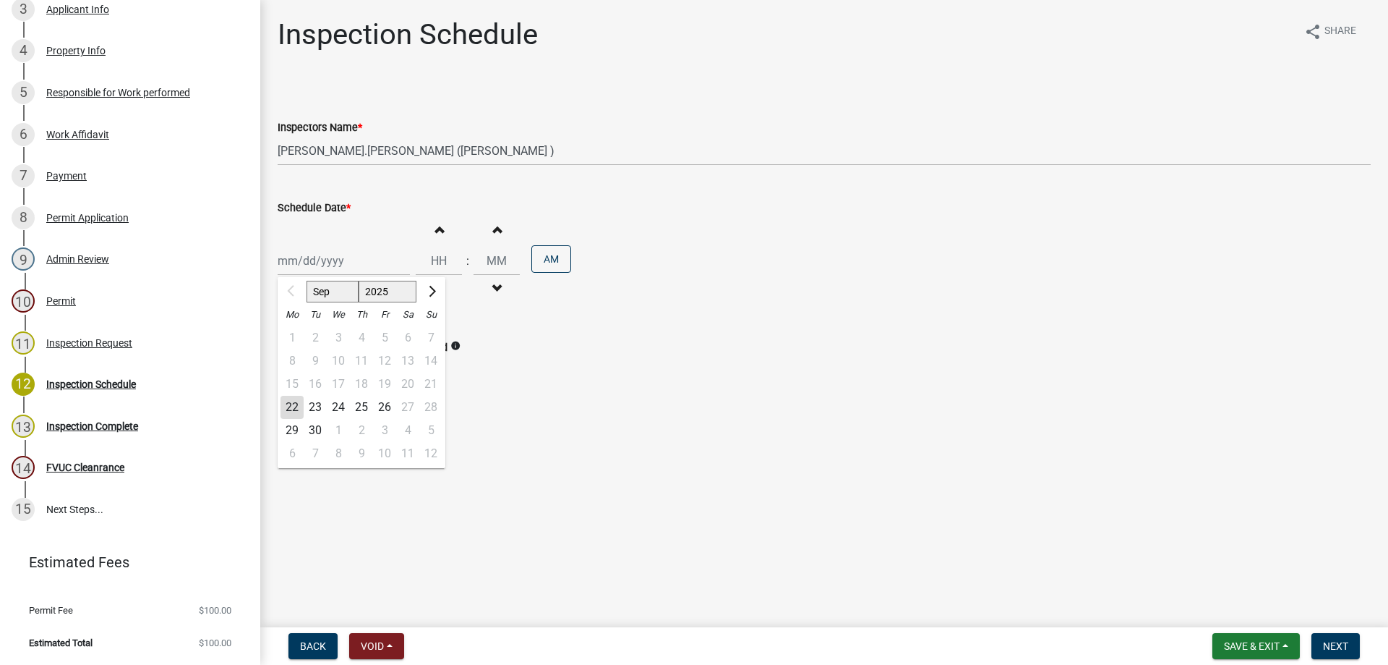
click at [312, 404] on div "23" at bounding box center [315, 407] width 23 height 23
type input "09/23/2025"
click at [435, 237] on button "Increment hours" at bounding box center [439, 229] width 30 height 26
type input "01"
type input "00"
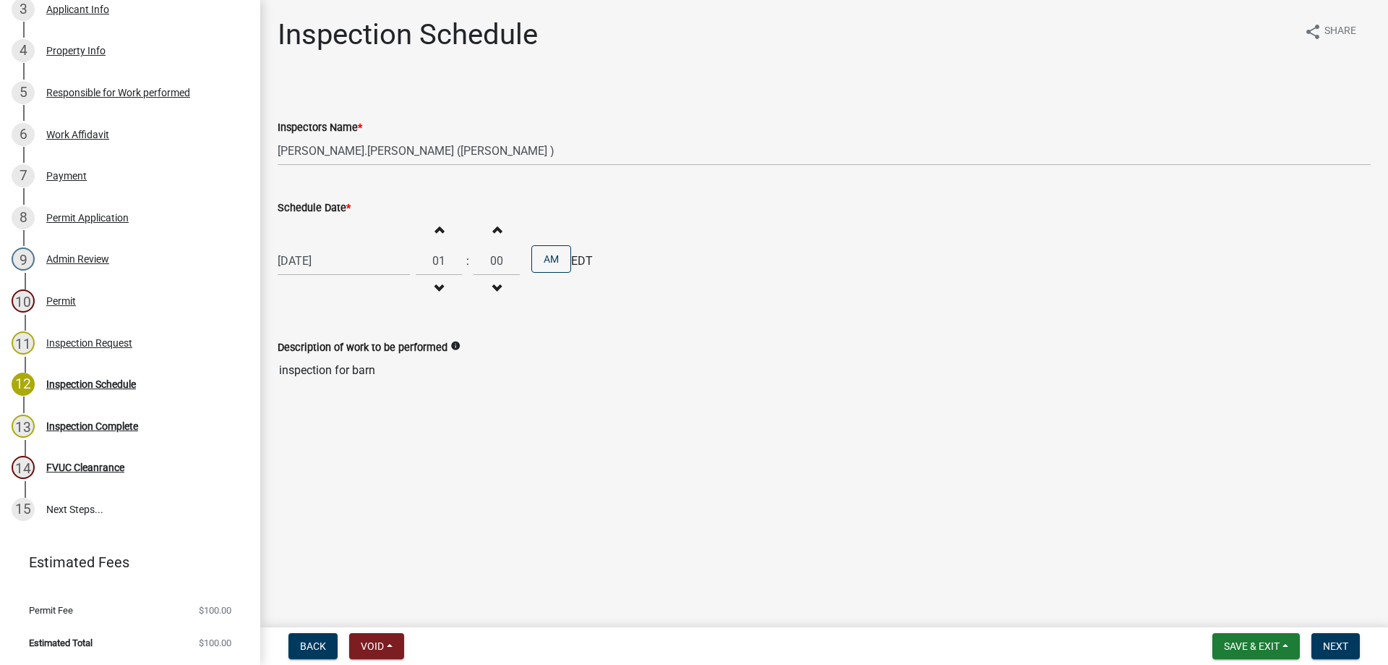
click at [435, 234] on span "button" at bounding box center [438, 229] width 7 height 12
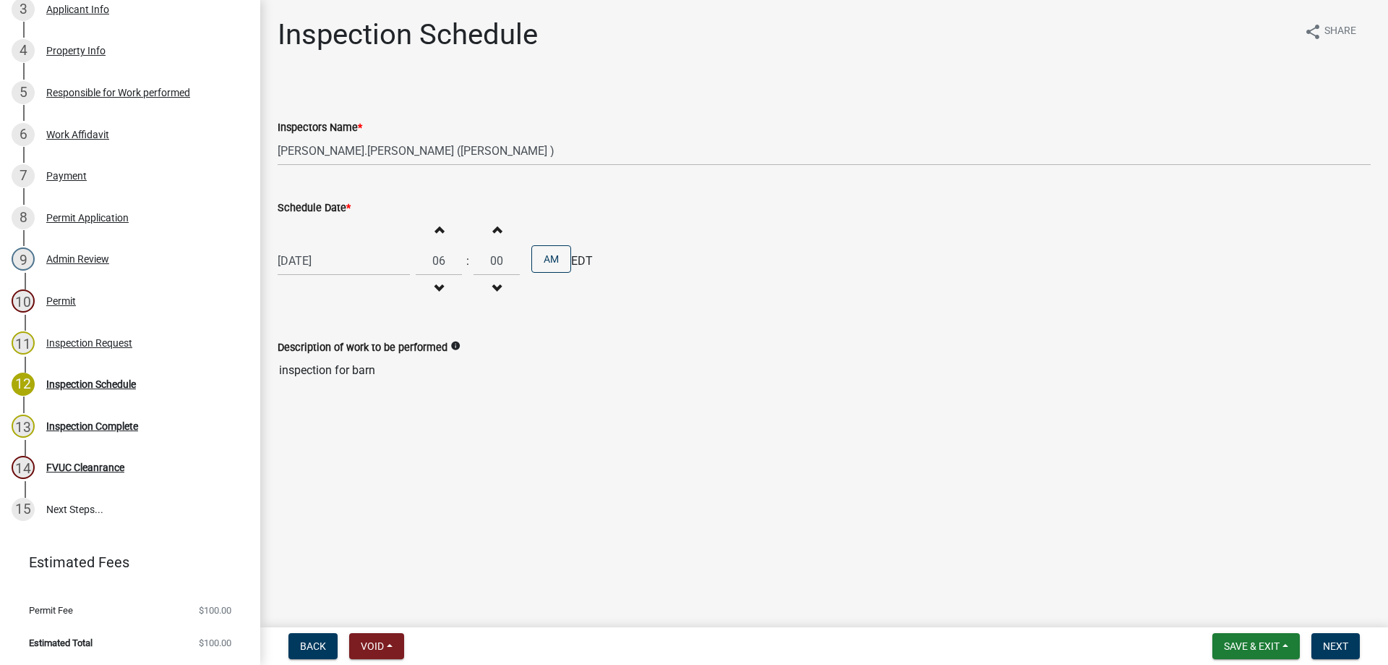
click at [435, 234] on span "button" at bounding box center [438, 229] width 7 height 12
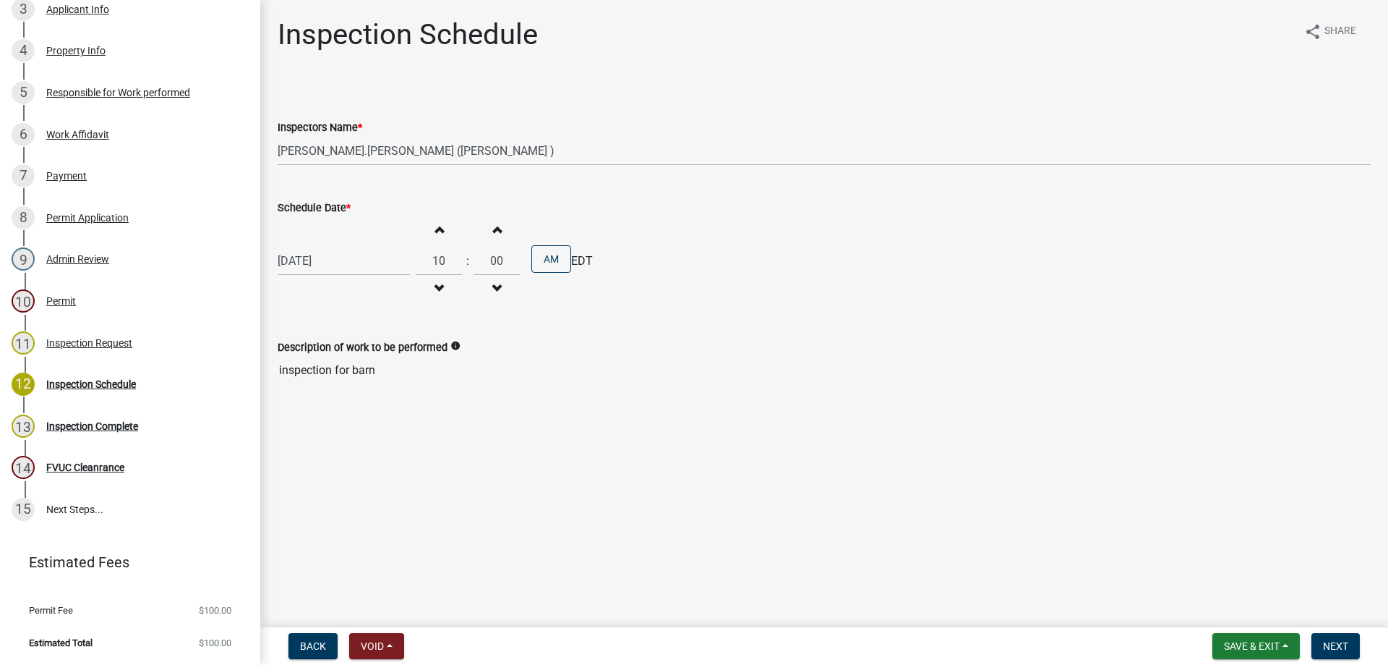
type input "11"
click at [1331, 640] on span "Next" at bounding box center [1335, 646] width 25 height 12
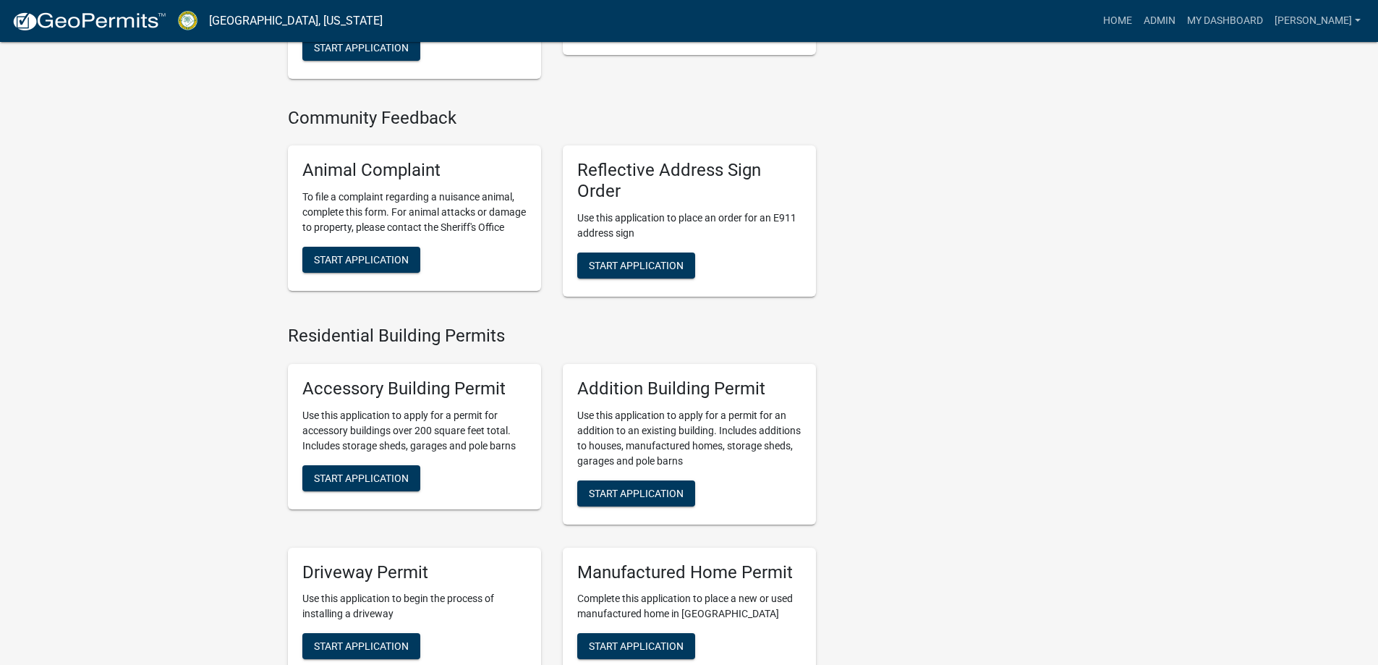
scroll to position [795, 0]
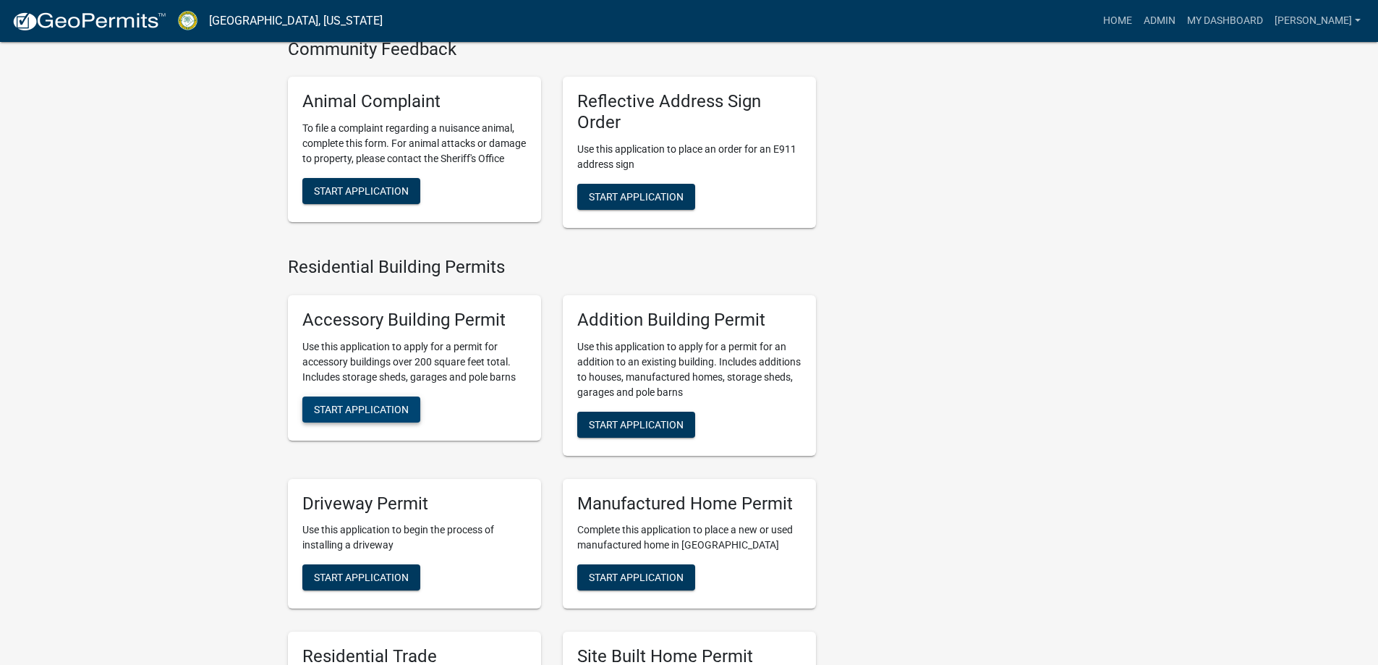
click at [366, 408] on span "Start Application" at bounding box center [361, 409] width 95 height 12
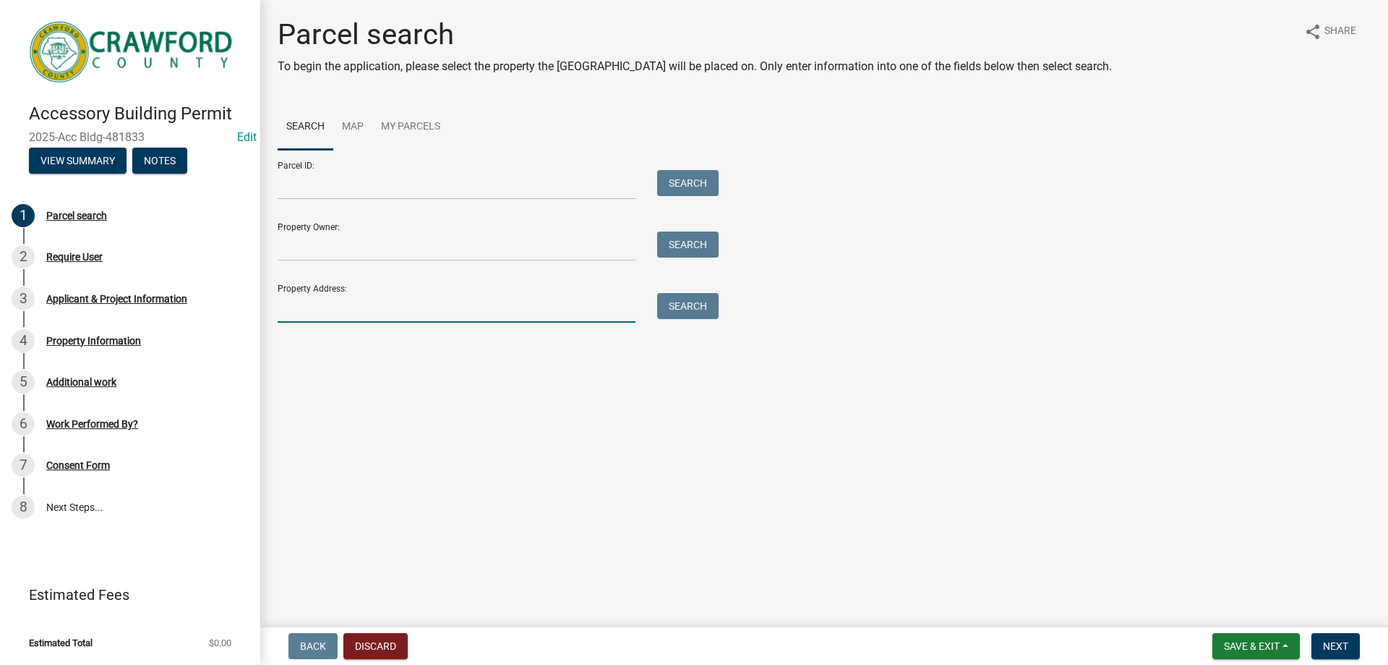
click at [408, 310] on input "Property Address:" at bounding box center [457, 308] width 358 height 30
type input "736"
click at [679, 299] on button "Search" at bounding box center [687, 306] width 61 height 26
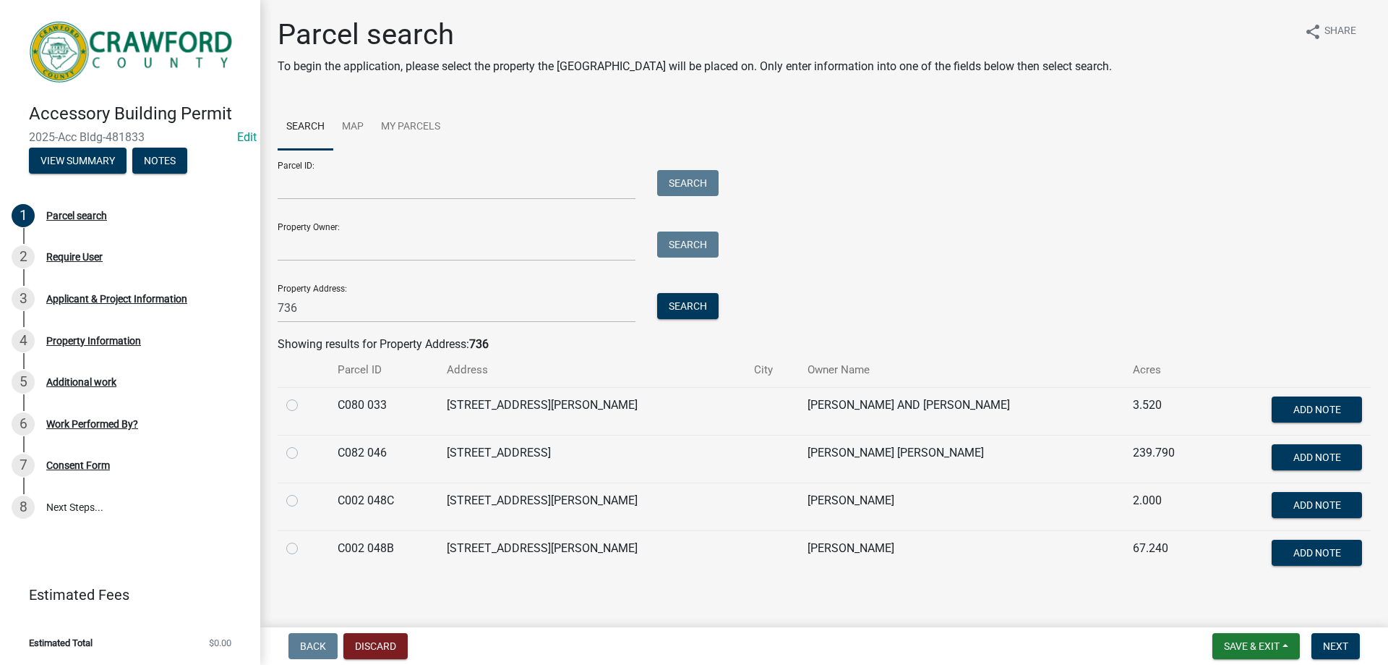
click at [304, 396] on label at bounding box center [304, 396] width 0 height 0
click at [304, 406] on 033 "radio" at bounding box center [308, 400] width 9 height 9
radio 033 "true"
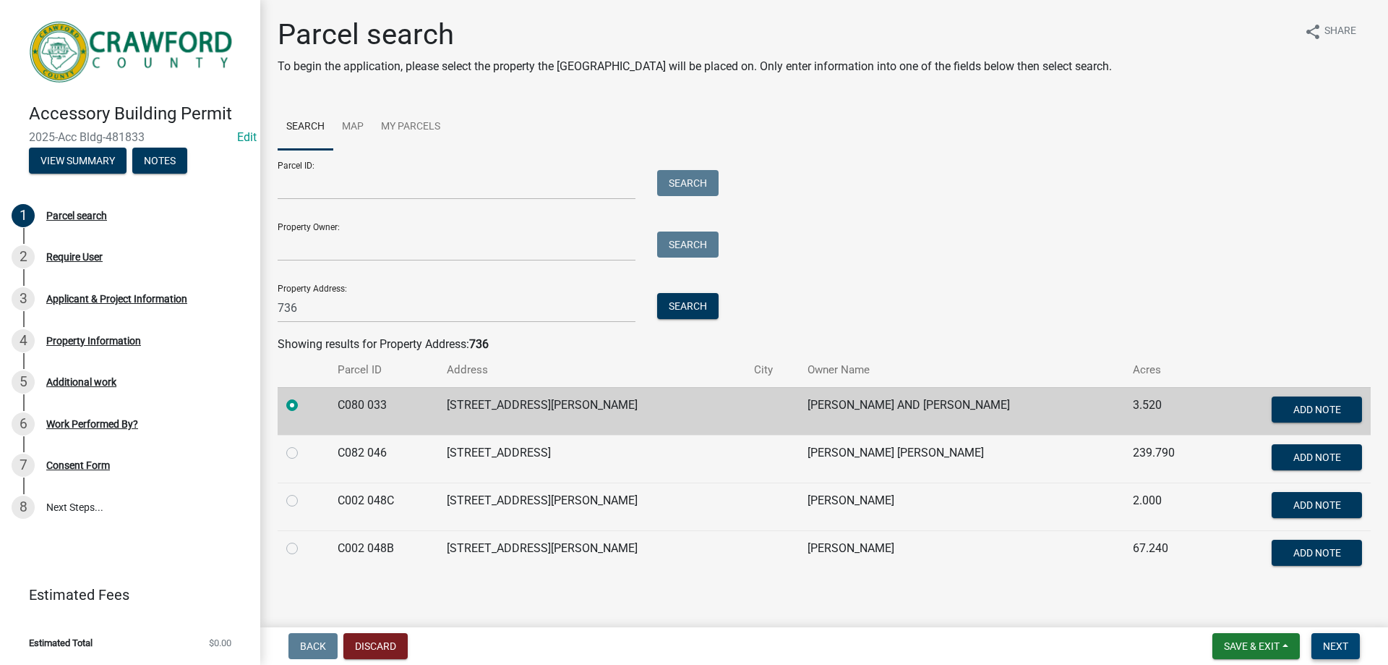
click at [1343, 645] on span "Next" at bounding box center [1335, 646] width 25 height 12
